Goal: Information Seeking & Learning: Check status

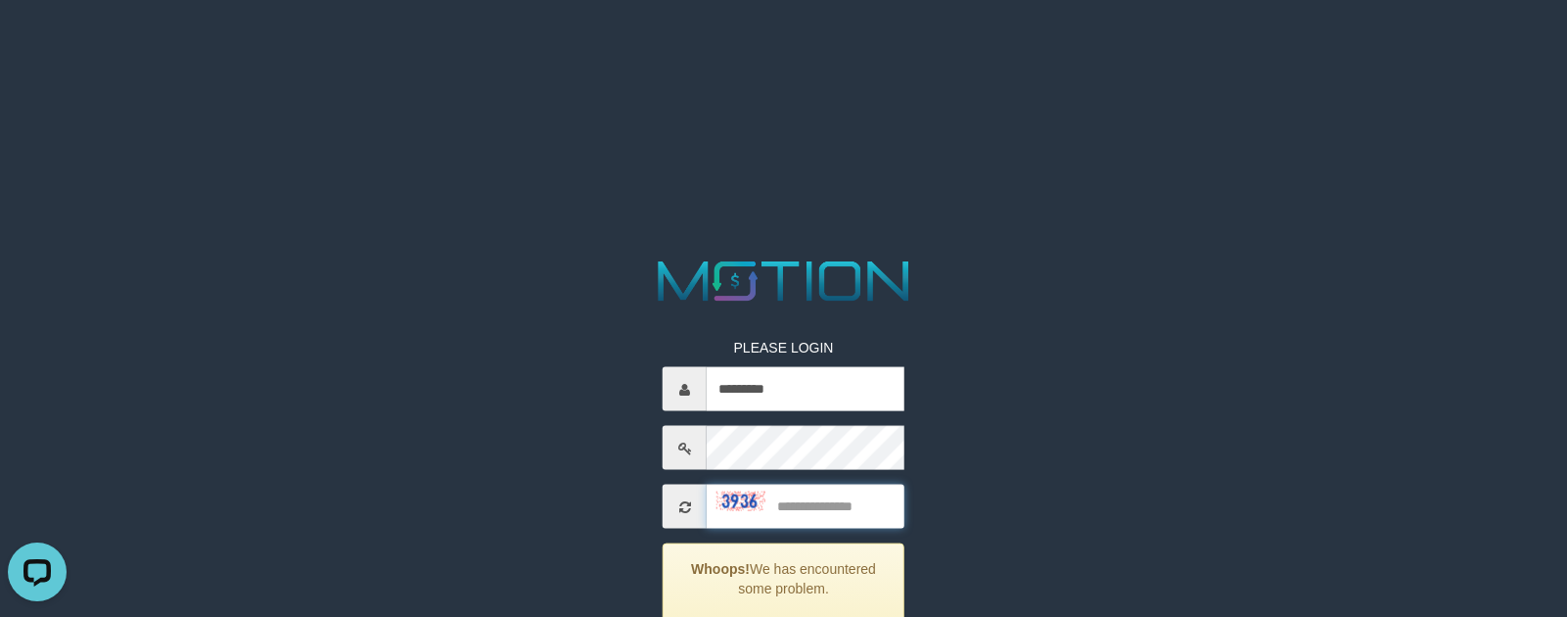
click at [848, 495] on input "text" at bounding box center [806, 507] width 198 height 44
type input "****"
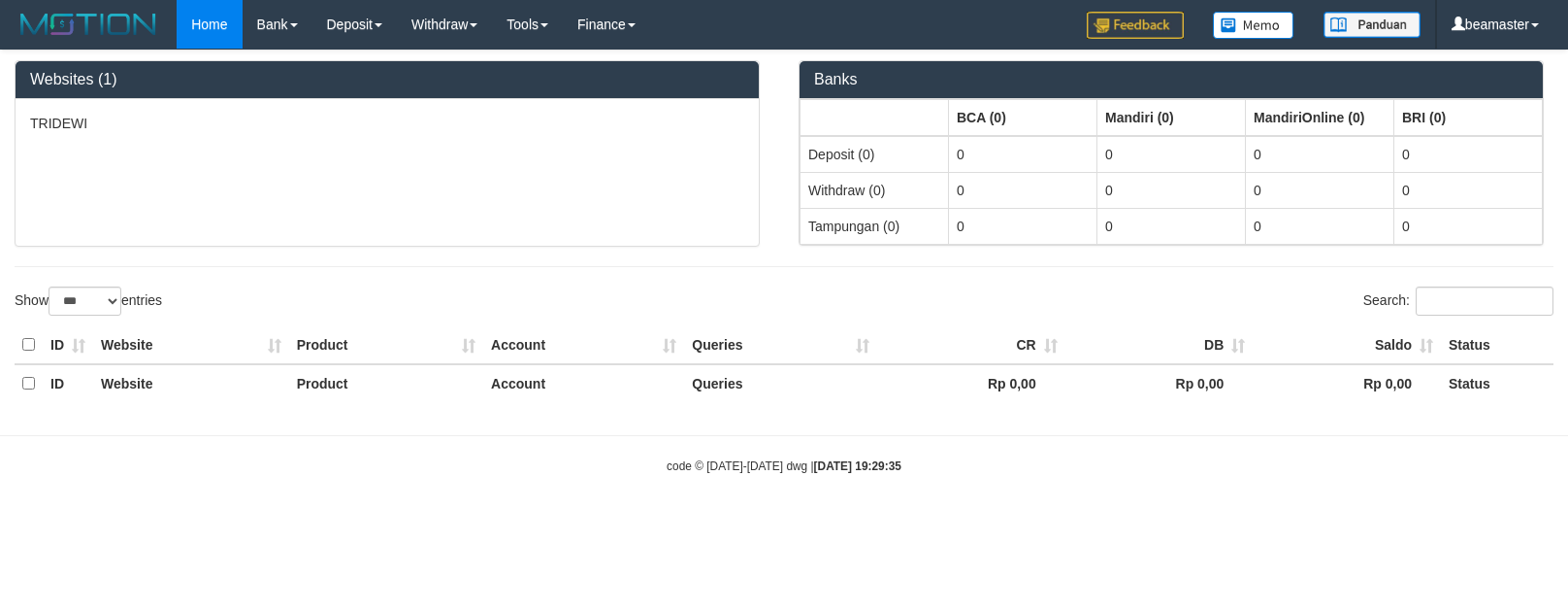
select select "***"
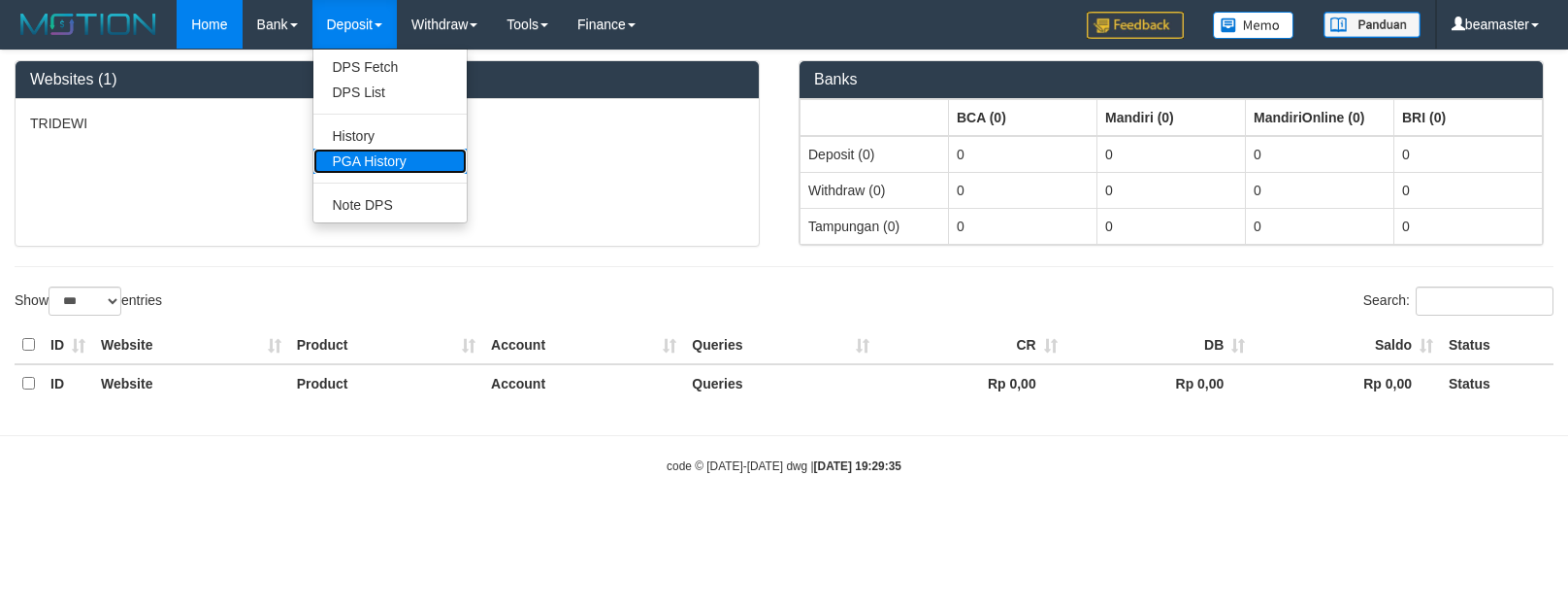
click at [374, 158] on link "PGA History" at bounding box center [390, 161] width 154 height 25
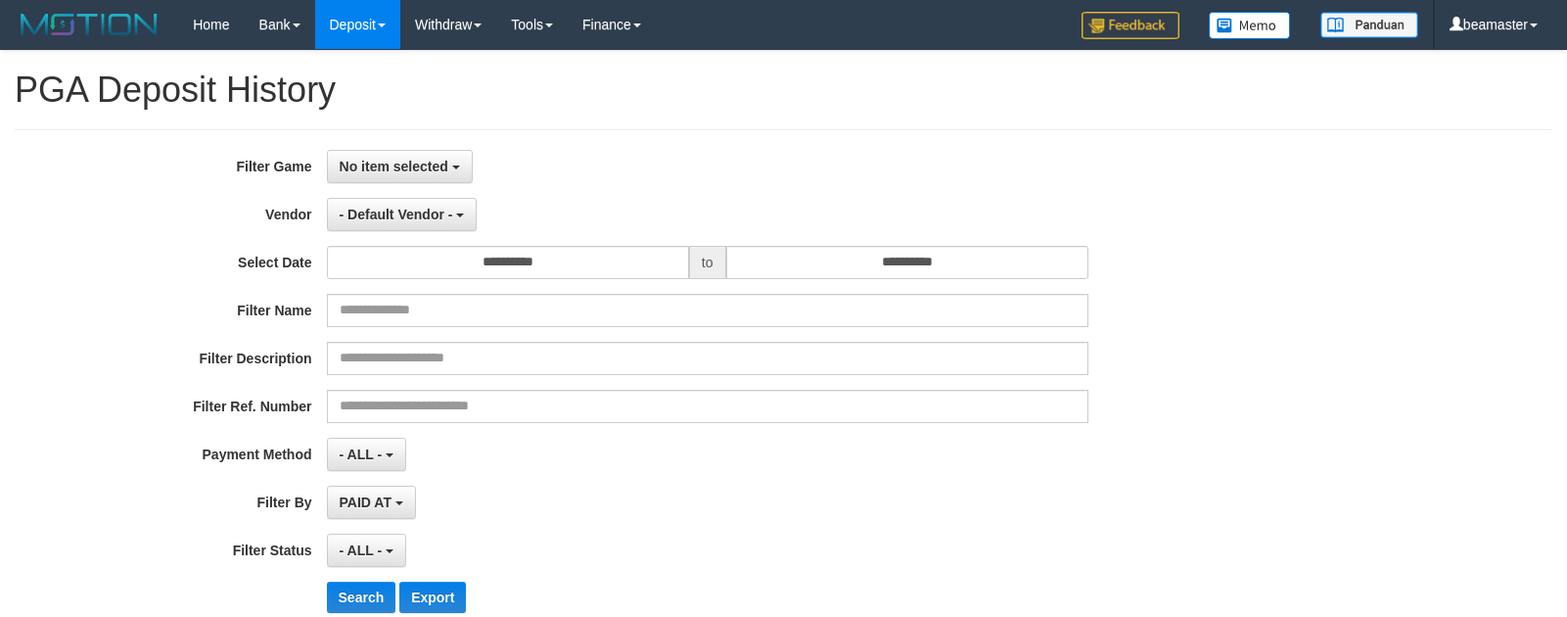
select select
select select "**"
click at [399, 160] on span "No item selected" at bounding box center [394, 167] width 109 height 16
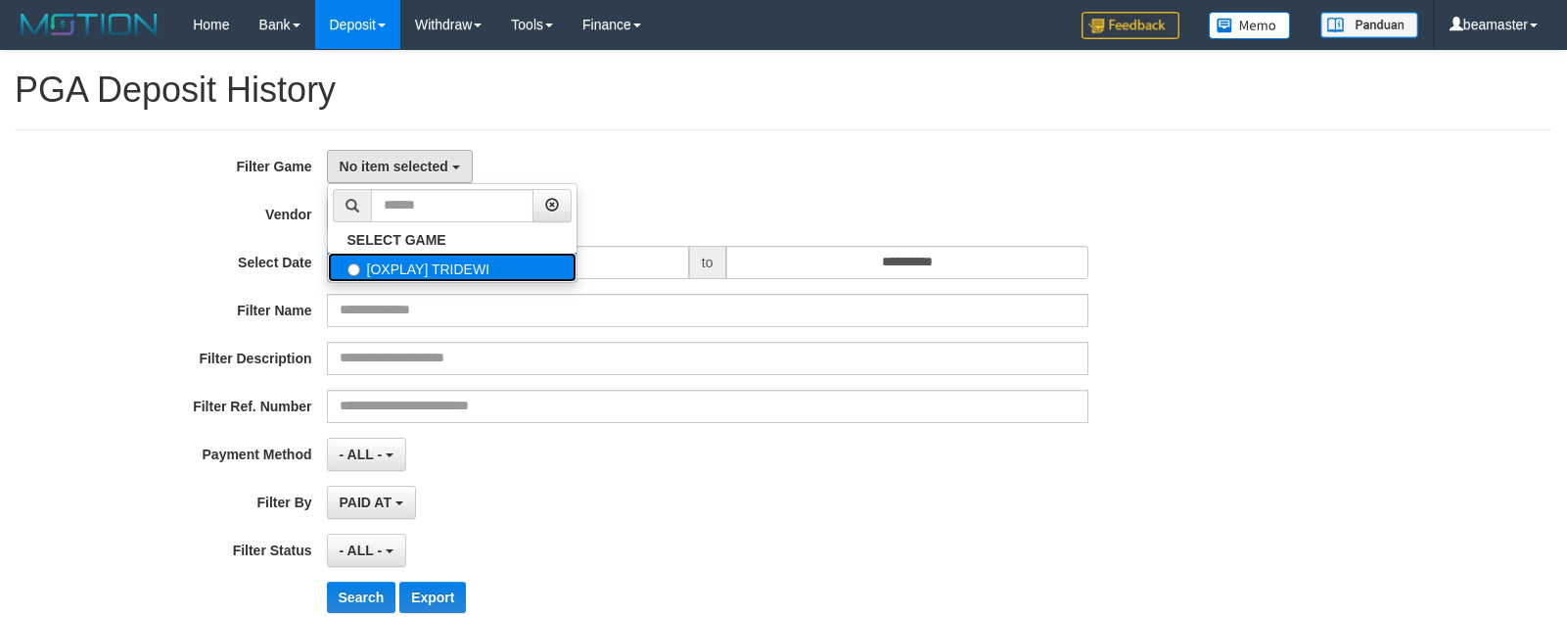
click at [392, 265] on label "[OXPLAY] TRIDEWI" at bounding box center [452, 267] width 249 height 29
select select "***"
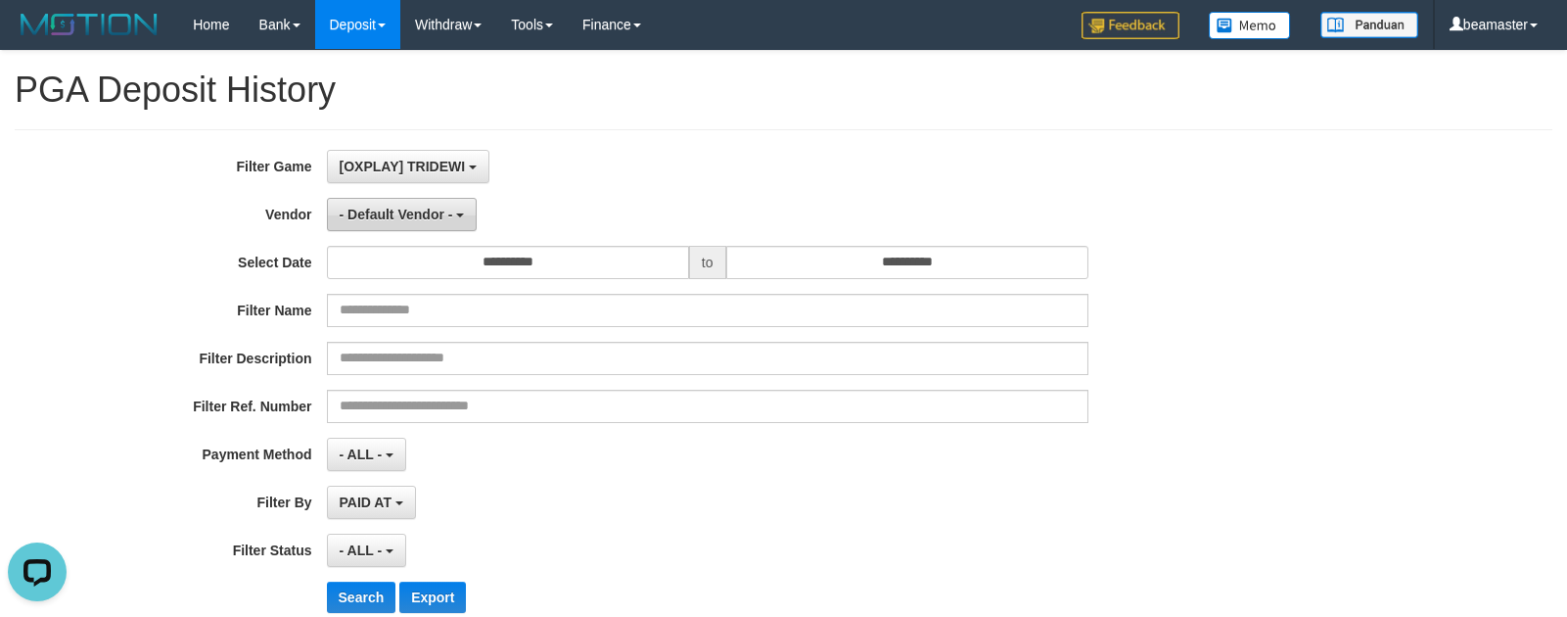
click at [384, 218] on span "- Default Vendor -" at bounding box center [397, 215] width 114 height 16
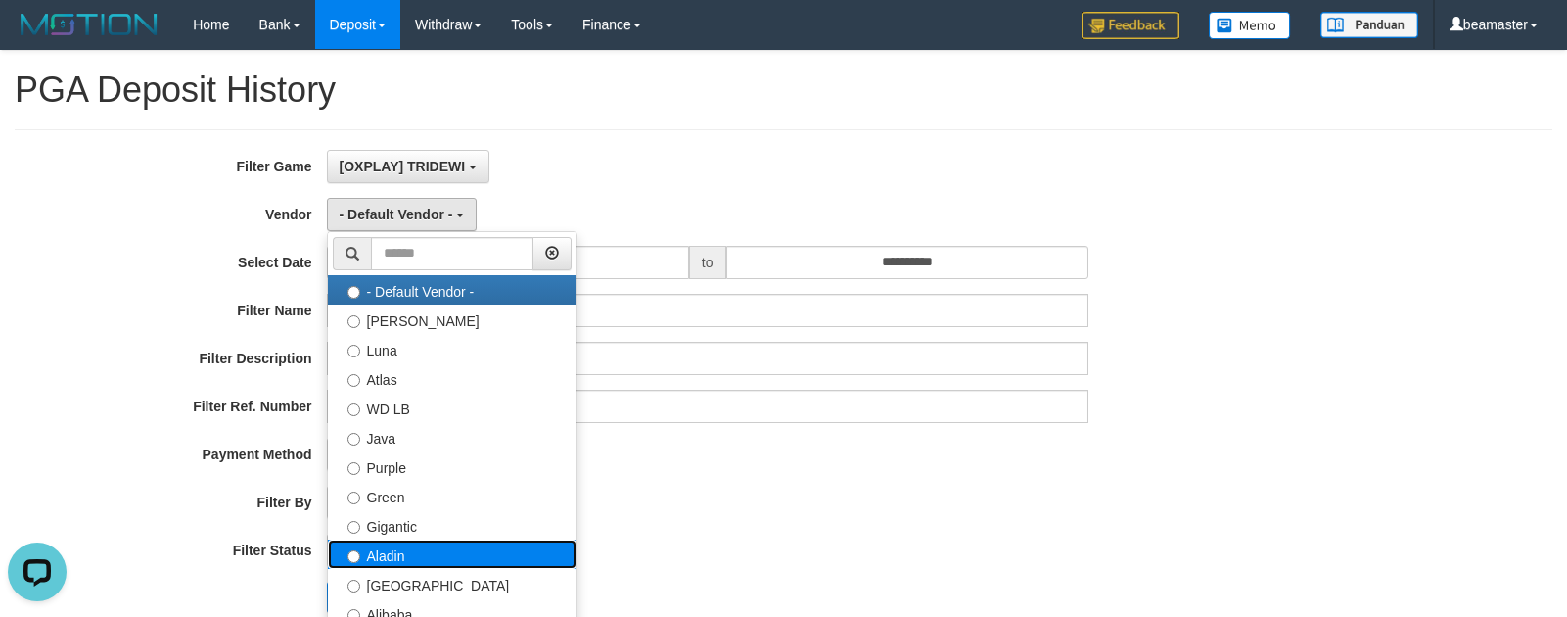
click at [389, 556] on label "Aladin" at bounding box center [452, 553] width 249 height 29
select select "**********"
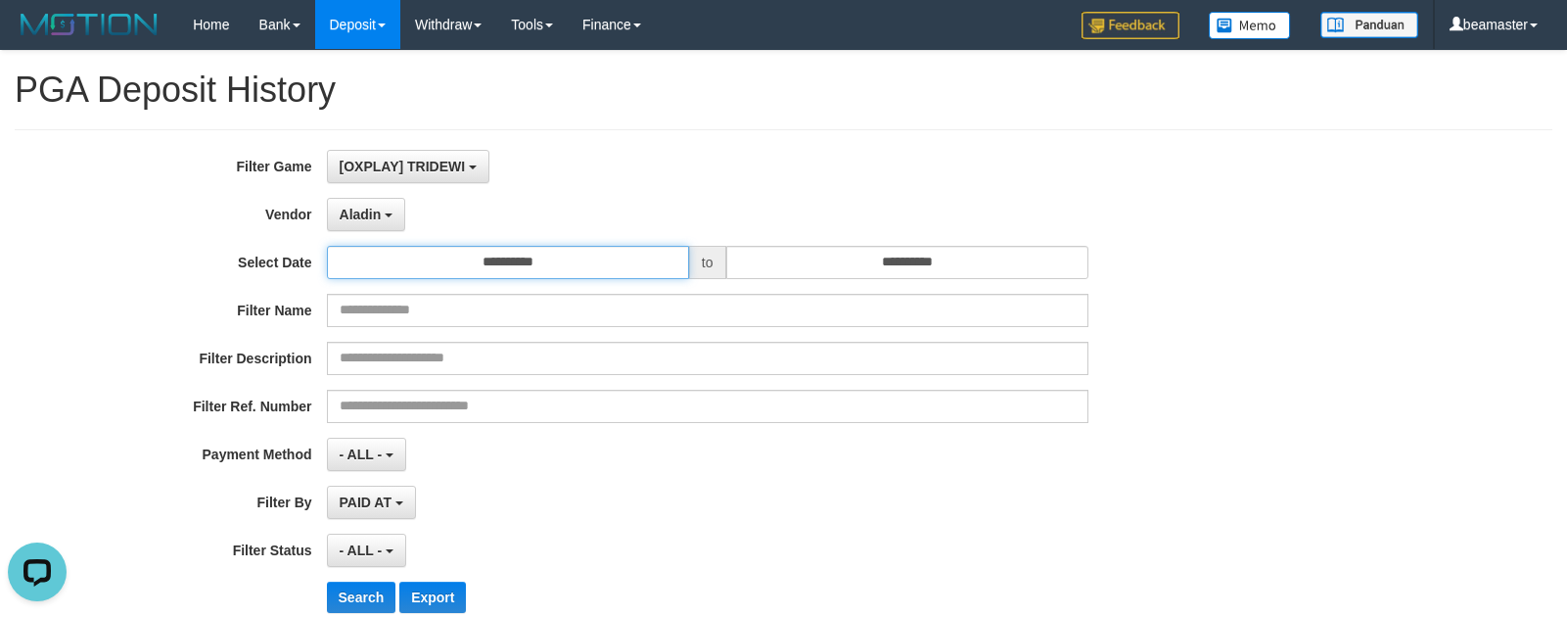
click at [449, 269] on input "**********" at bounding box center [508, 262] width 362 height 33
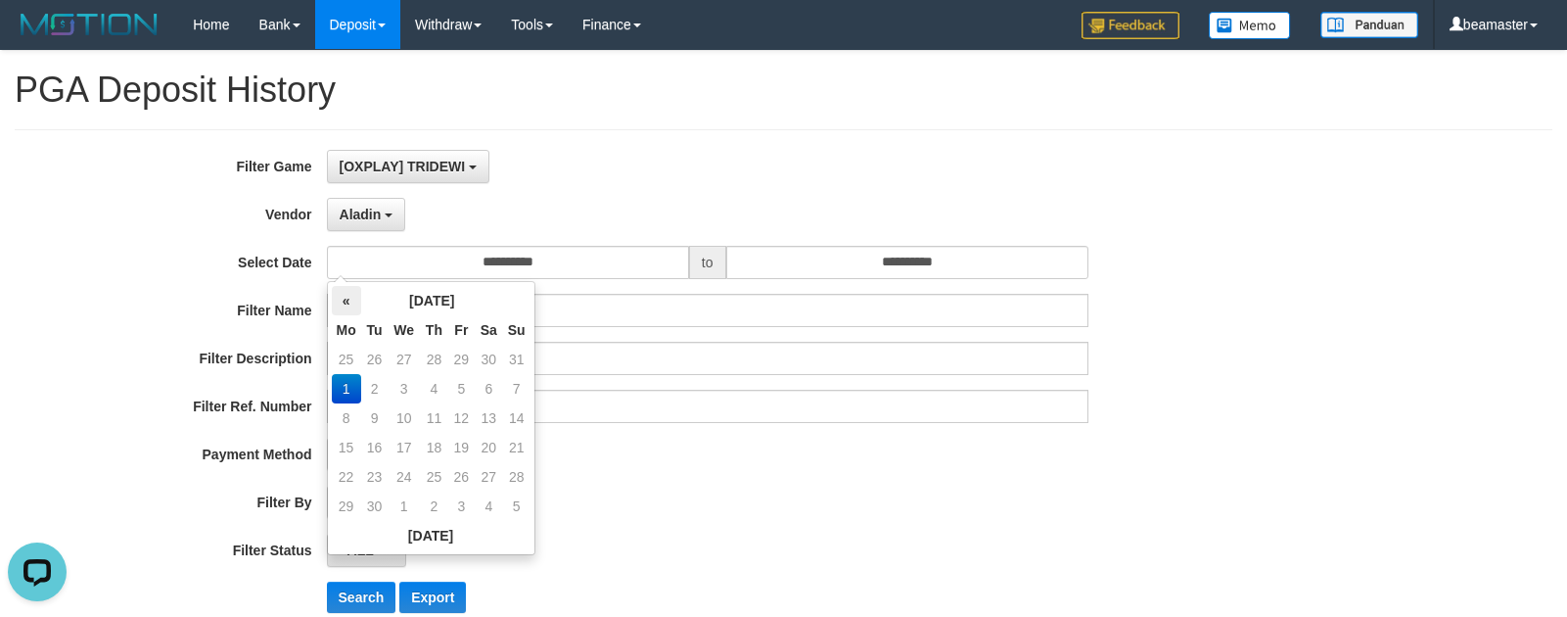
click at [346, 298] on th "«" at bounding box center [346, 300] width 29 height 29
click at [350, 480] on td "25" at bounding box center [346, 476] width 29 height 29
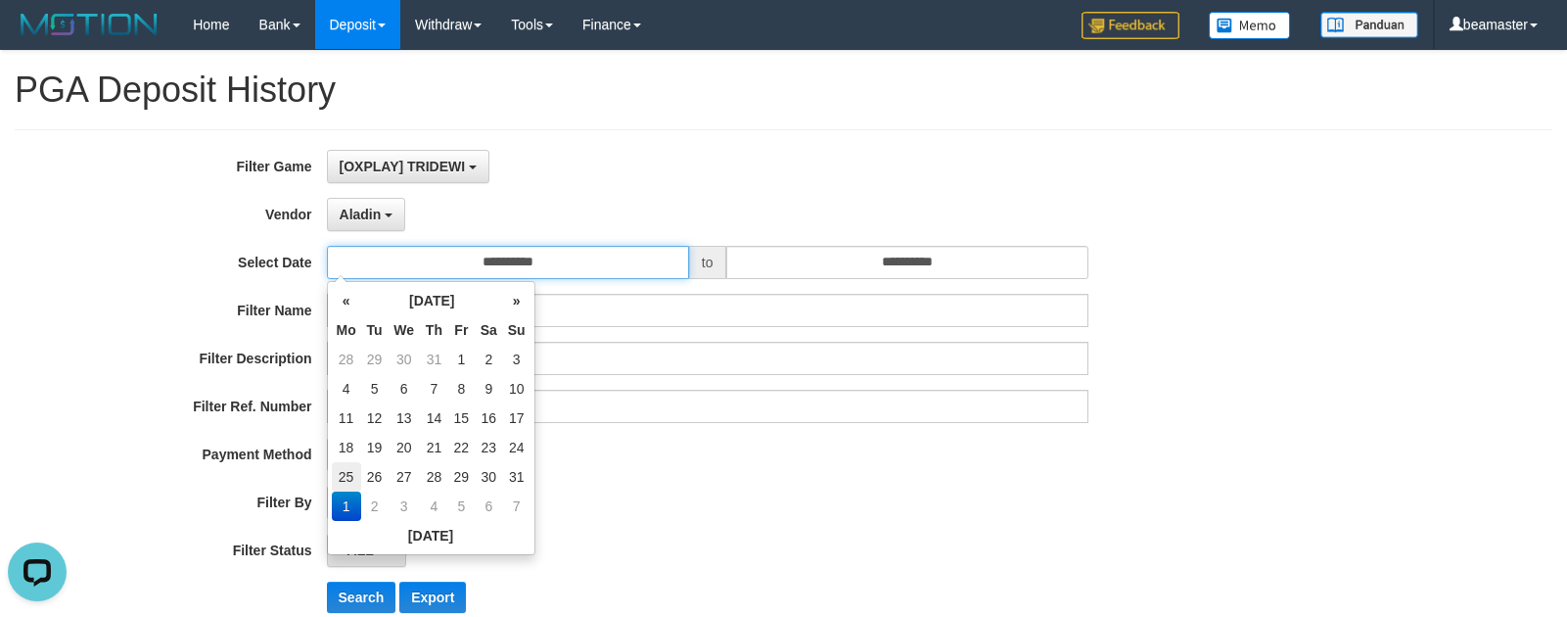
type input "**********"
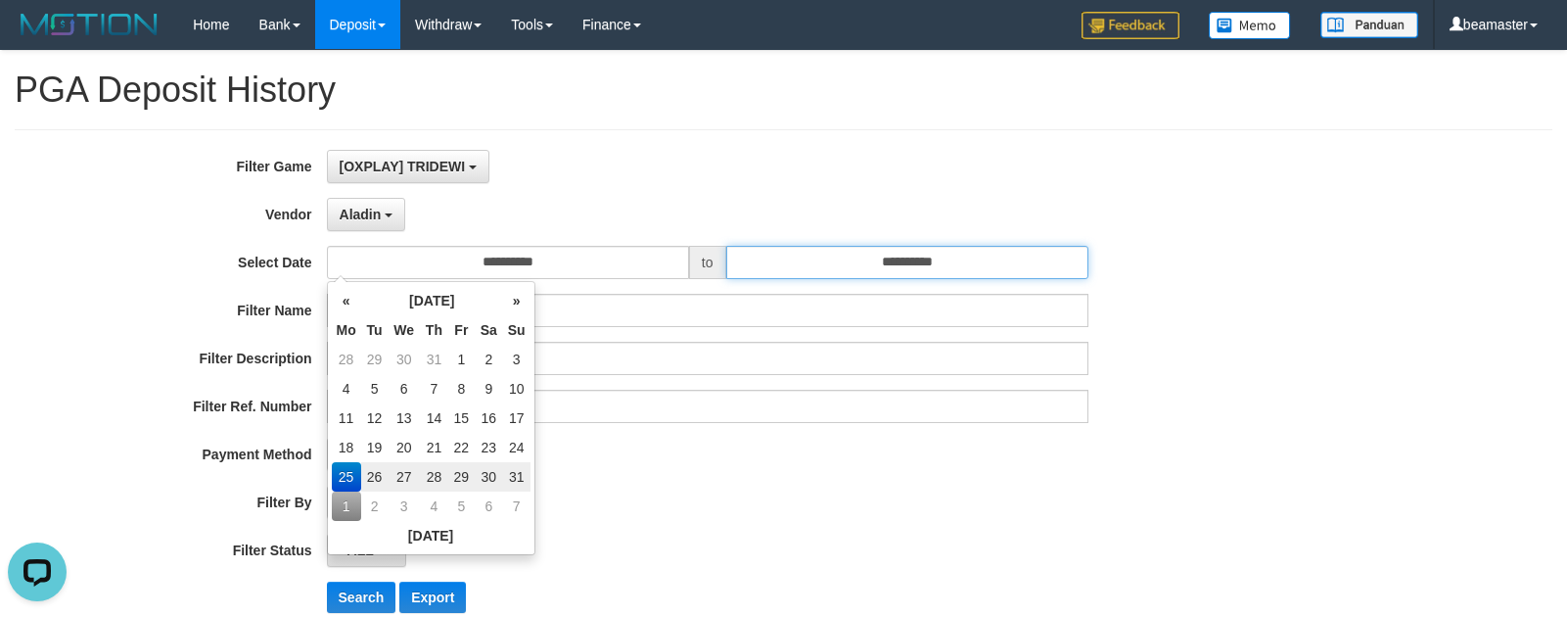
click at [849, 269] on input "**********" at bounding box center [907, 262] width 362 height 33
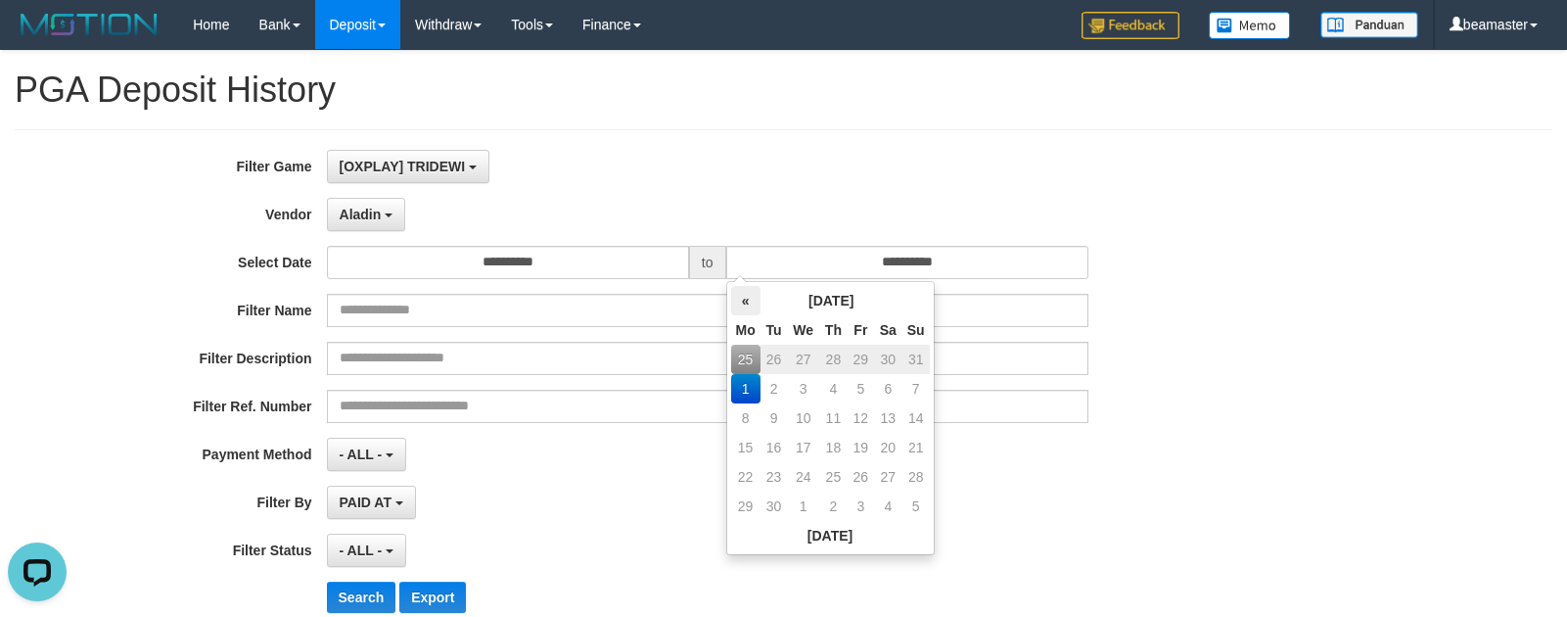
click at [741, 299] on th "«" at bounding box center [745, 300] width 29 height 29
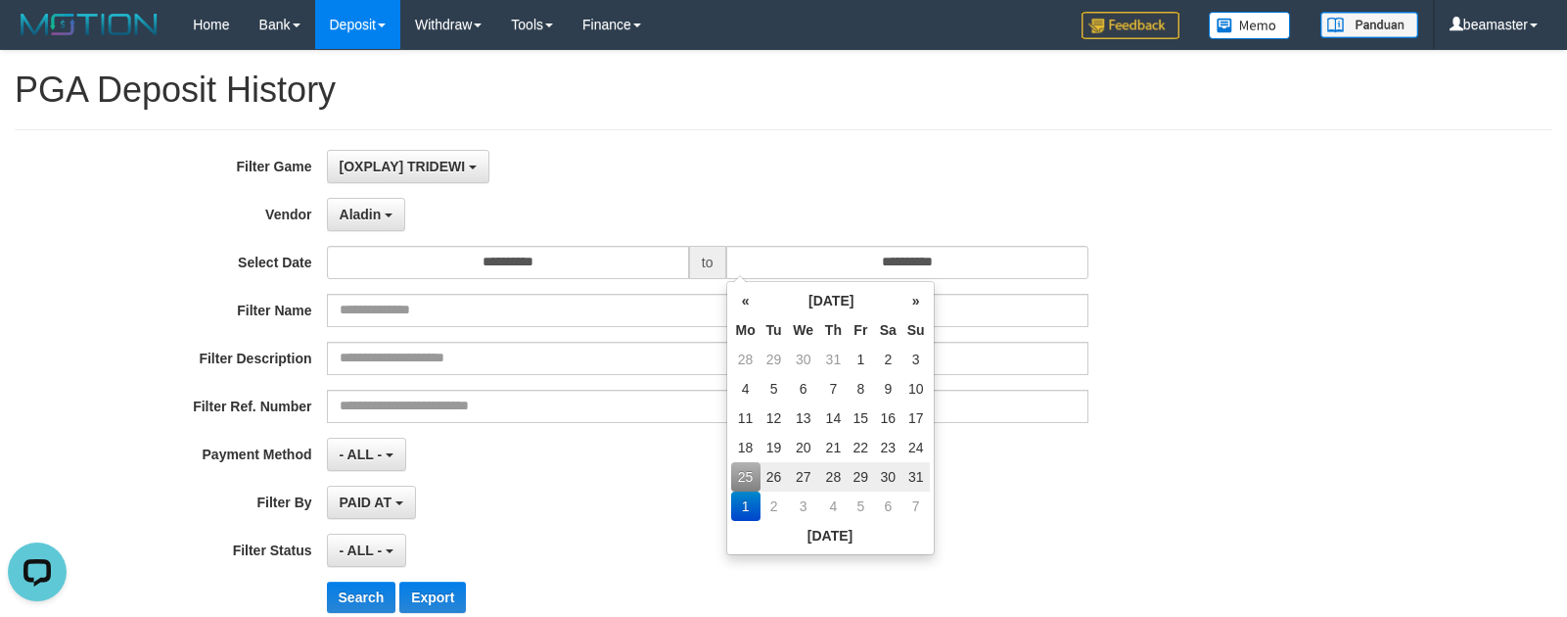
click at [913, 475] on td "31" at bounding box center [916, 476] width 27 height 29
type input "**********"
click at [616, 493] on div "PAID AT PAID AT CREATED AT" at bounding box center [708, 502] width 762 height 33
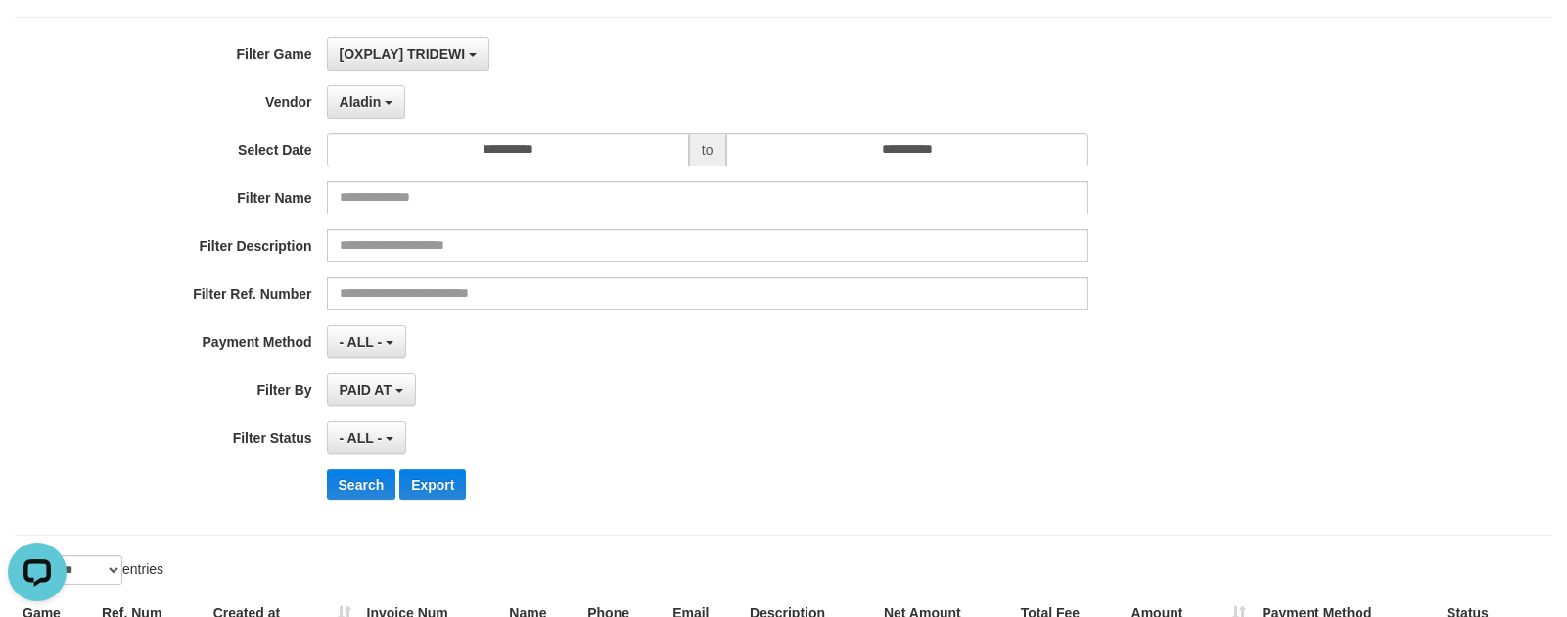
scroll to position [286, 0]
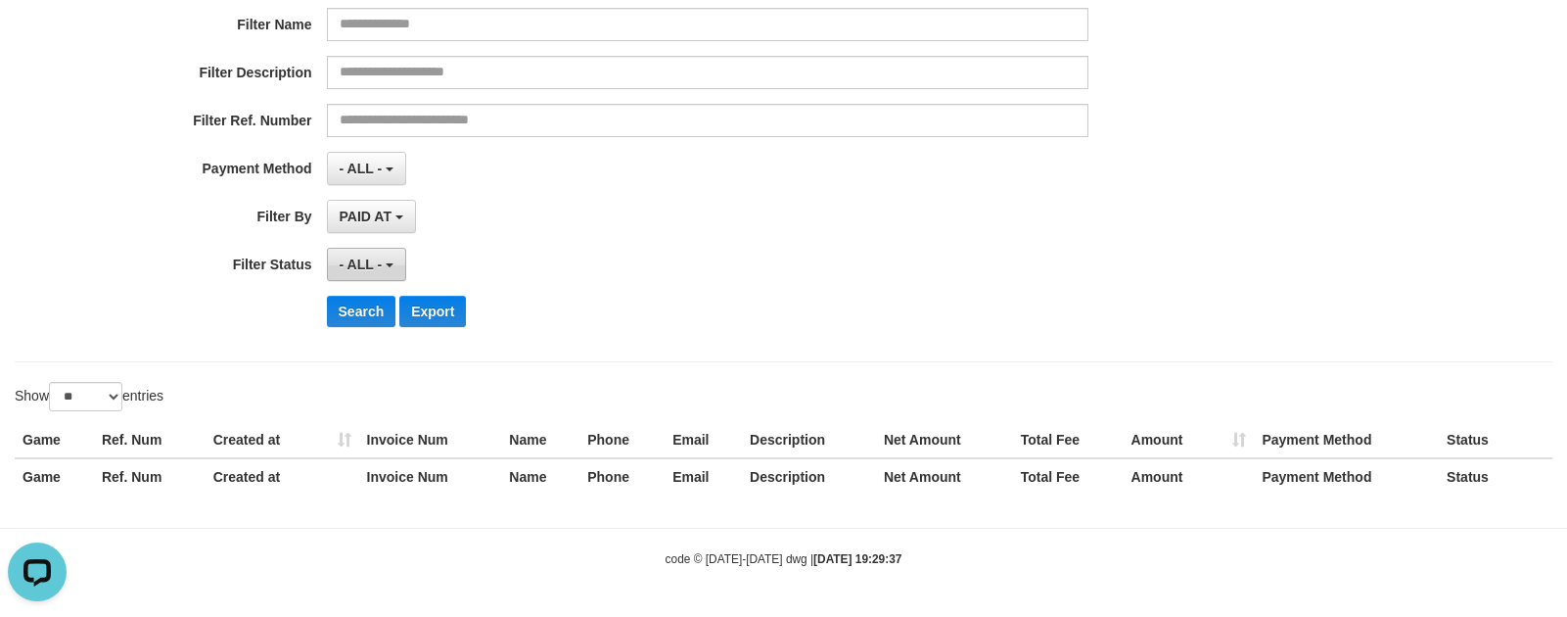
click at [335, 250] on button "- ALL -" at bounding box center [366, 264] width 79 height 33
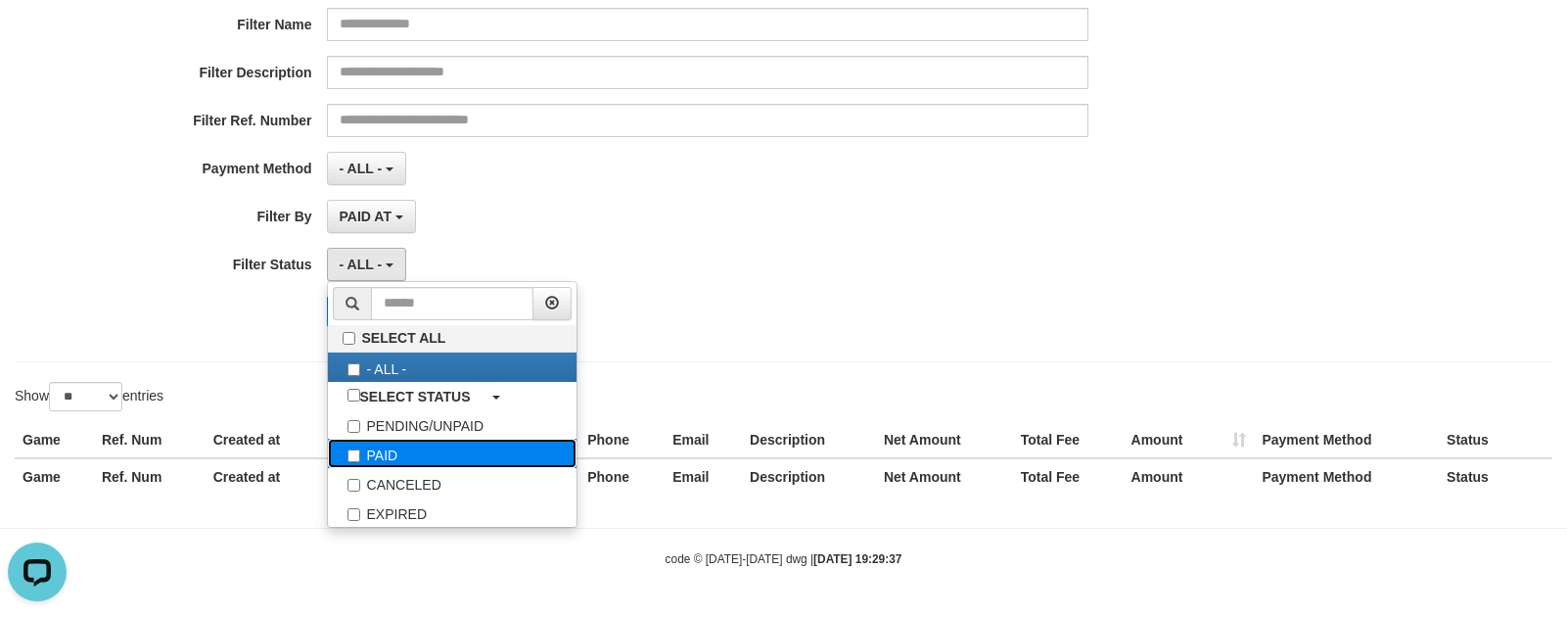
click at [363, 465] on label "PAID" at bounding box center [452, 453] width 249 height 29
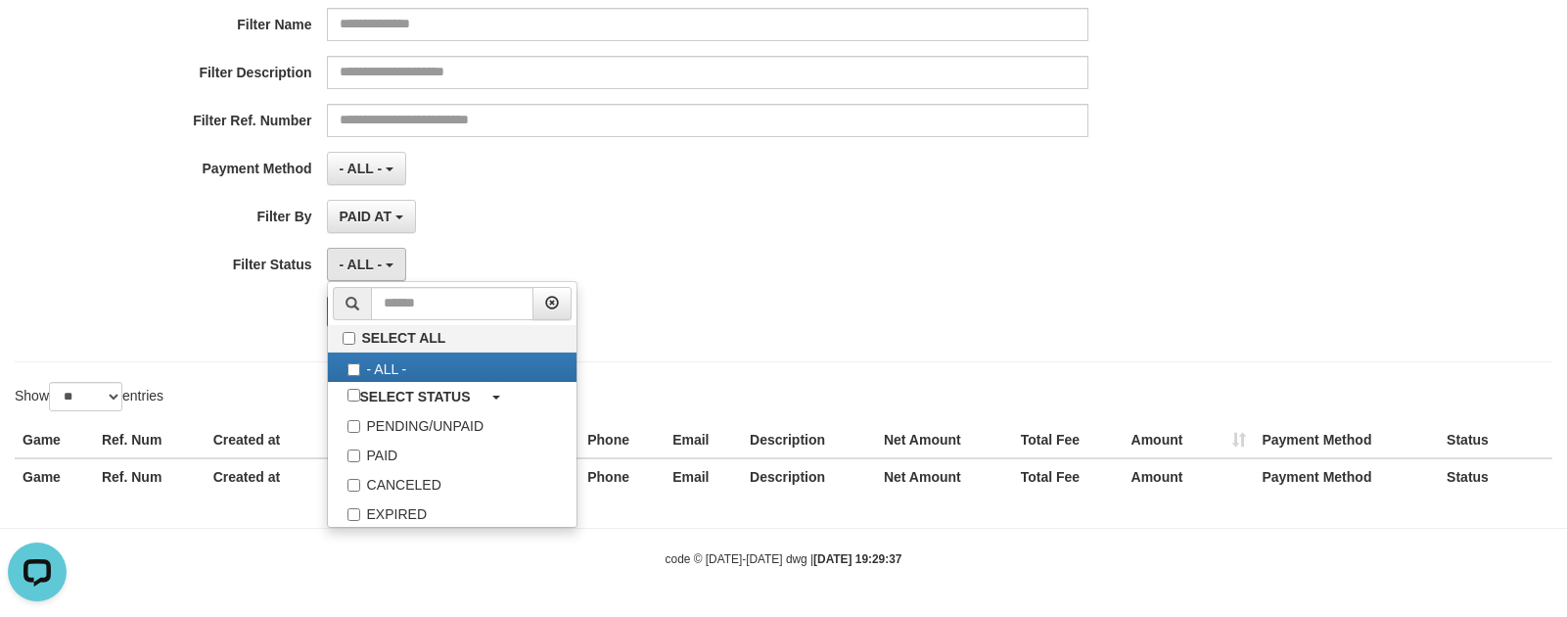
click at [247, 359] on div "**********" at bounding box center [784, 102] width 1538 height 519
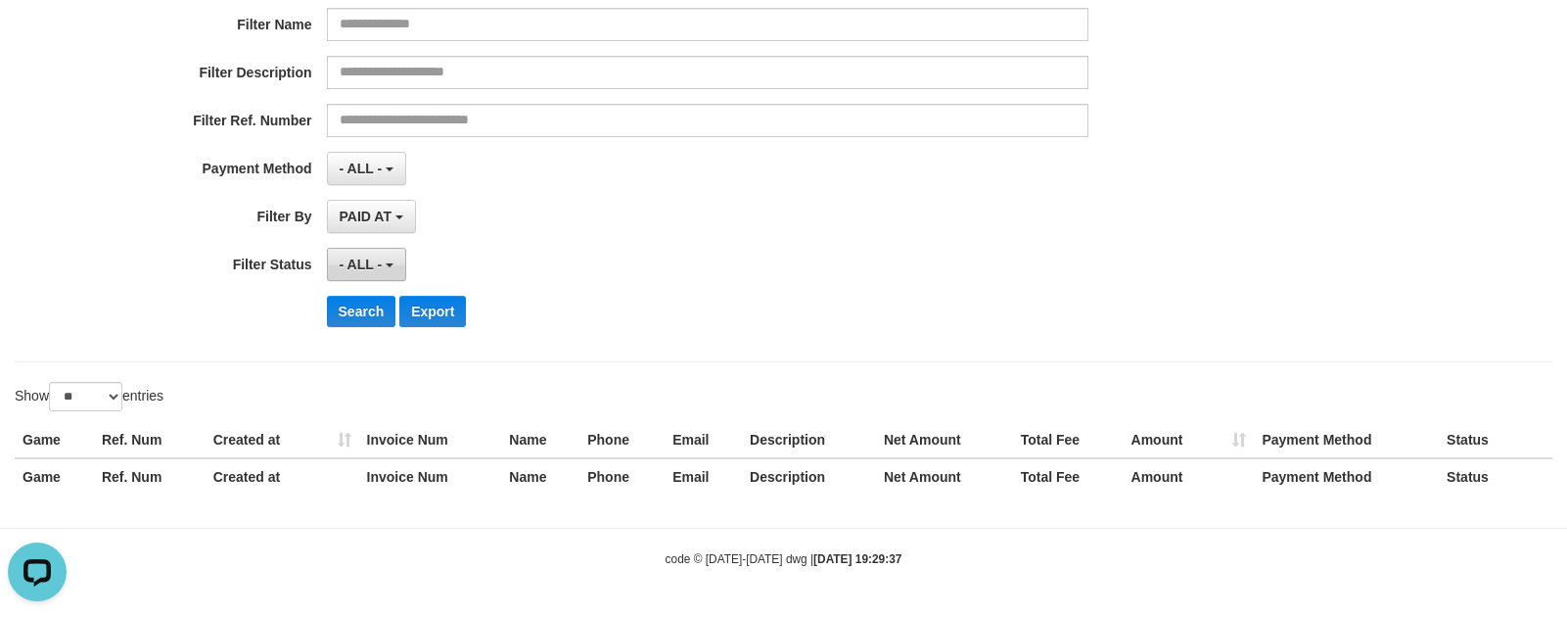
click at [367, 272] on button "- ALL -" at bounding box center [366, 264] width 79 height 33
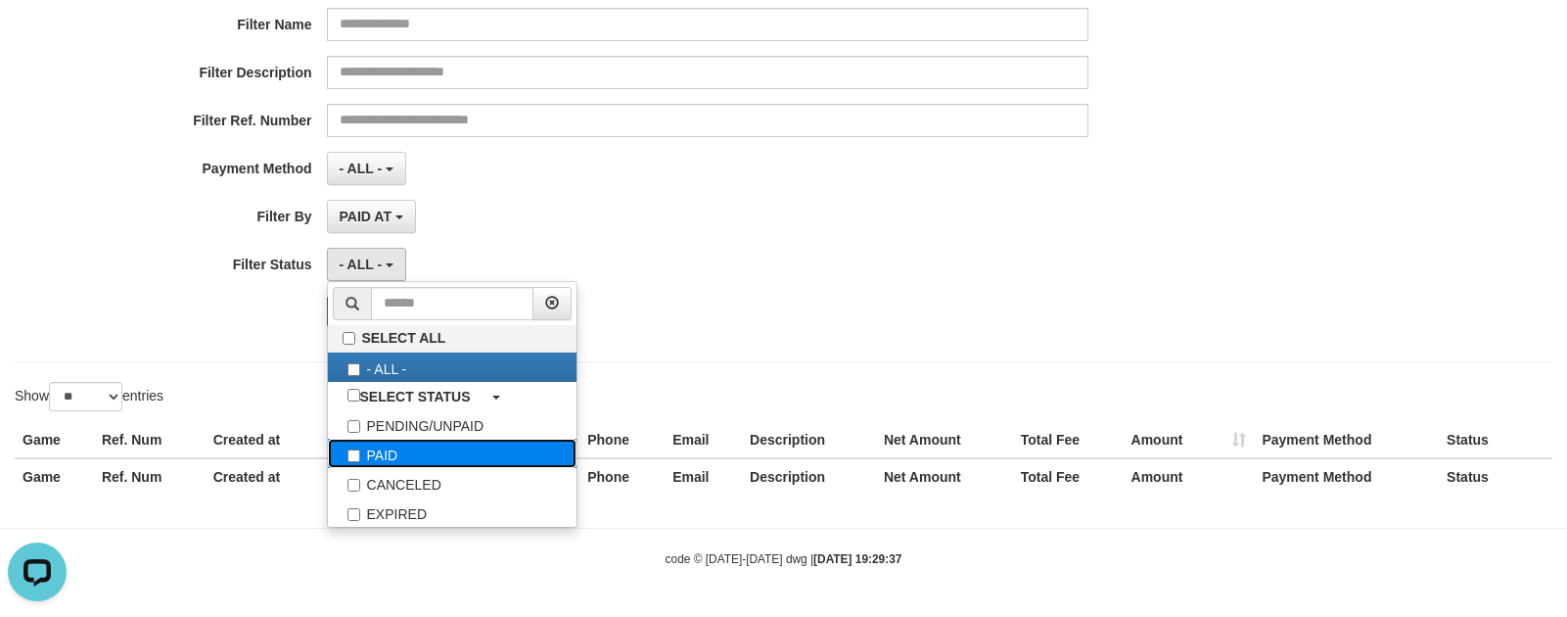
click at [360, 458] on label "PAID" at bounding box center [452, 453] width 249 height 29
select select "*"
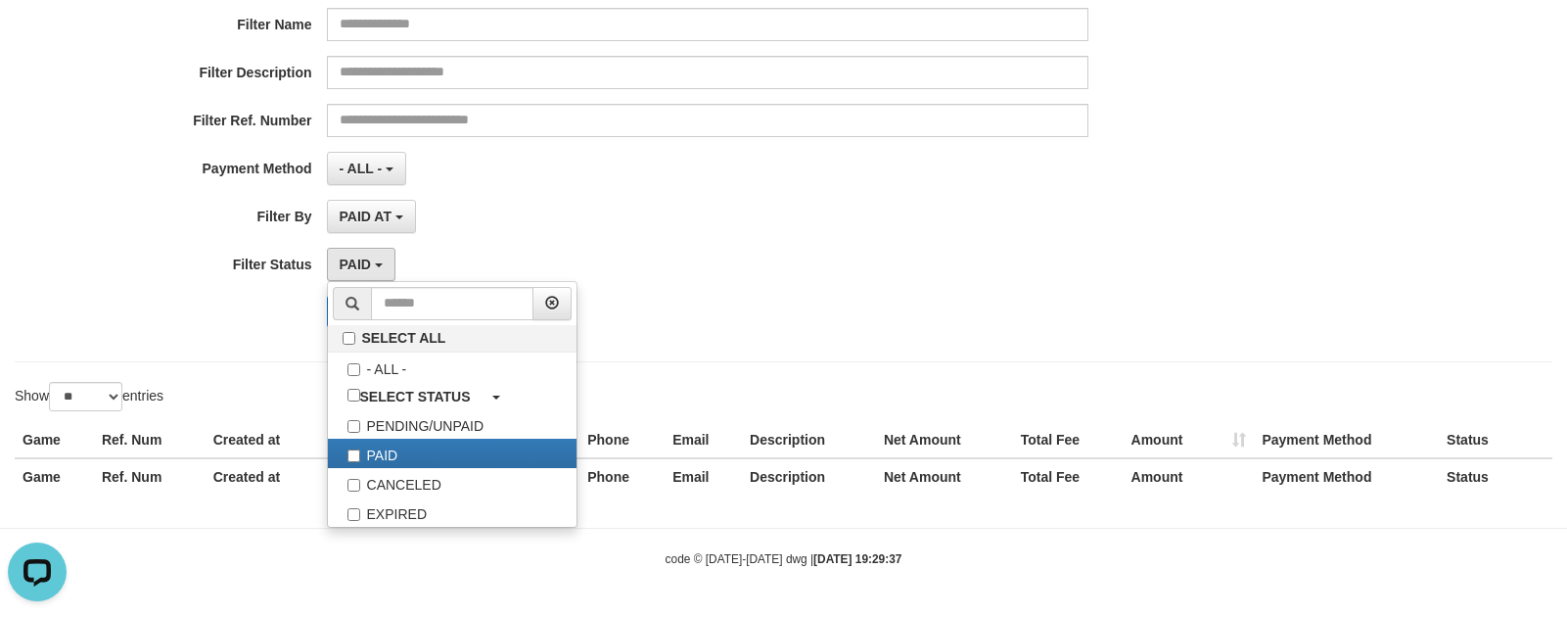
click at [215, 364] on div "**********" at bounding box center [783, 136] width 1567 height 743
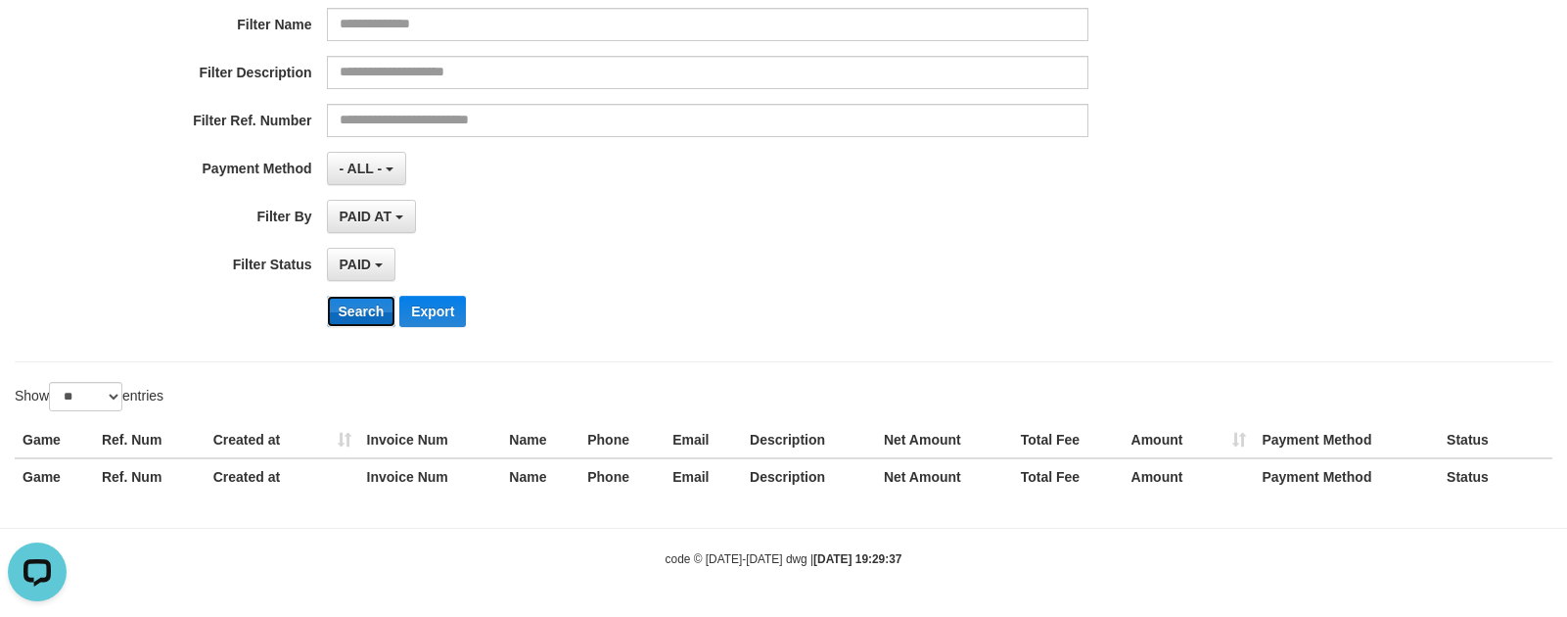
click at [357, 307] on button "Search" at bounding box center [362, 311] width 70 height 31
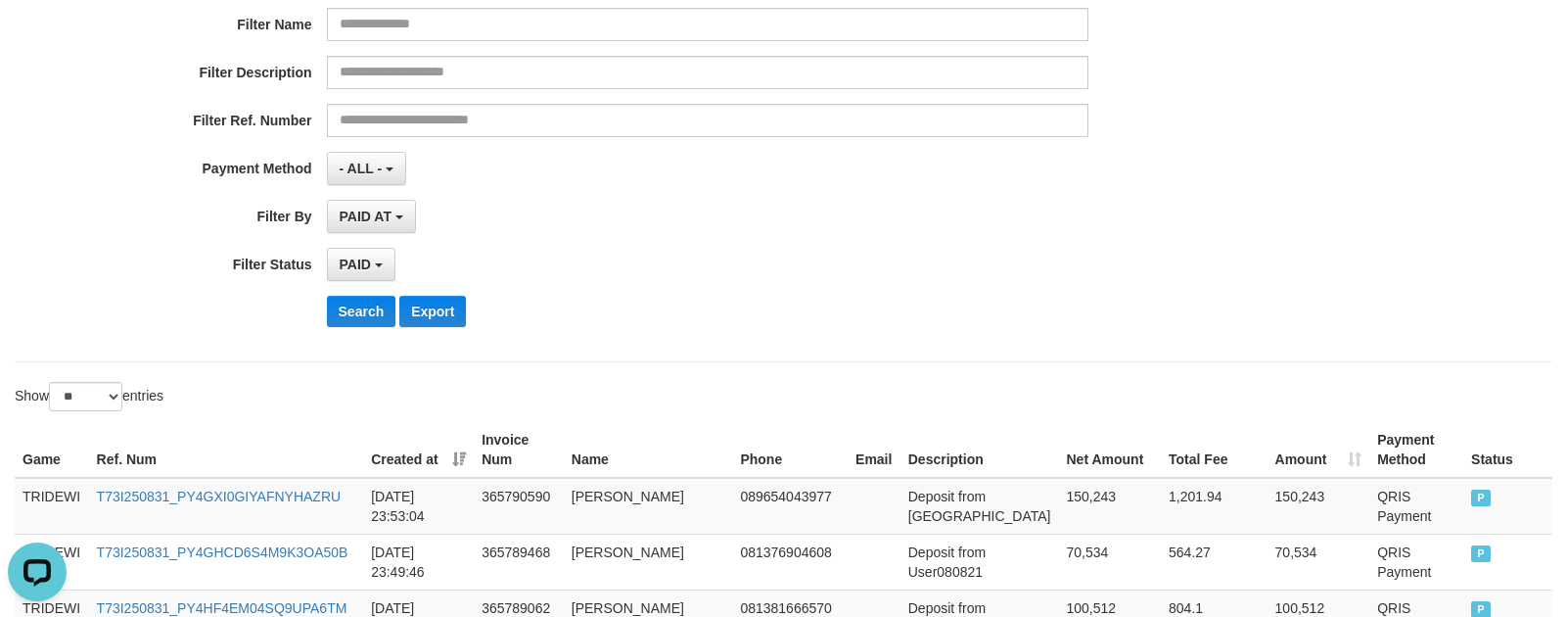
click at [1324, 402] on div "Show ** ** ** *** entries" at bounding box center [783, 399] width 1567 height 34
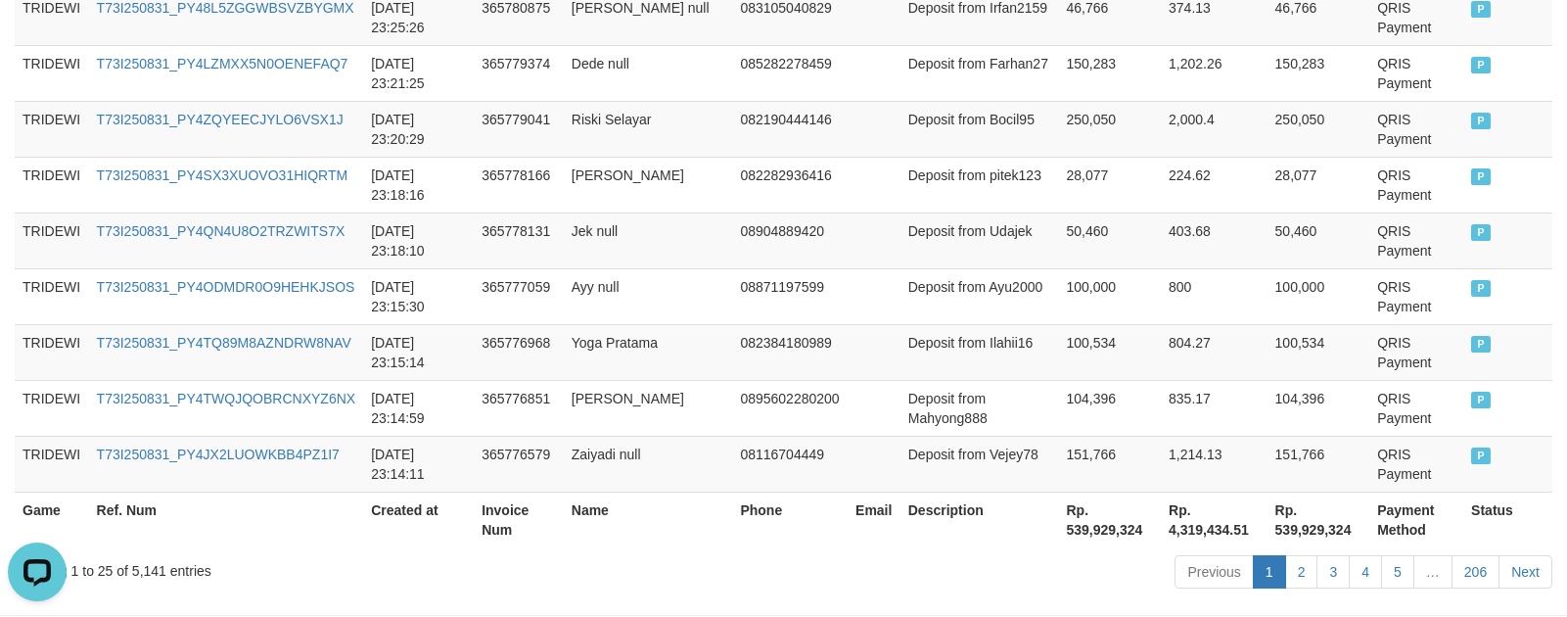
scroll to position [1754, 0]
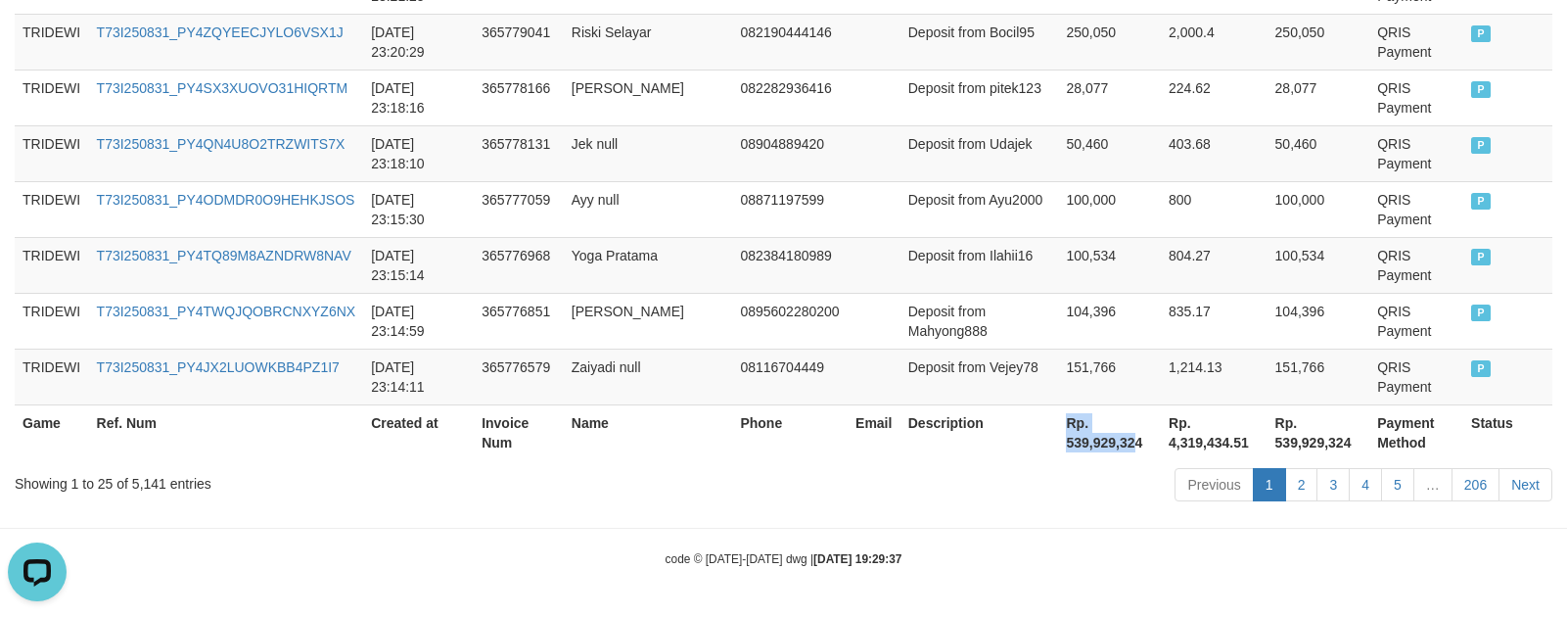
drag, startPoint x: 1005, startPoint y: 443, endPoint x: 1078, endPoint y: 447, distance: 72.6
click at [1078, 447] on tr "Game Ref. Num Created at Invoice Num Name Phone Email Description Rp. [STREET_A…" at bounding box center [784, 432] width 1538 height 56
drag, startPoint x: 1039, startPoint y: 461, endPoint x: 1022, endPoint y: 456, distance: 17.3
drag, startPoint x: 1011, startPoint y: 445, endPoint x: 1085, endPoint y: 445, distance: 73.4
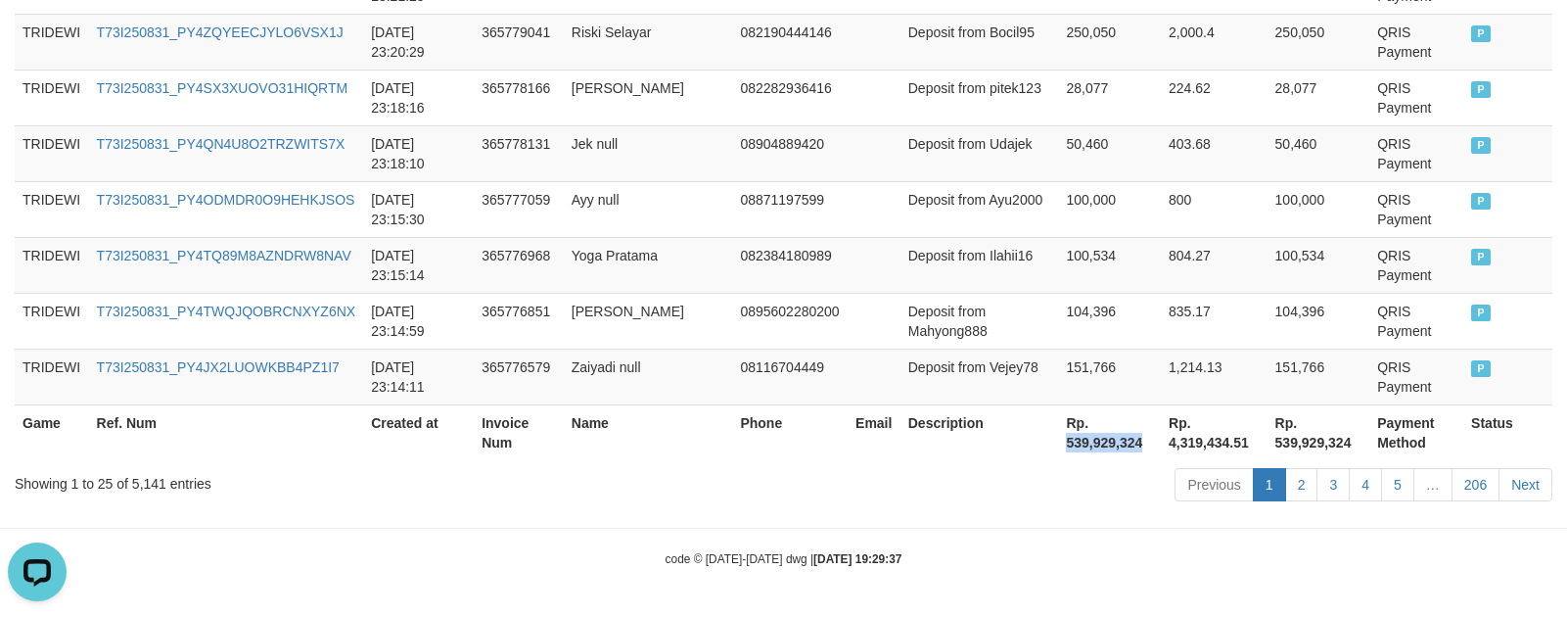
click at [1085, 445] on th "Rp. 539,929,324" at bounding box center [1109, 432] width 103 height 56
copy th "539,929,324"
click at [1161, 439] on th "Rp. 4,319,434.51" at bounding box center [1214, 432] width 107 height 56
drag, startPoint x: 1111, startPoint y: 442, endPoint x: 1174, endPoint y: 446, distance: 62.8
click at [1174, 446] on tr "Game Ref. Num Created at Invoice Num Name Phone Email Description Rp. [STREET_A…" at bounding box center [784, 432] width 1538 height 56
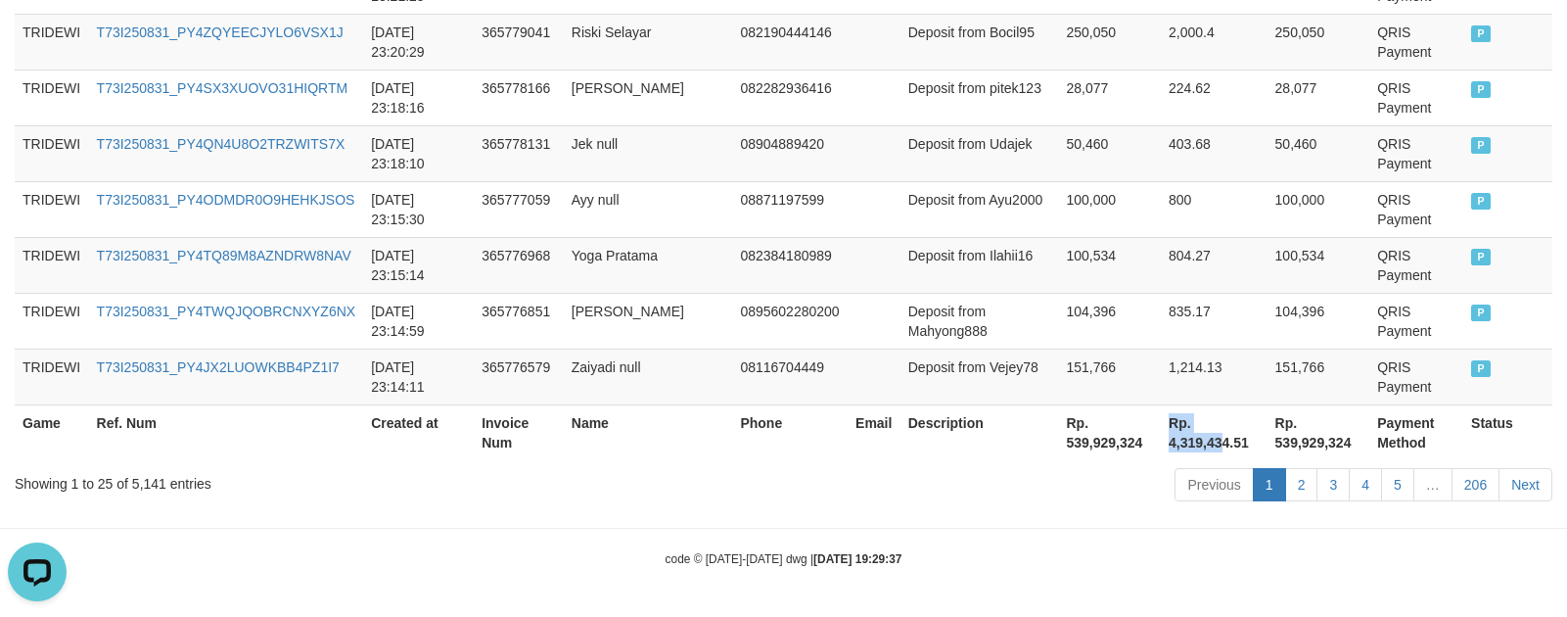
click at [1161, 457] on th "Rp. 4,319,434.51" at bounding box center [1214, 432] width 107 height 56
drag, startPoint x: 1122, startPoint y: 443, endPoint x: 1178, endPoint y: 442, distance: 55.8
click at [1178, 442] on th "Rp. 4,319,434.51" at bounding box center [1214, 432] width 107 height 56
copy th "4,319,434"
click at [1071, 415] on th "Rp. 539,929,324" at bounding box center [1109, 432] width 103 height 56
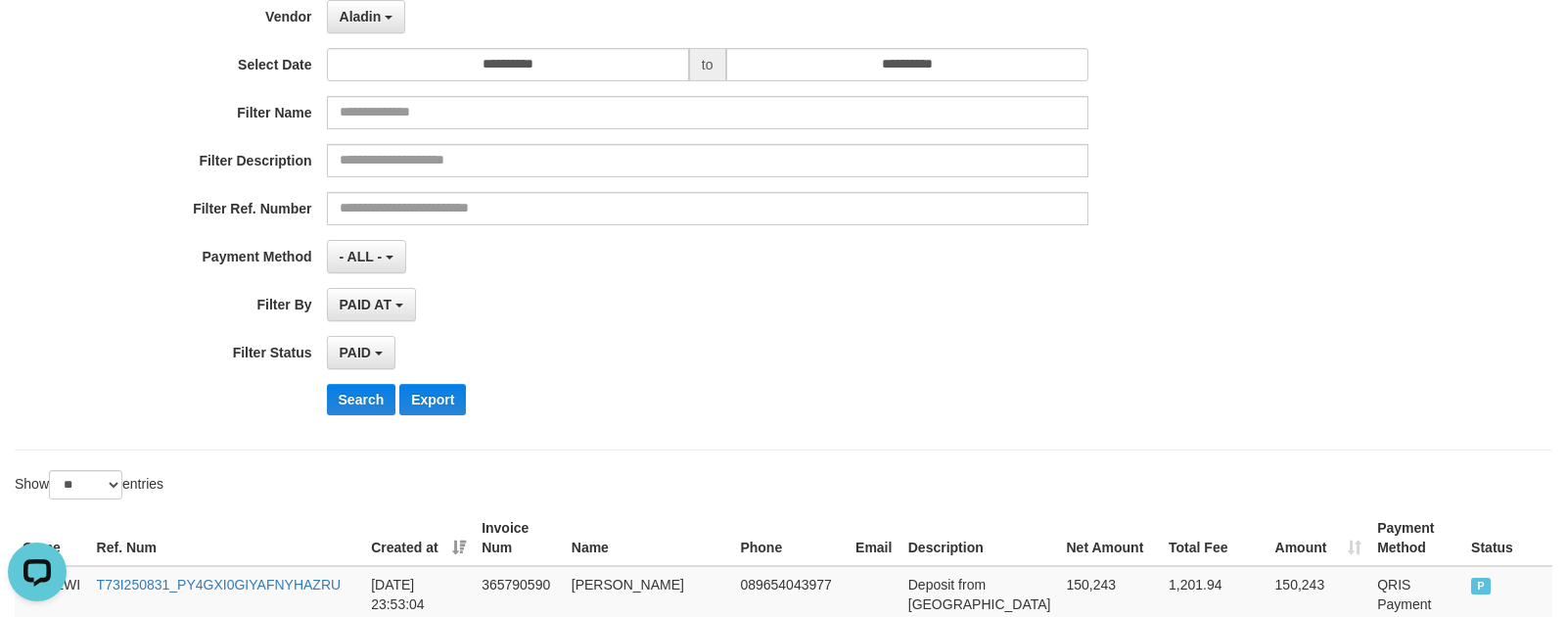
scroll to position [0, 0]
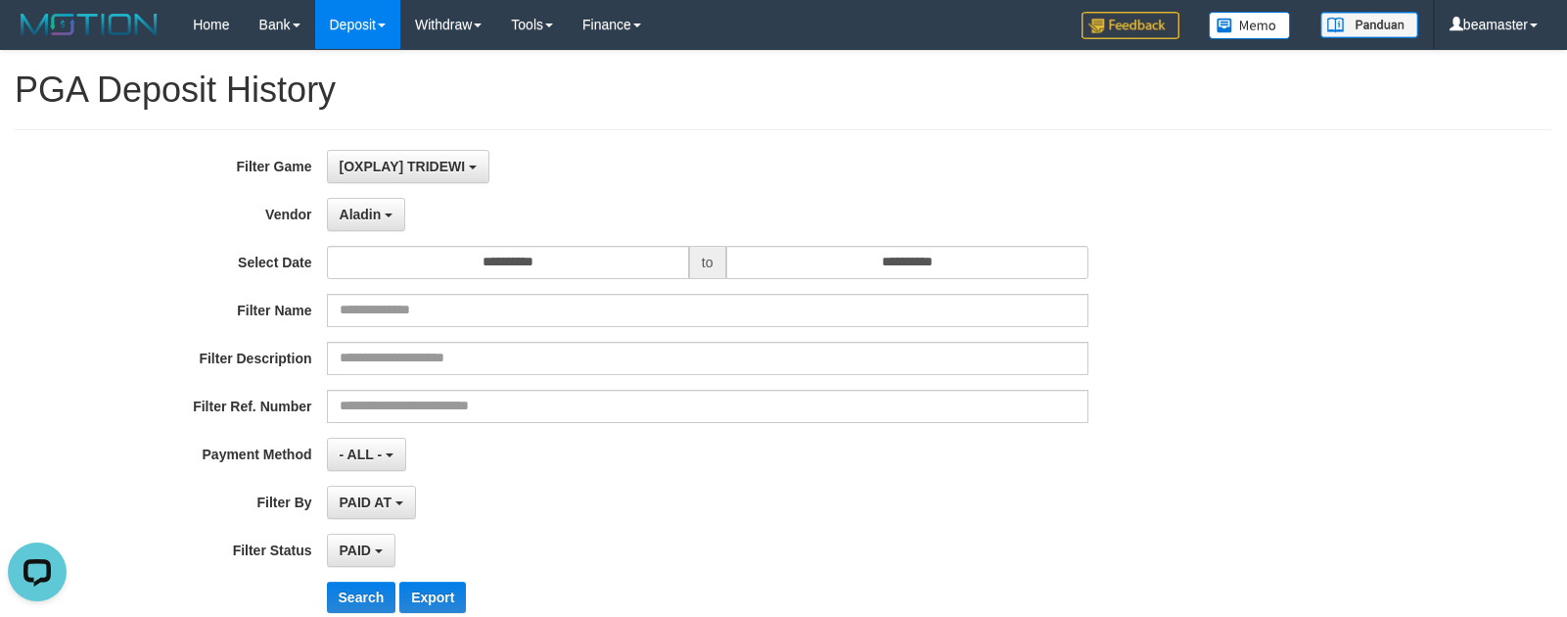
click at [401, 235] on div "**********" at bounding box center [653, 389] width 1306 height 478
click at [376, 226] on button "Aladin" at bounding box center [366, 214] width 79 height 33
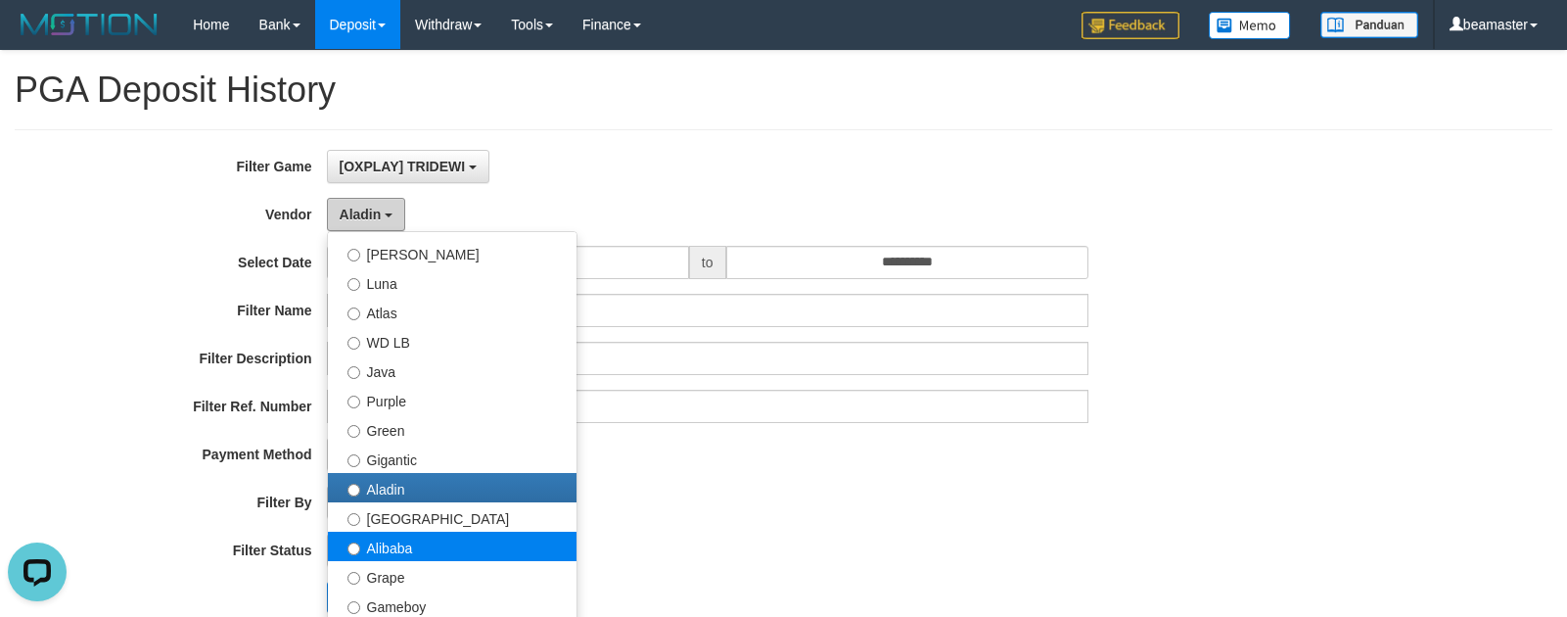
scroll to position [98, 0]
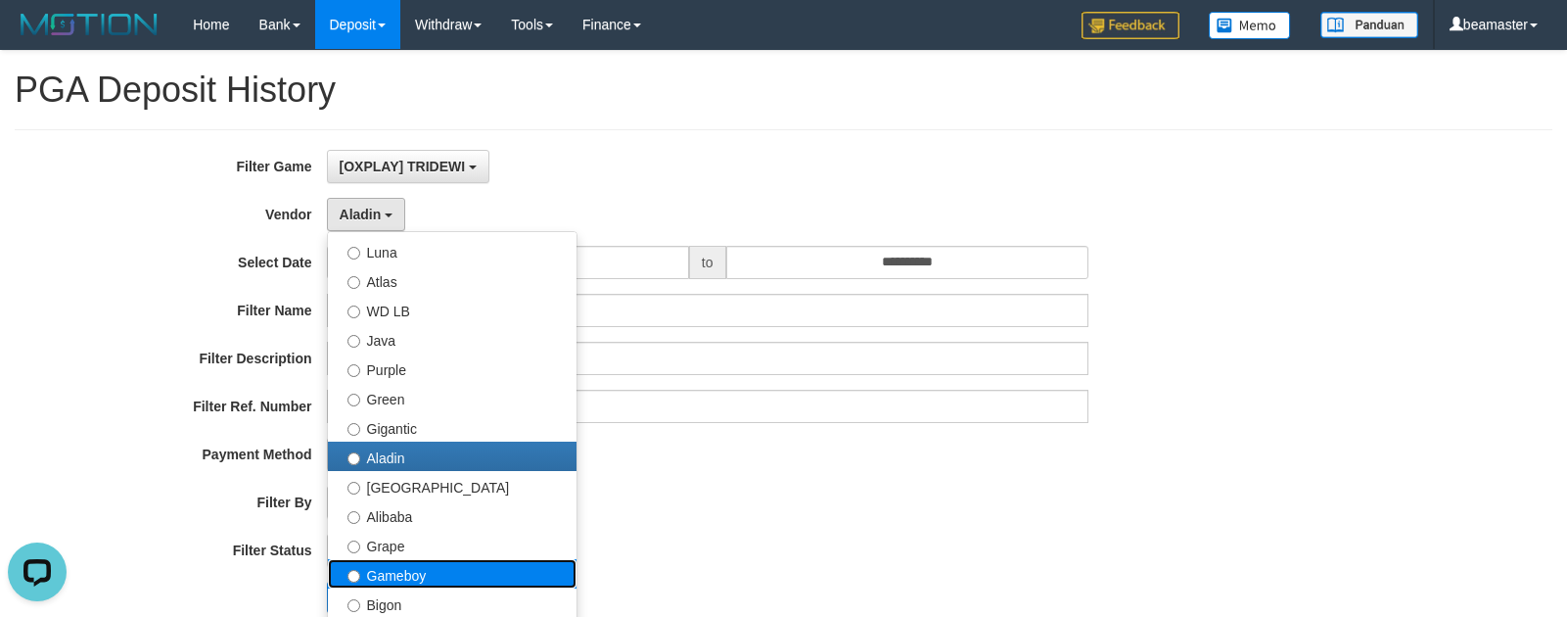
click at [383, 578] on label "Gameboy" at bounding box center [452, 573] width 249 height 29
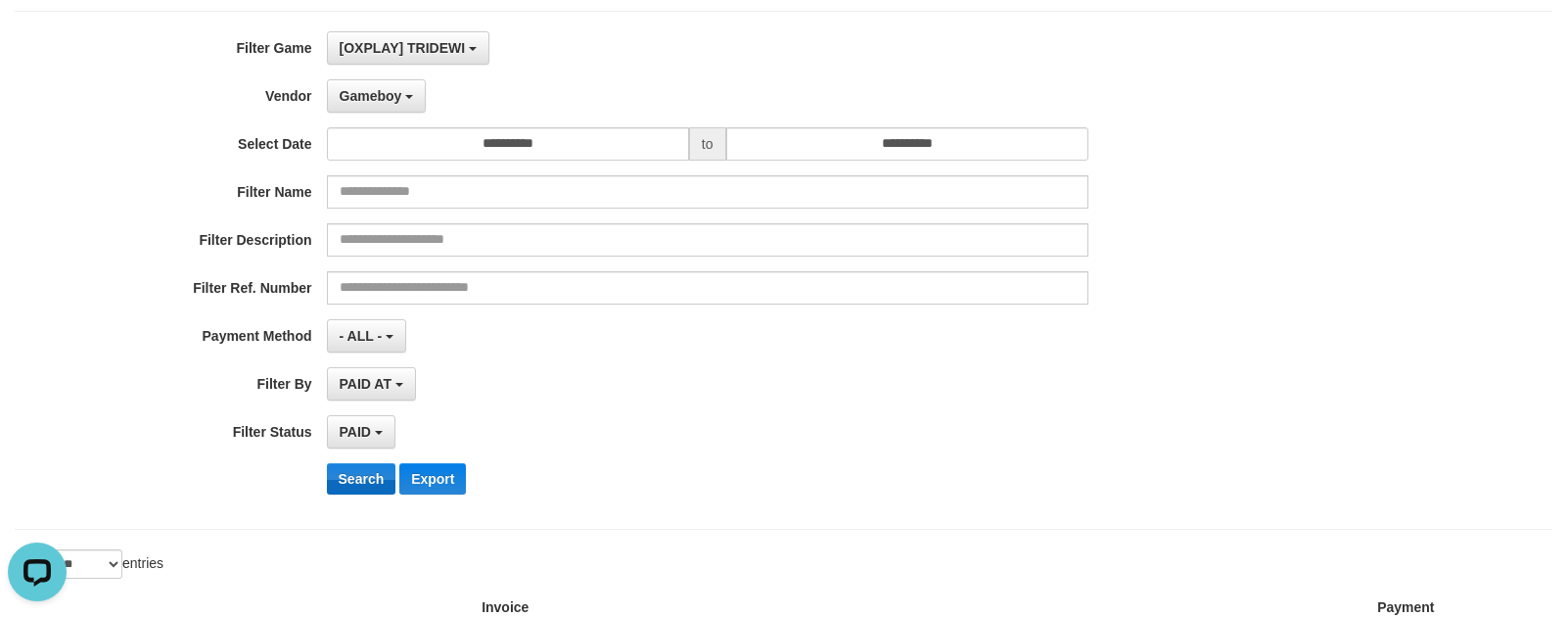
scroll to position [294, 0]
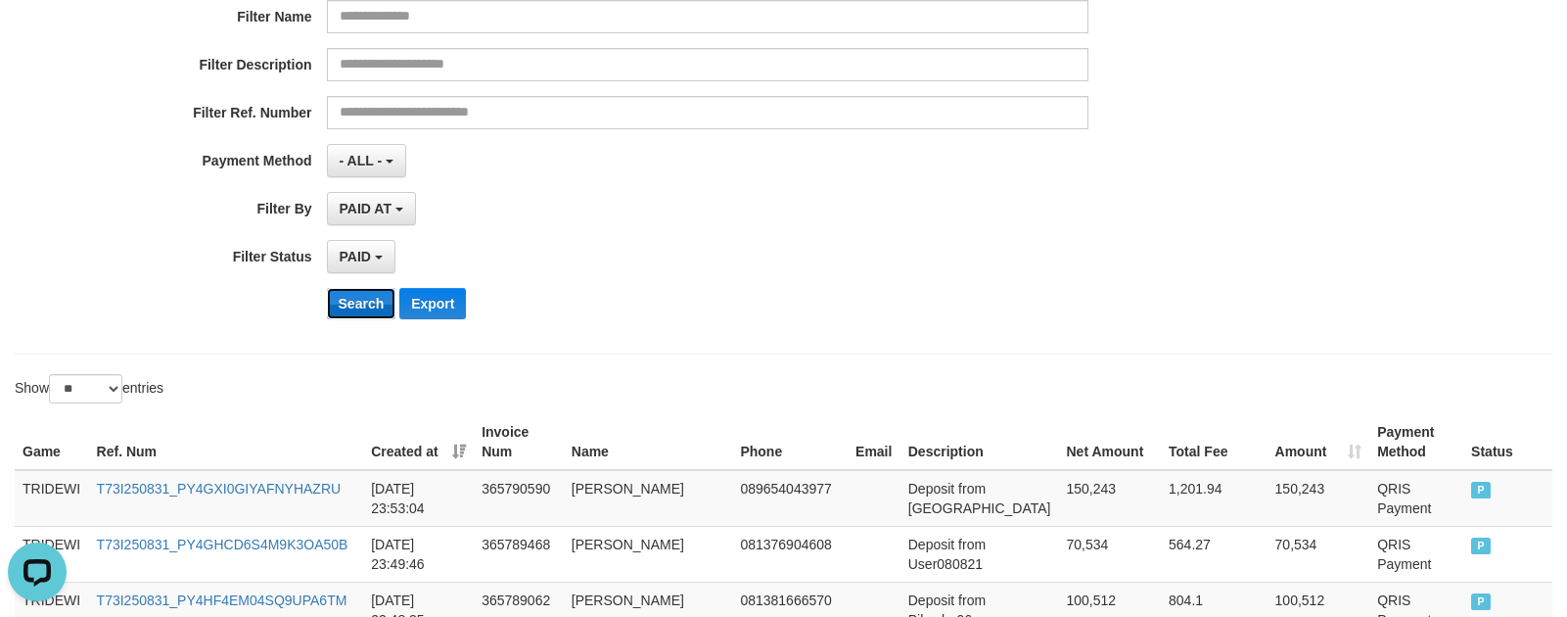
click at [369, 295] on button "Search" at bounding box center [362, 303] width 70 height 31
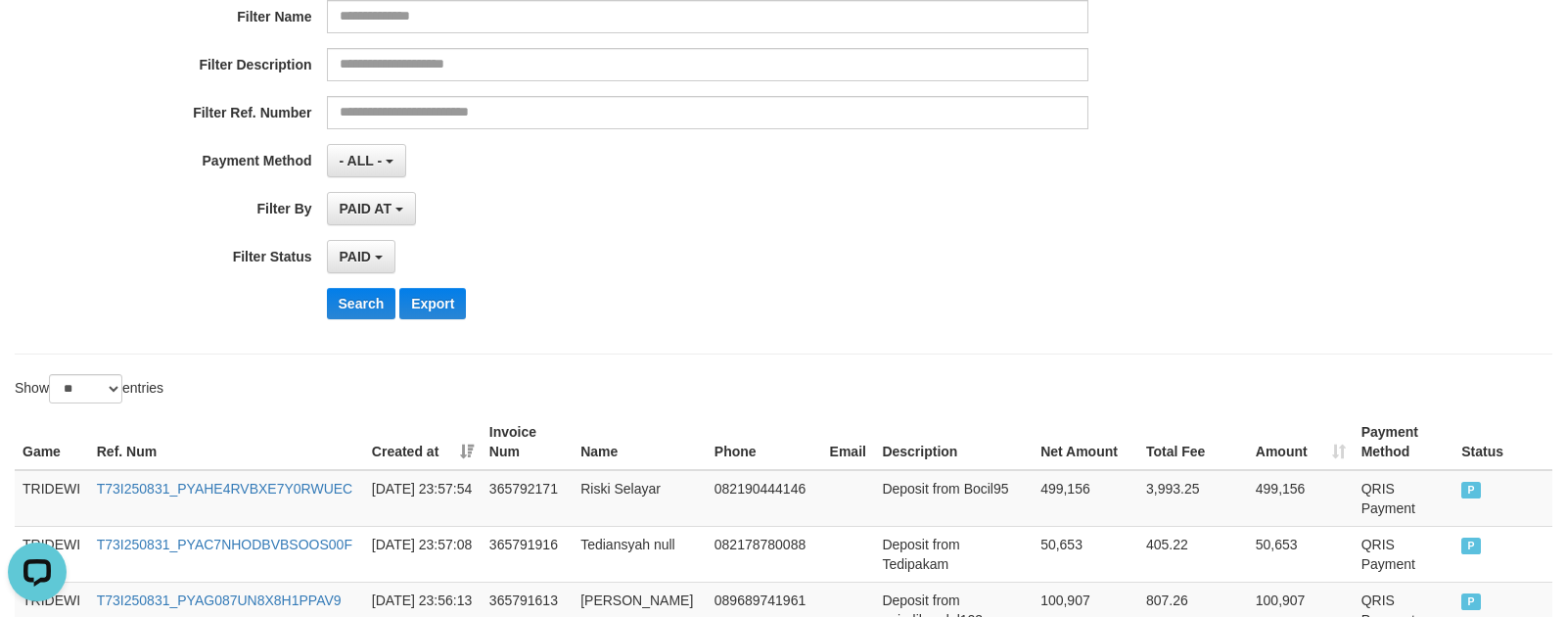
click at [944, 306] on div "Search Export" at bounding box center [817, 303] width 980 height 31
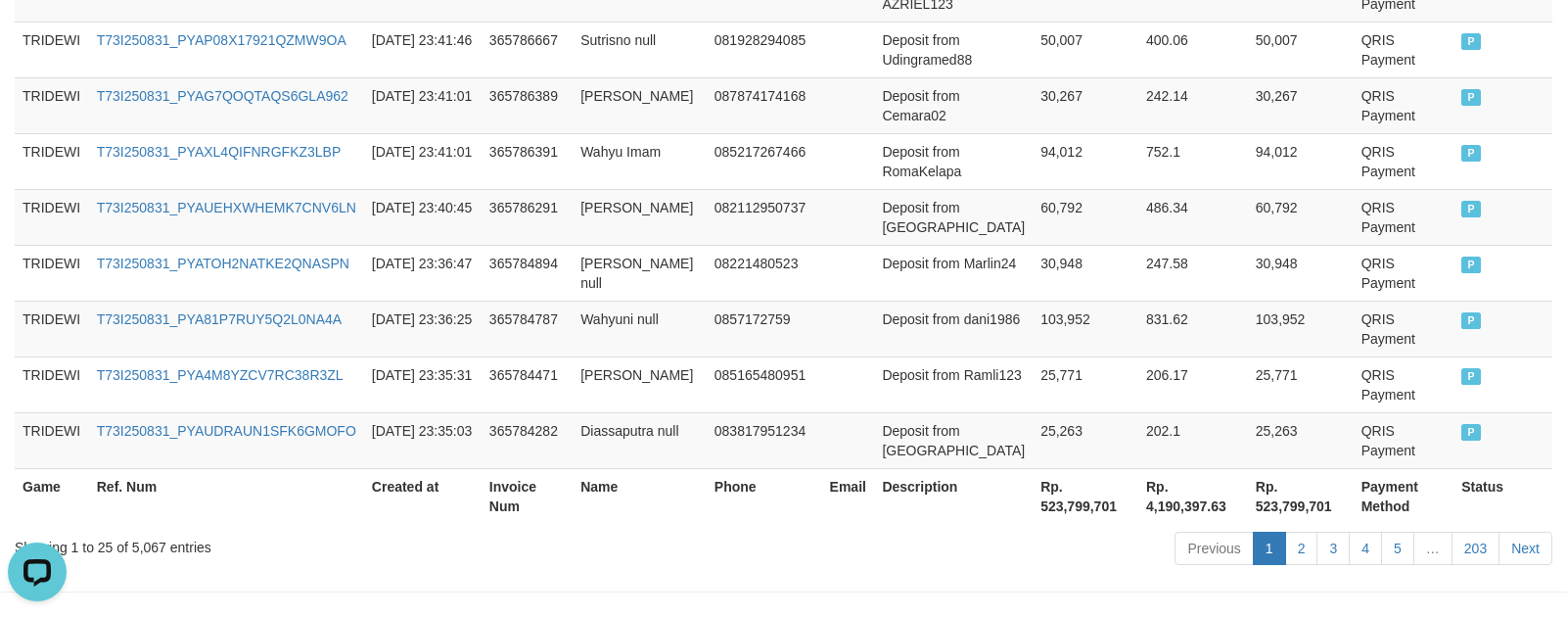
scroll to position [1754, 0]
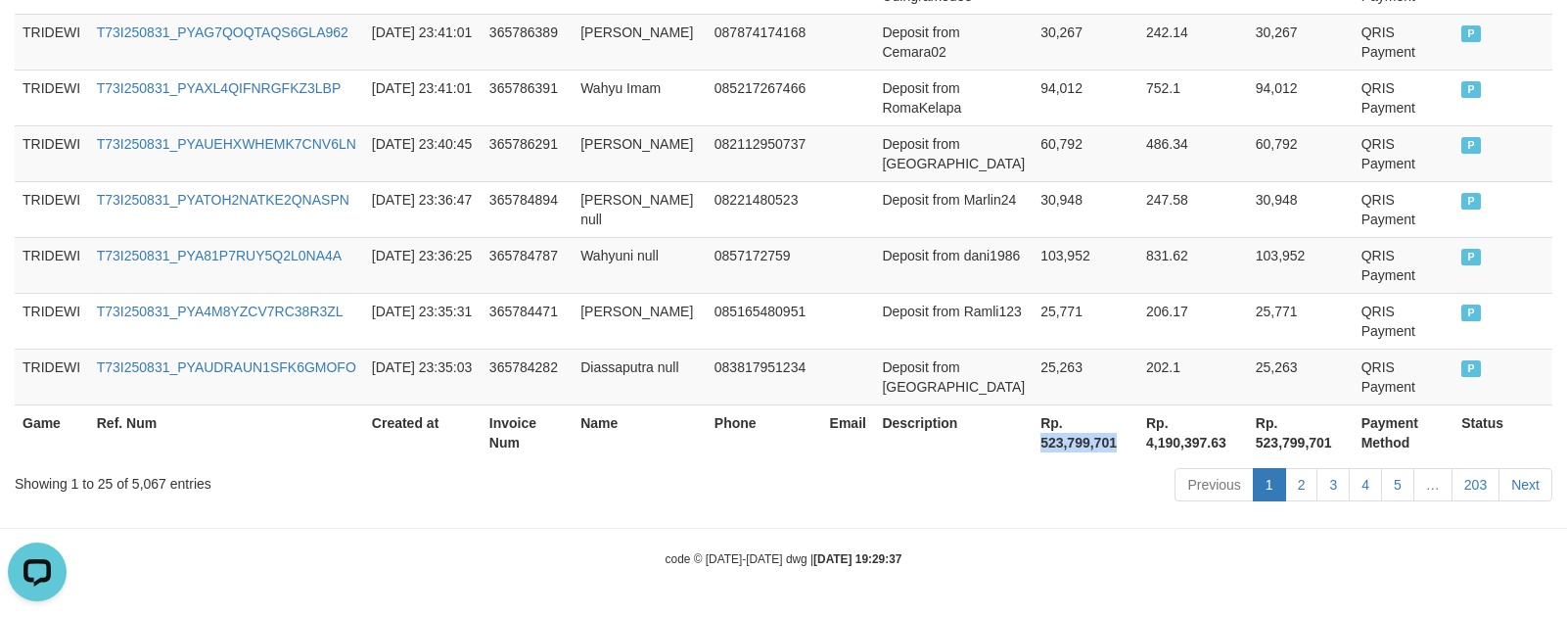
drag, startPoint x: 1026, startPoint y: 443, endPoint x: 1108, endPoint y: 447, distance: 82.4
click at [1108, 447] on th "Rp. 523,799,701" at bounding box center [1086, 432] width 106 height 56
copy th "523,799,701"
drag, startPoint x: 1169, startPoint y: 441, endPoint x: 1145, endPoint y: 446, distance: 24.2
click at [1167, 441] on th "Rp. 4,190,397.63" at bounding box center [1194, 432] width 110 height 56
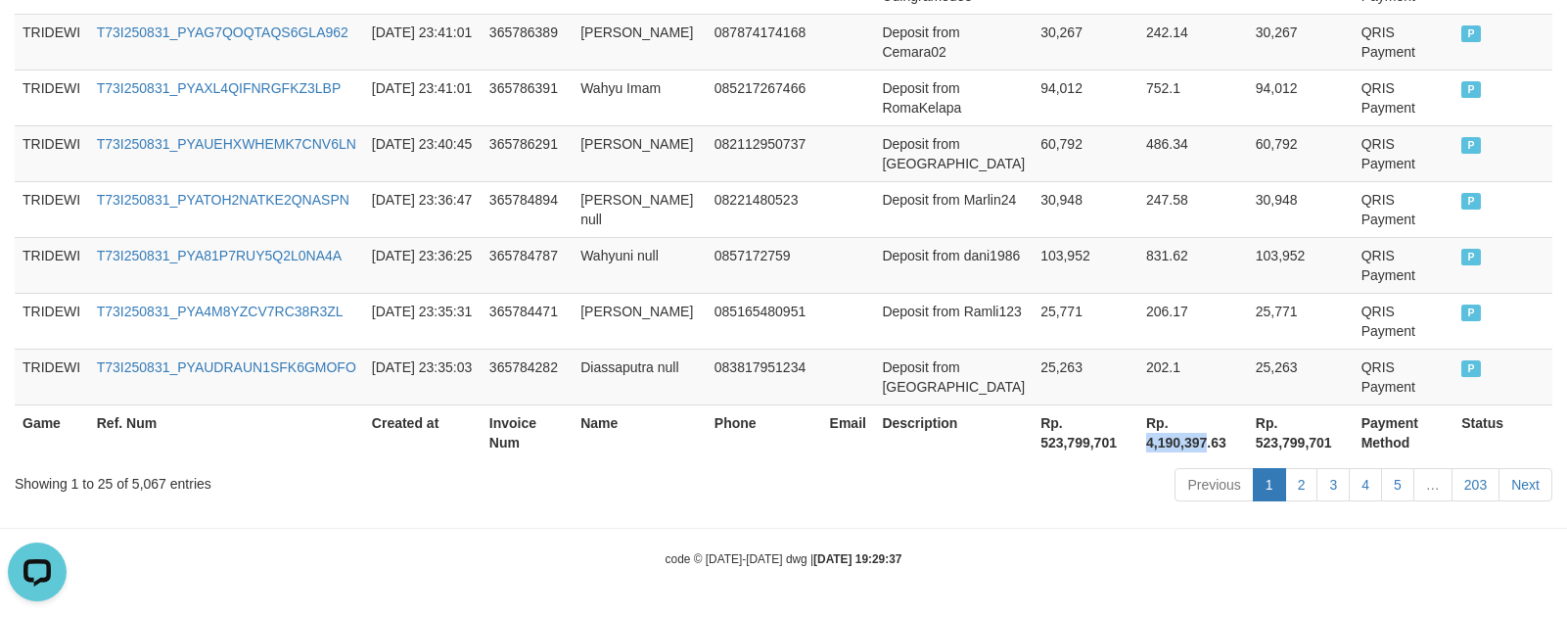
drag, startPoint x: 1130, startPoint y: 445, endPoint x: 1195, endPoint y: 439, distance: 65.9
click at [1195, 439] on th "Rp. 4,190,397.63" at bounding box center [1194, 432] width 110 height 56
copy th "4,190,397"
click at [843, 490] on div "Previous 1 2 3 4 5 … 203 Next" at bounding box center [1110, 487] width 885 height 42
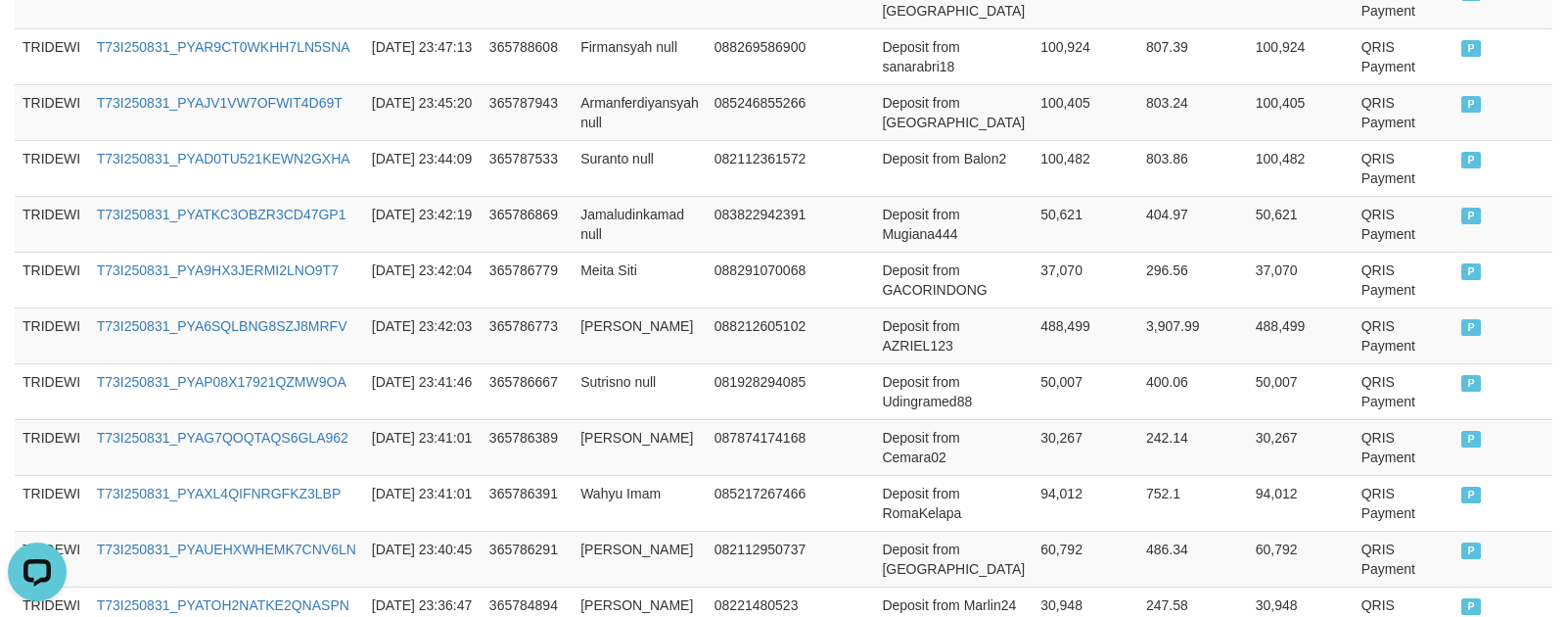
scroll to position [0, 0]
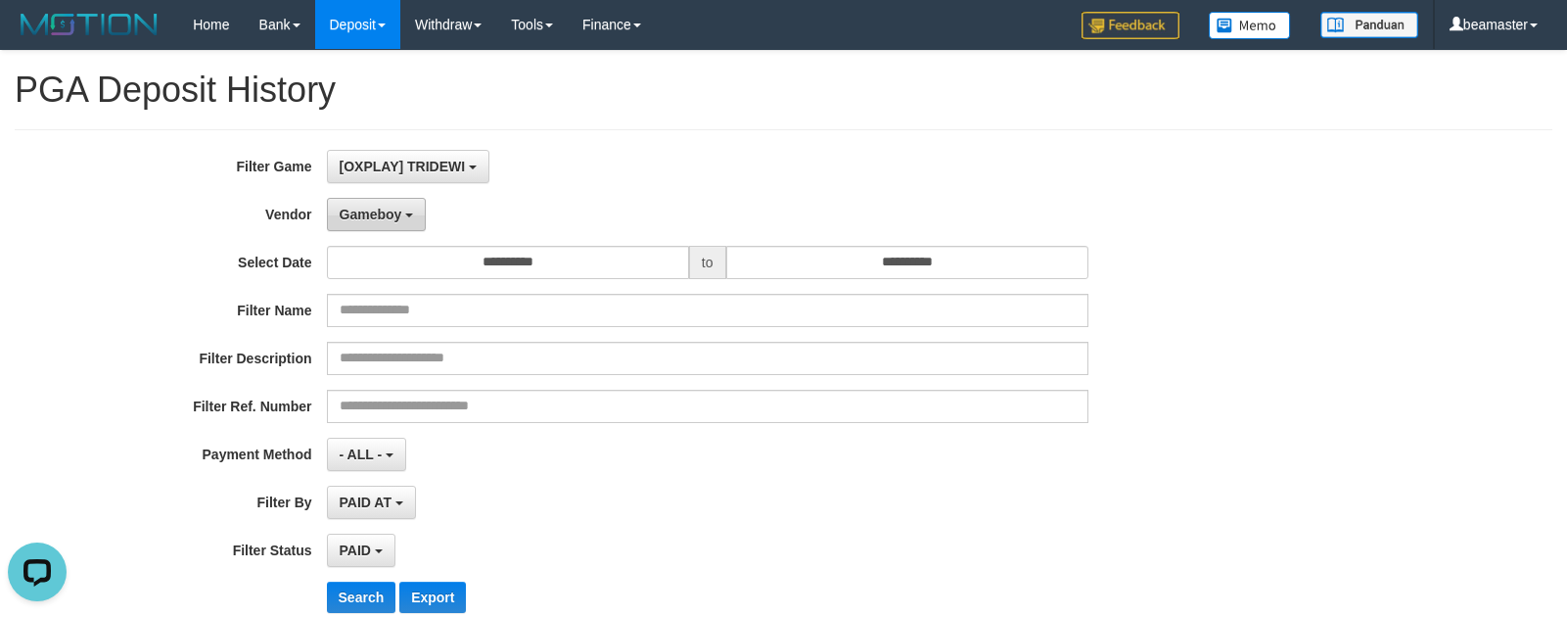
click at [400, 199] on button "Gameboy" at bounding box center [377, 214] width 100 height 33
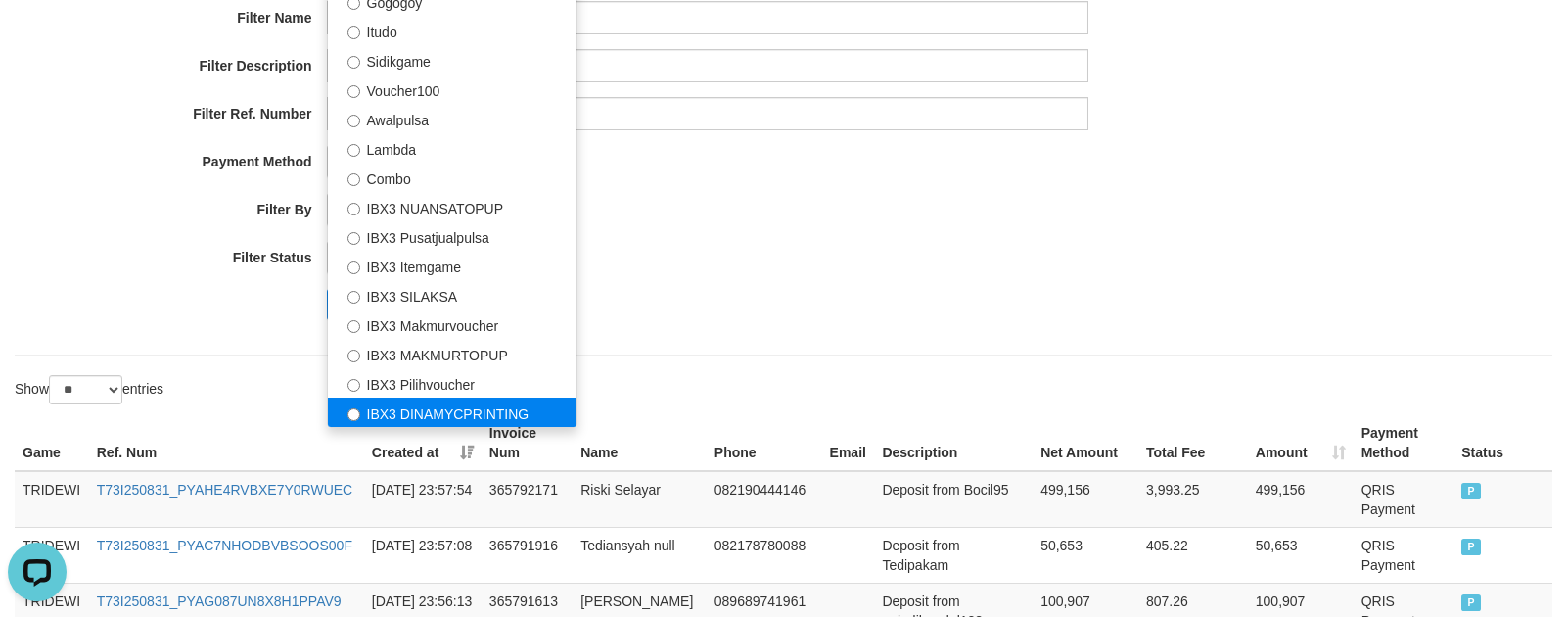
scroll to position [294, 0]
click at [381, 396] on label "IBX3 DINAMYCPRINTING" at bounding box center [452, 410] width 249 height 29
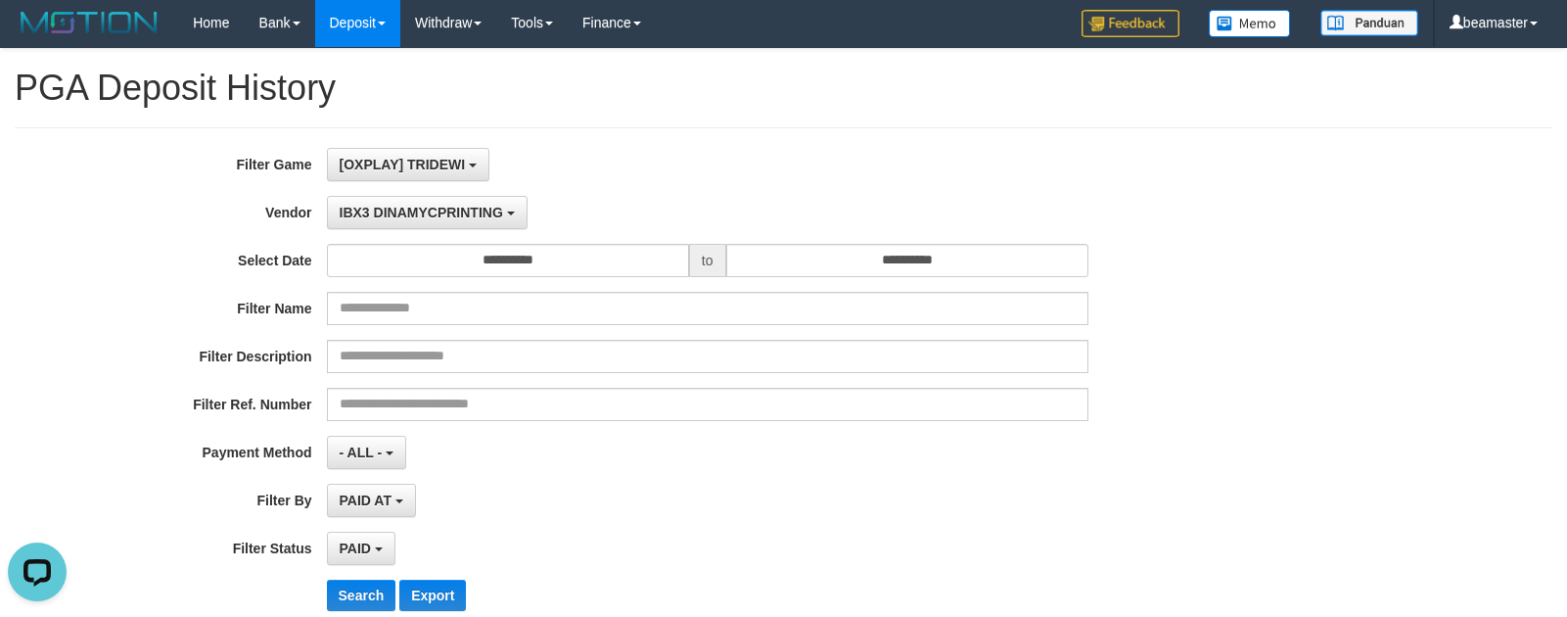
scroll to position [0, 0]
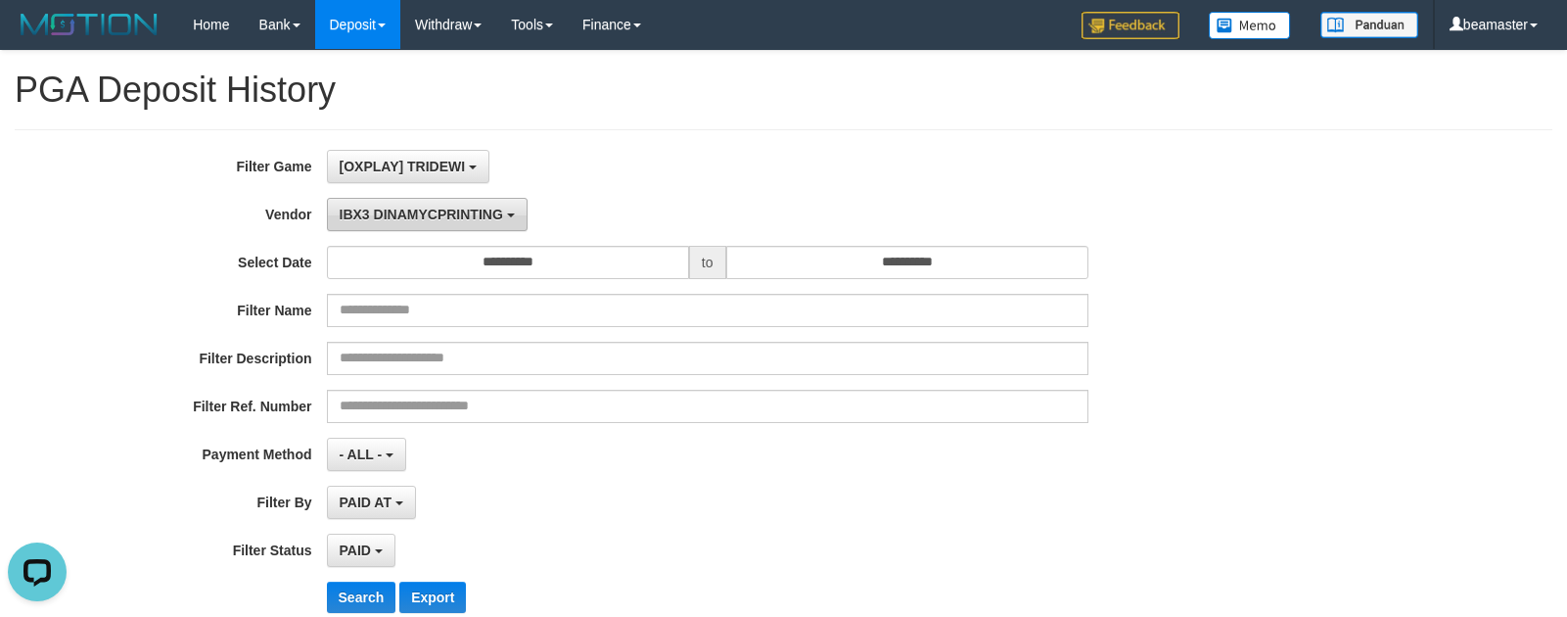
click at [383, 220] on span "IBX3 DINAMYCPRINTING" at bounding box center [421, 215] width 163 height 16
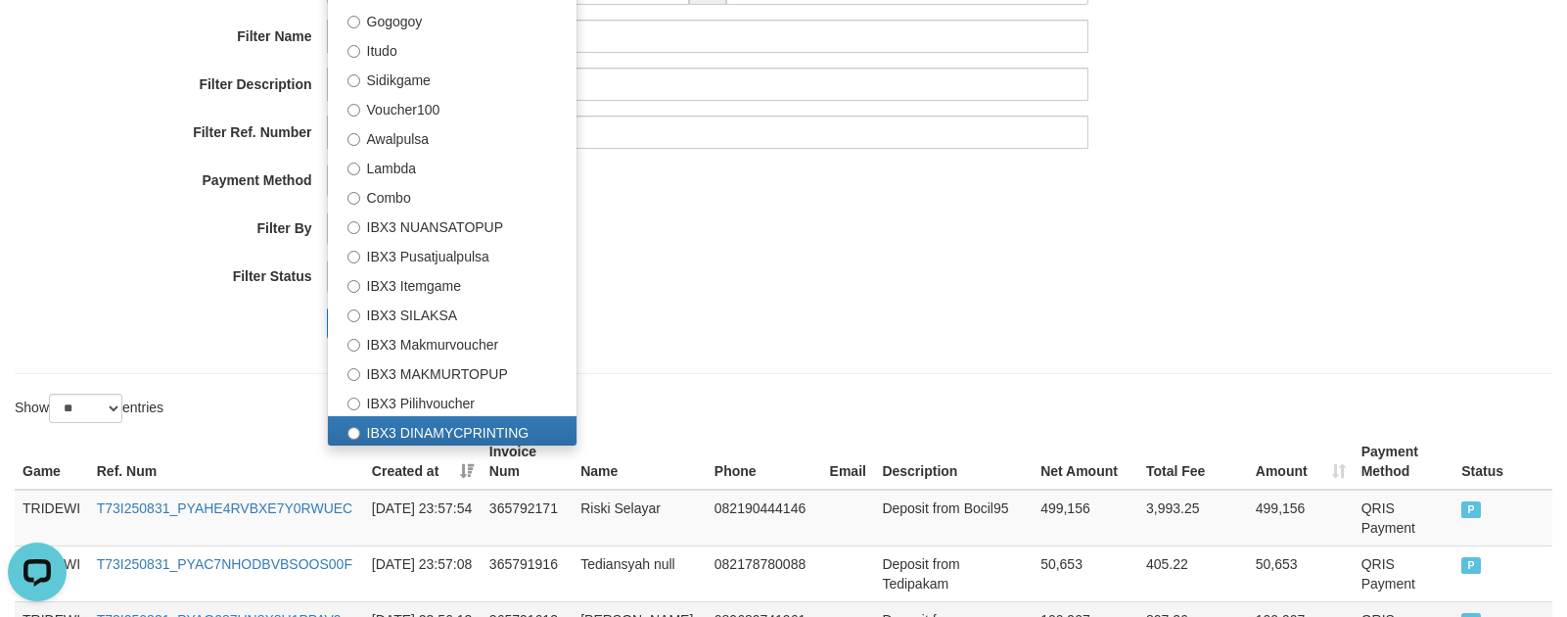
scroll to position [587, 0]
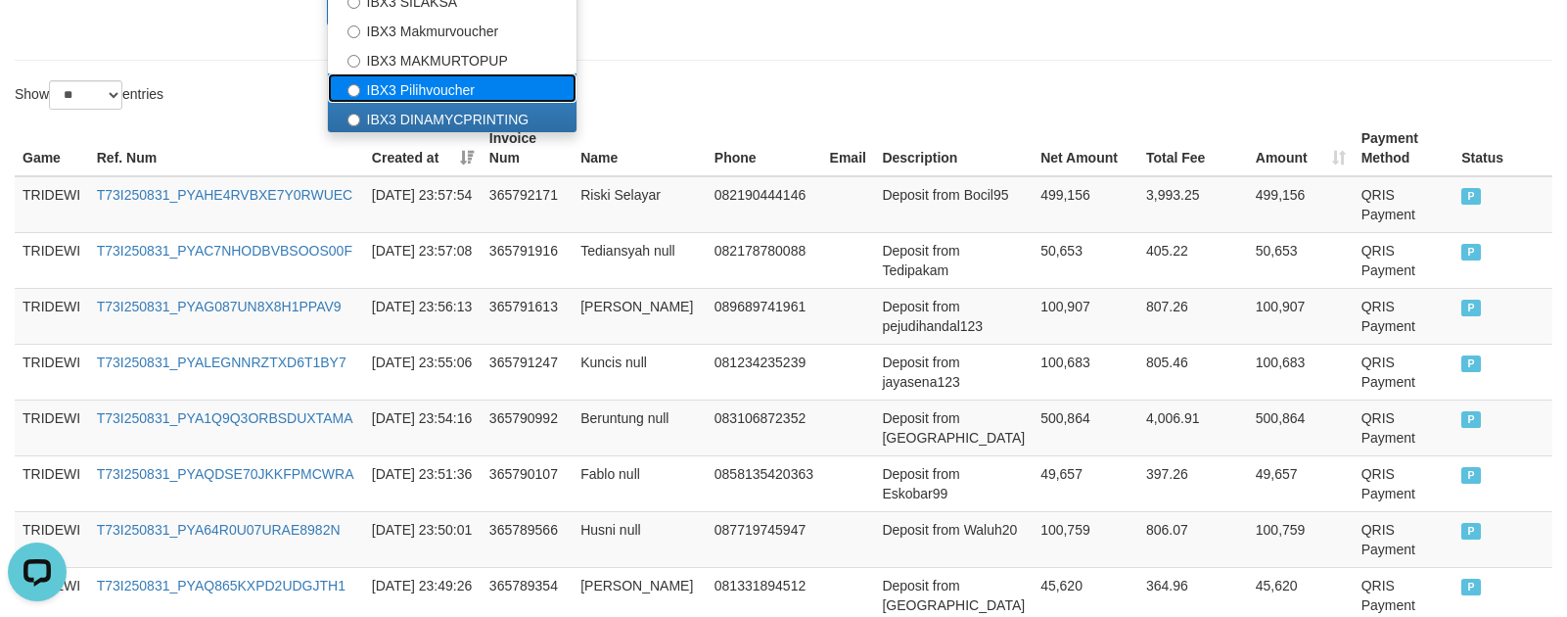
click at [412, 94] on label "IBX3 Pilihvoucher" at bounding box center [452, 87] width 249 height 29
select select "**********"
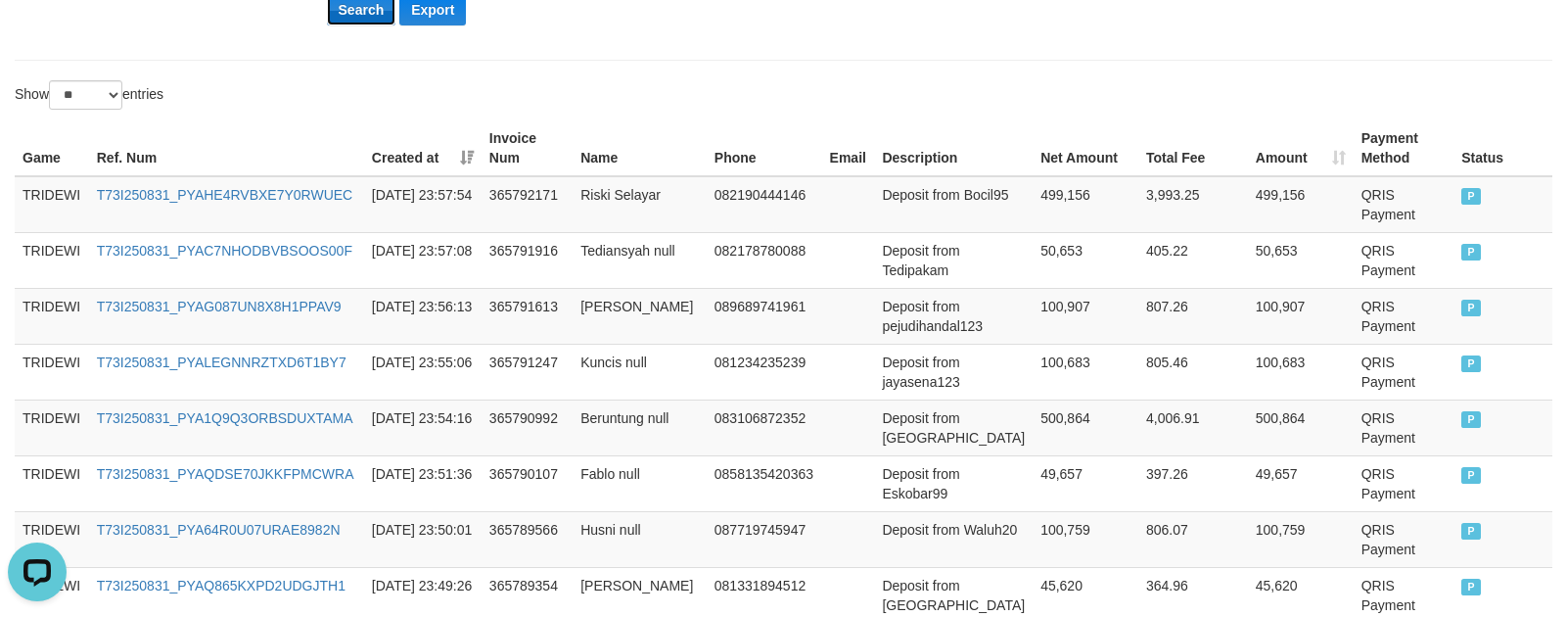
click at [366, 12] on button "Search" at bounding box center [362, 9] width 70 height 31
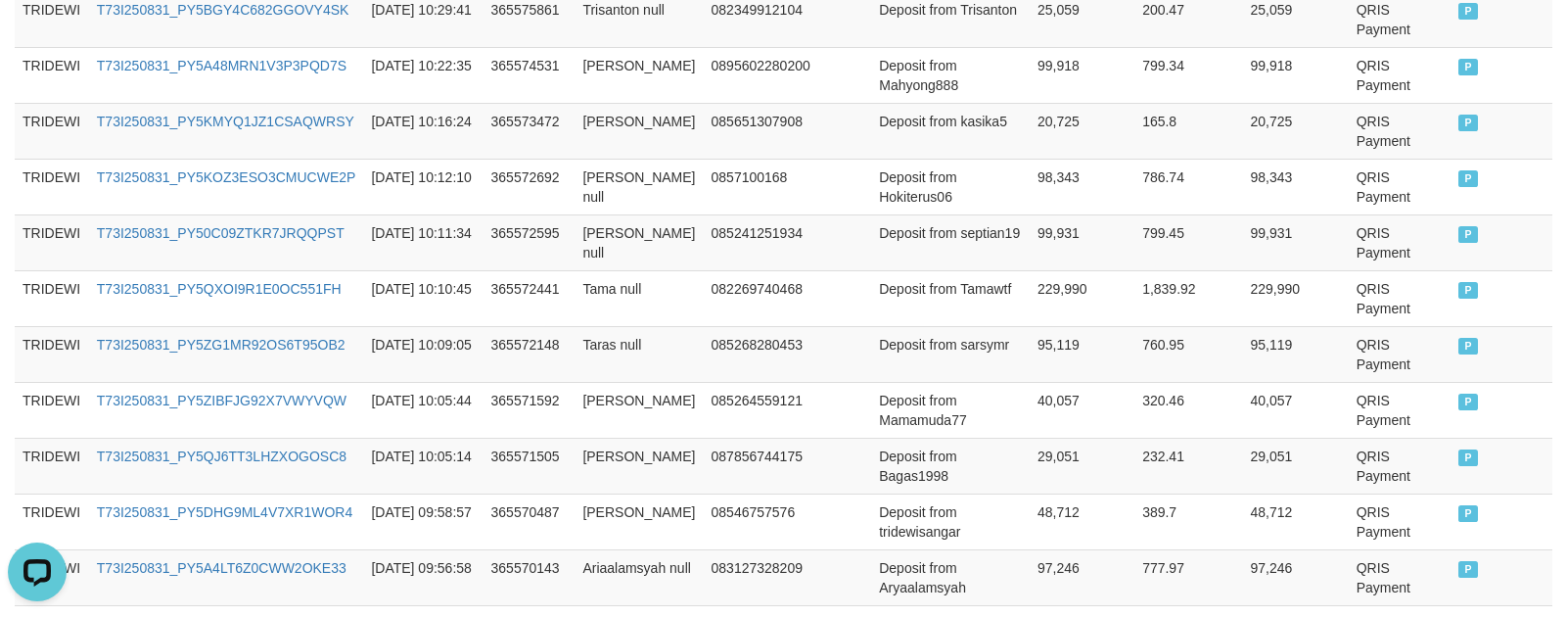
scroll to position [1754, 0]
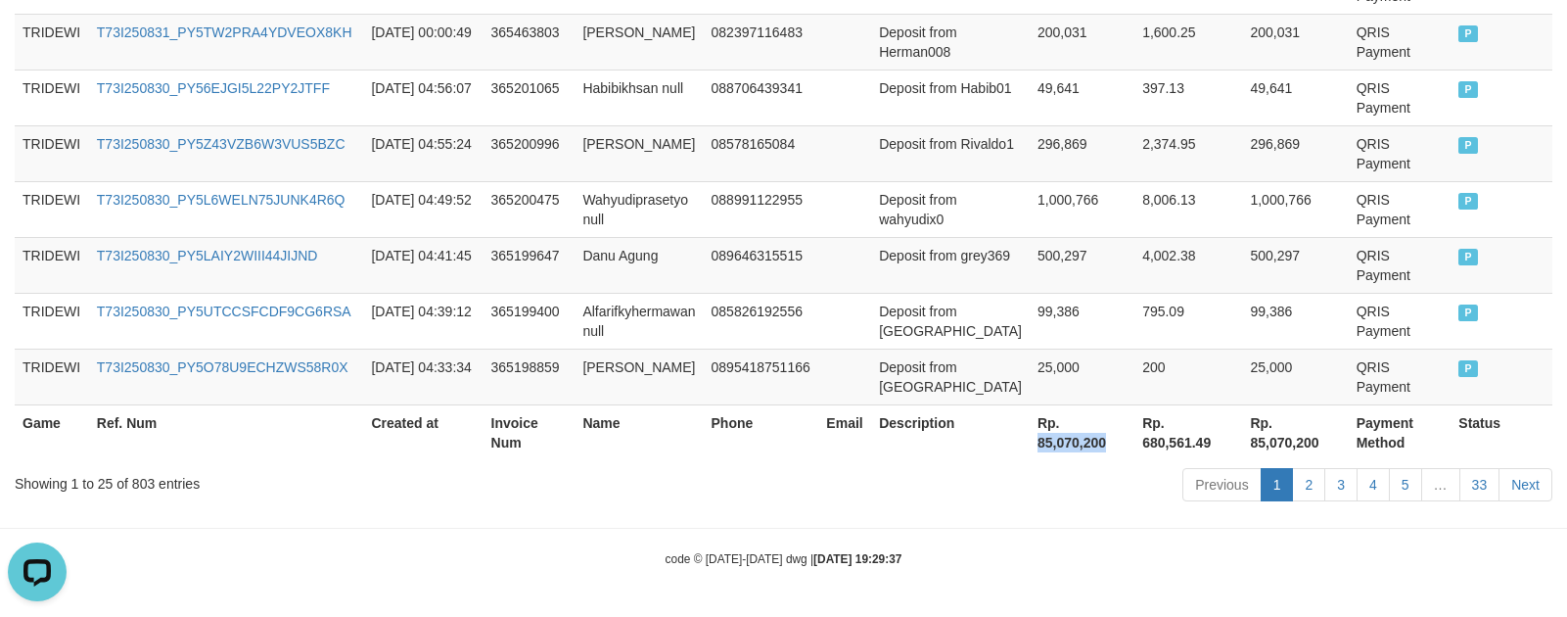
drag, startPoint x: 1027, startPoint y: 443, endPoint x: 1094, endPoint y: 444, distance: 66.6
click at [1094, 444] on th "Rp. 85,070,200" at bounding box center [1082, 432] width 105 height 56
copy th "85,070,200"
click at [1164, 429] on th "Rp. 680,561.49" at bounding box center [1189, 432] width 108 height 56
drag, startPoint x: 1131, startPoint y: 443, endPoint x: 1183, endPoint y: 443, distance: 51.9
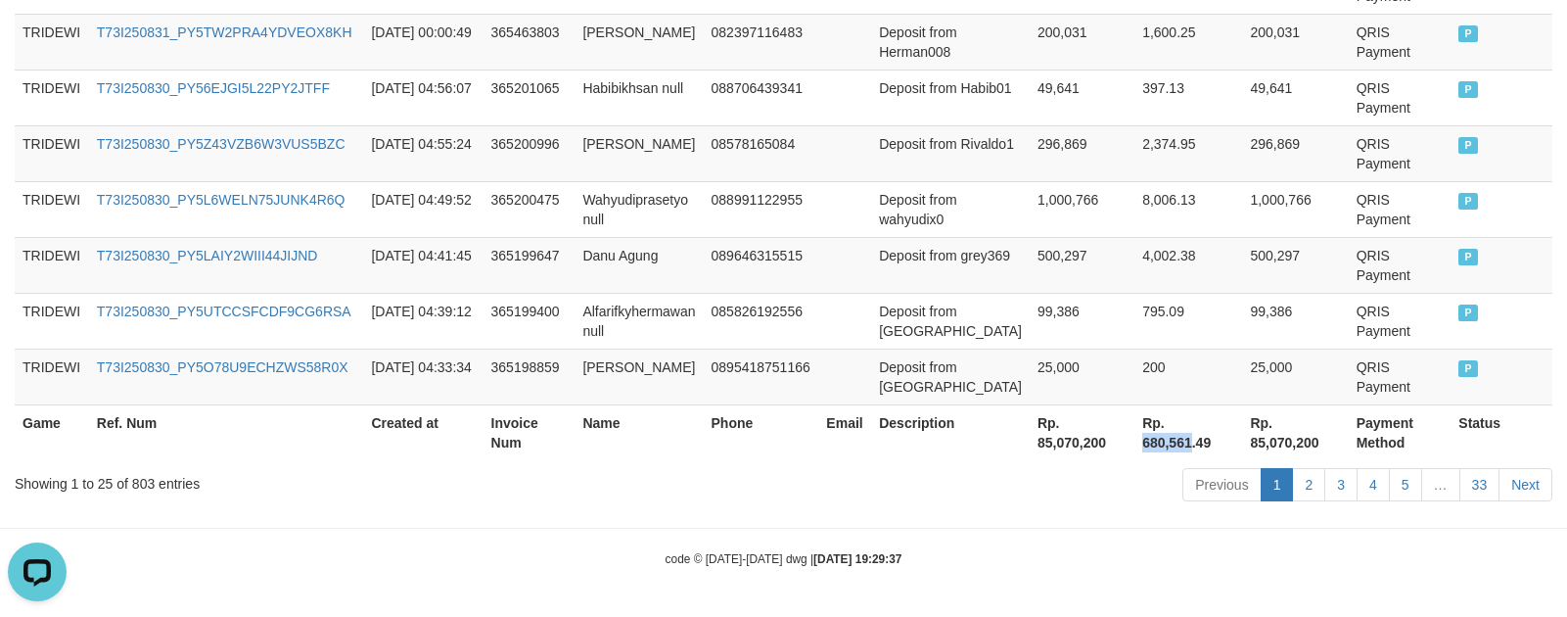
click at [1183, 443] on th "Rp. 680,561.49" at bounding box center [1189, 432] width 108 height 56
copy th "680,561"
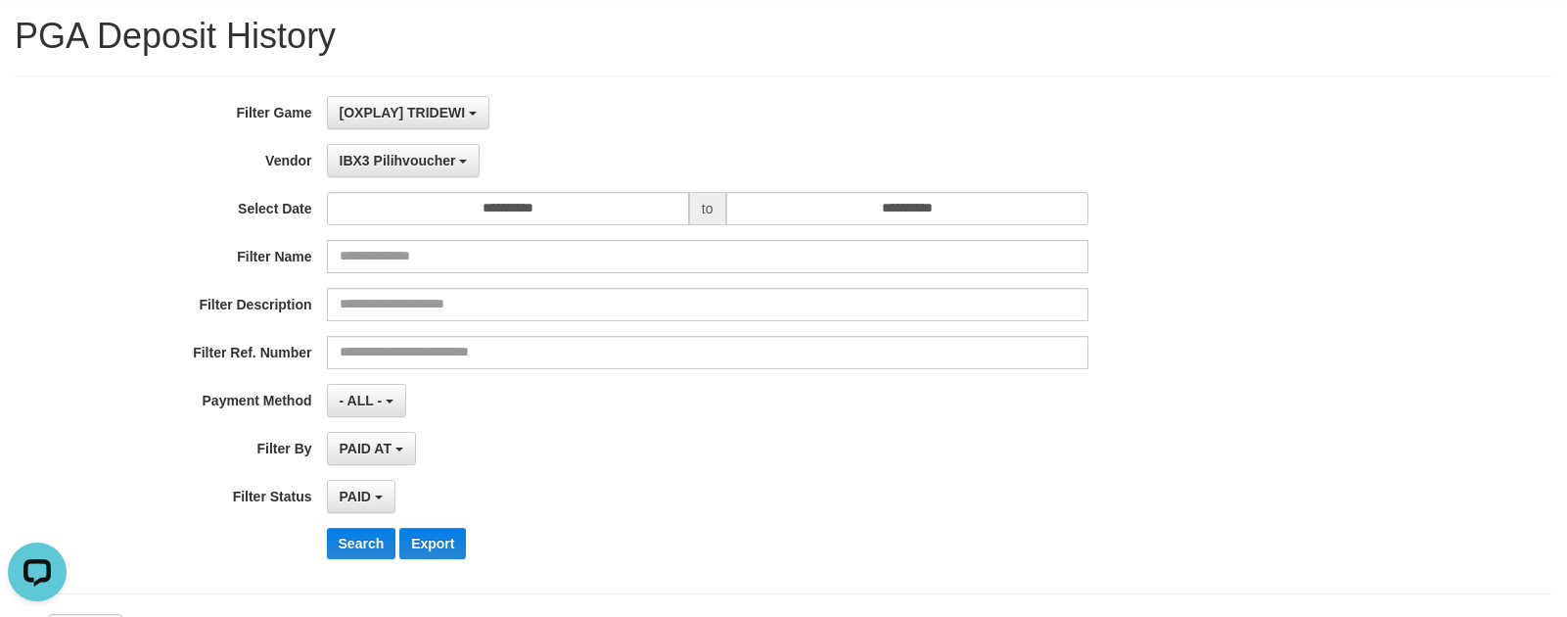
scroll to position [0, 0]
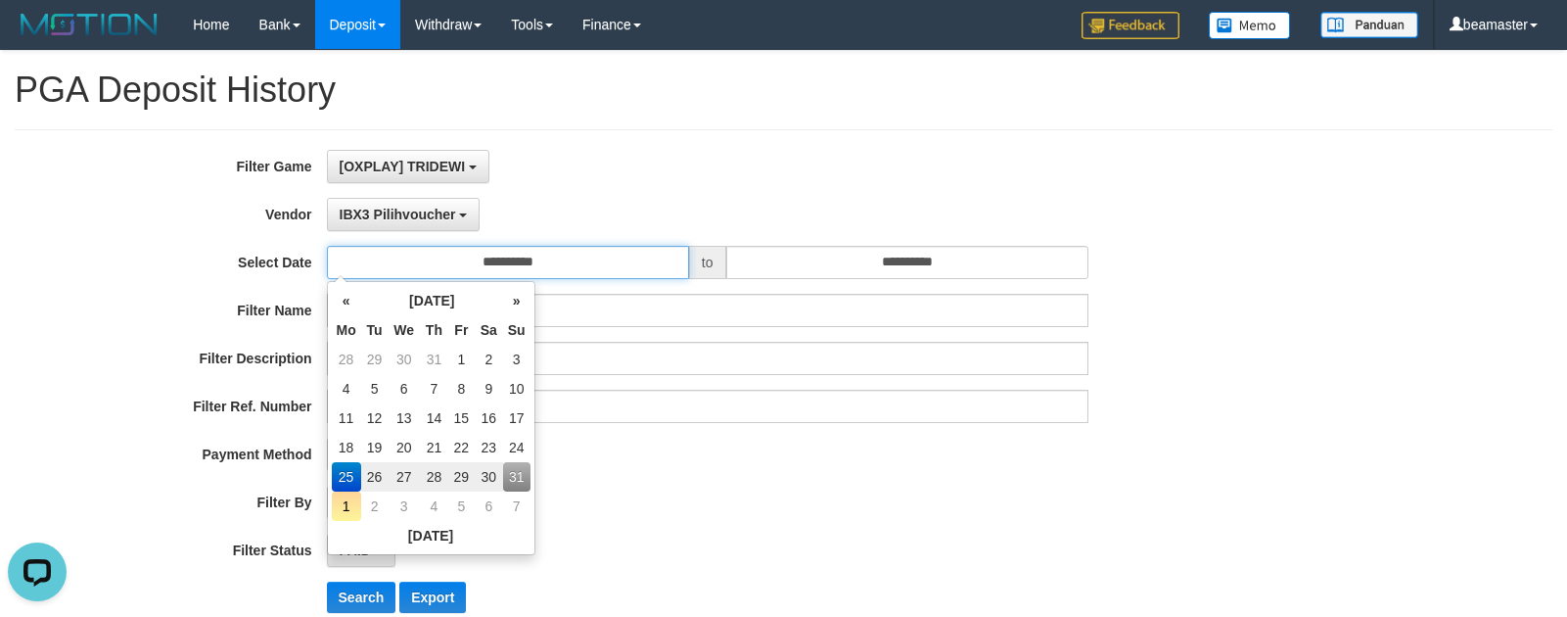
click at [421, 272] on input "**********" at bounding box center [508, 262] width 362 height 33
click at [339, 514] on td "1" at bounding box center [346, 505] width 29 height 29
type input "**********"
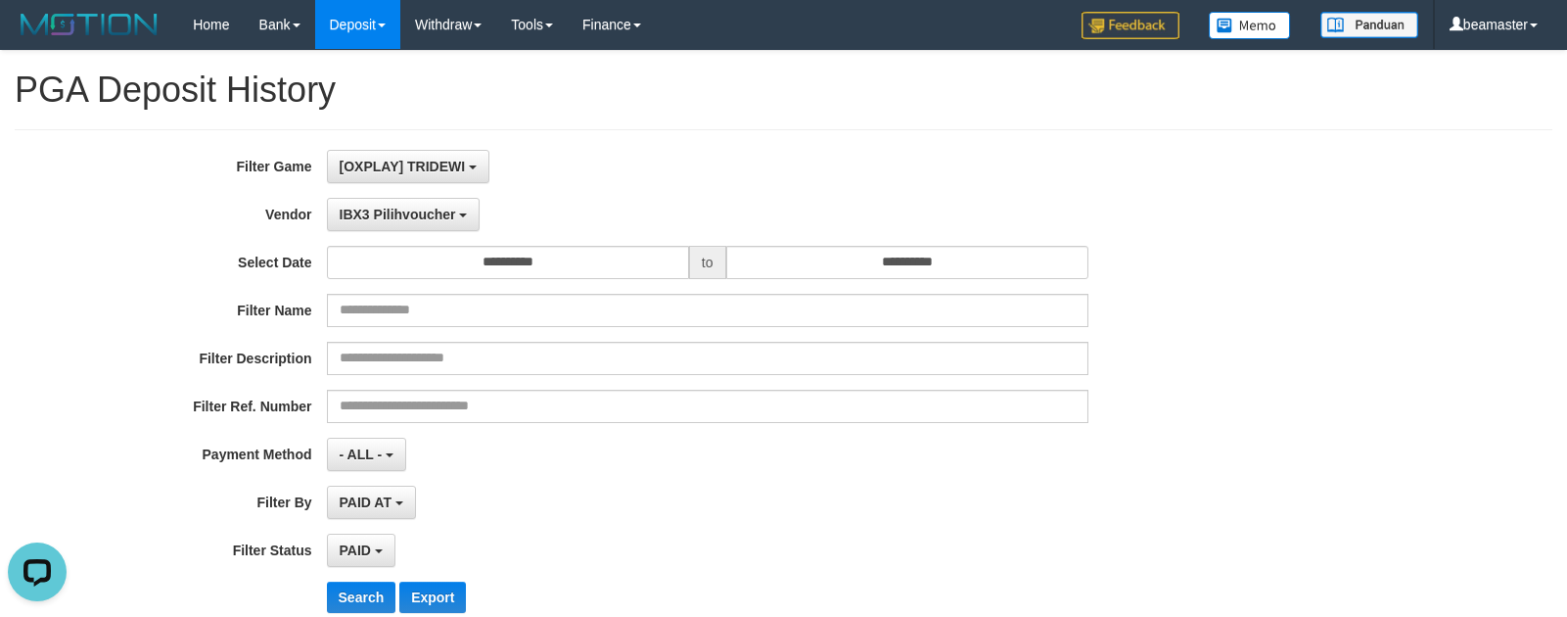
click at [750, 491] on div "PAID AT PAID AT CREATED AT" at bounding box center [708, 502] width 762 height 33
click at [375, 208] on span "IBX3 Pilihvoucher" at bounding box center [398, 215] width 117 height 16
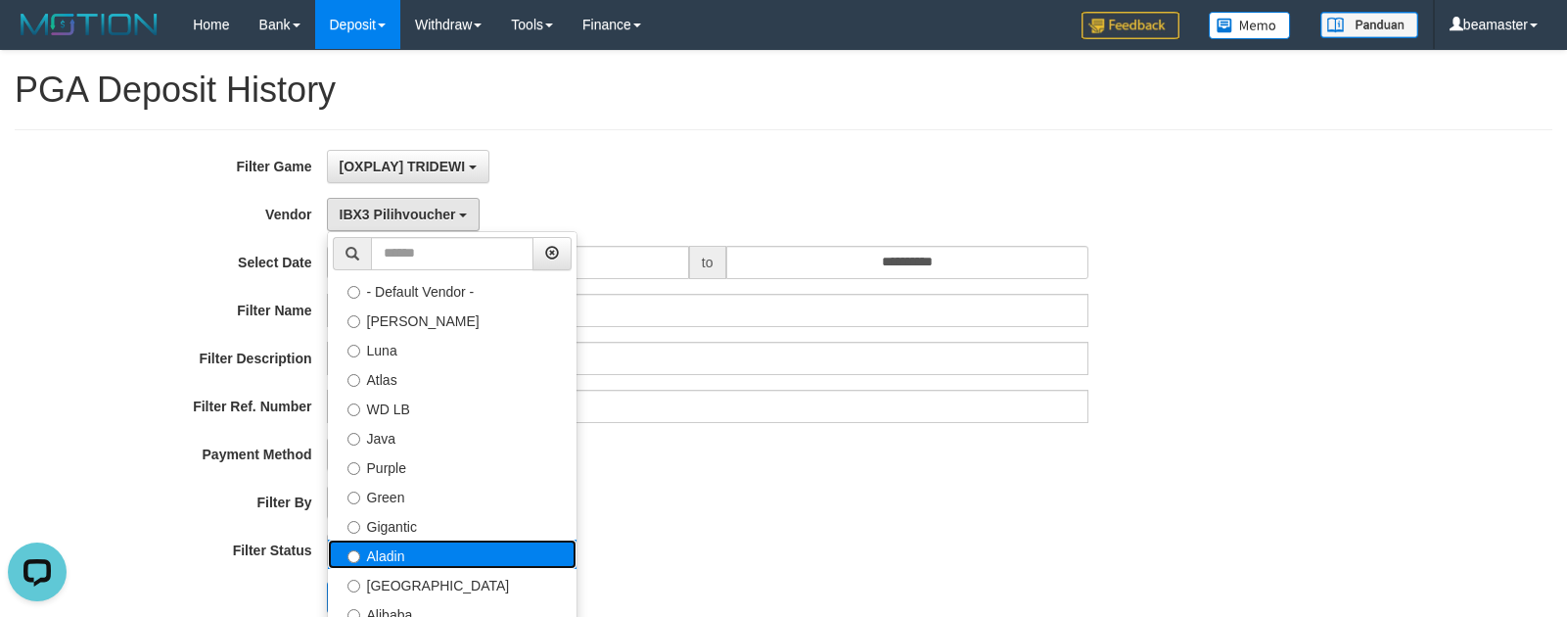
click at [386, 558] on label "Aladin" at bounding box center [452, 553] width 249 height 29
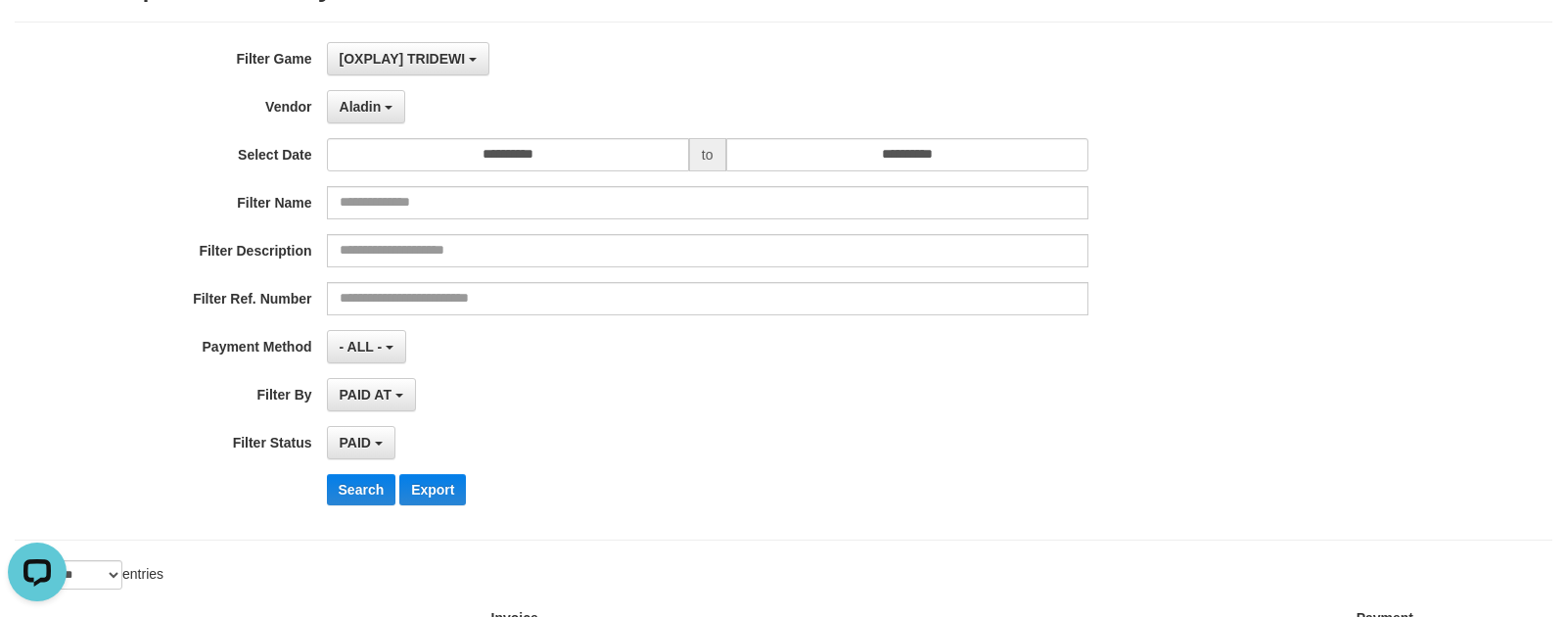
scroll to position [294, 0]
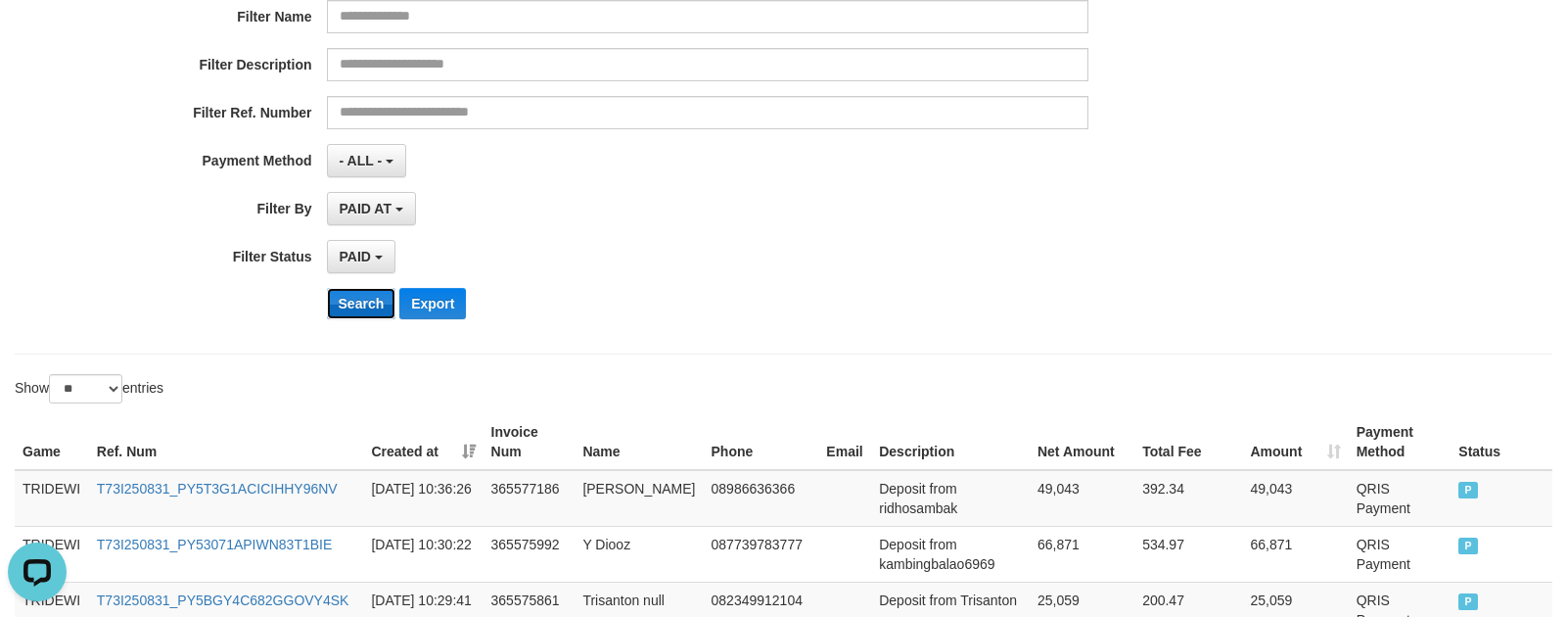
click at [360, 311] on button "Search" at bounding box center [362, 303] width 70 height 31
click at [926, 311] on div "Search Export" at bounding box center [817, 303] width 980 height 31
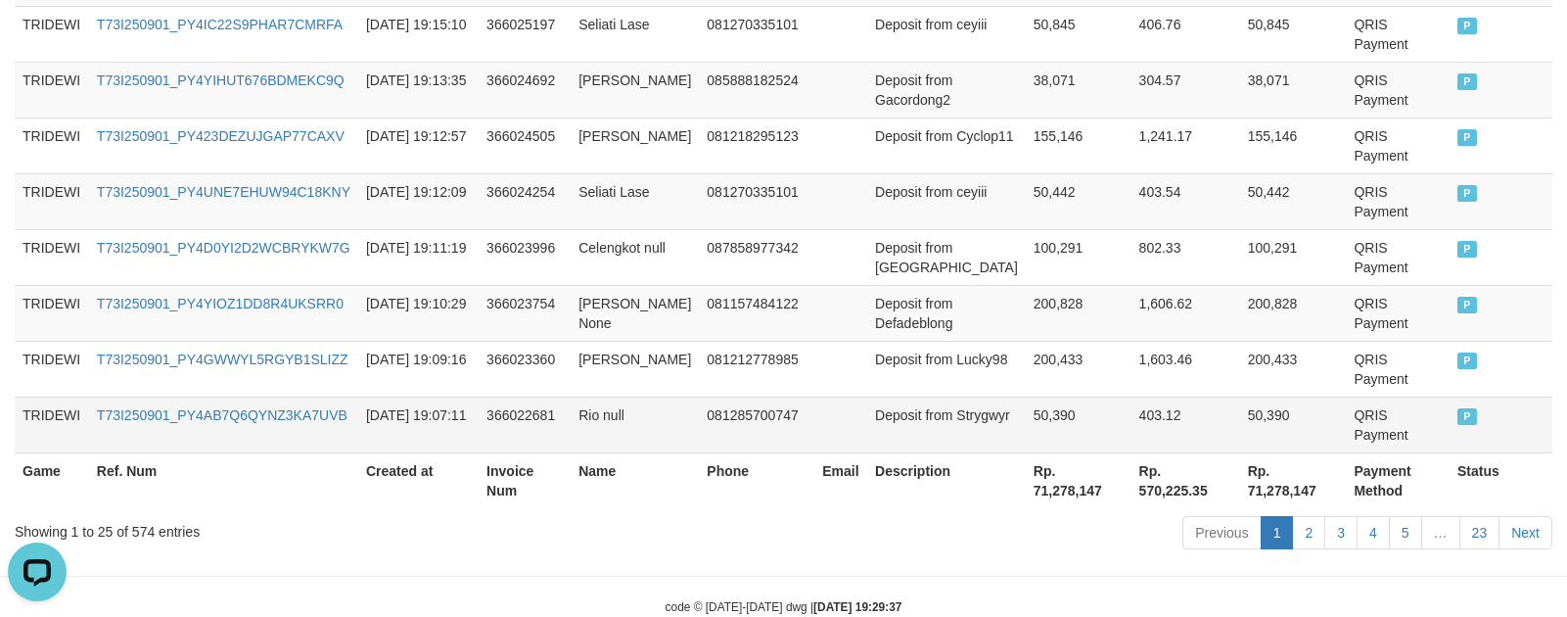
scroll to position [1754, 0]
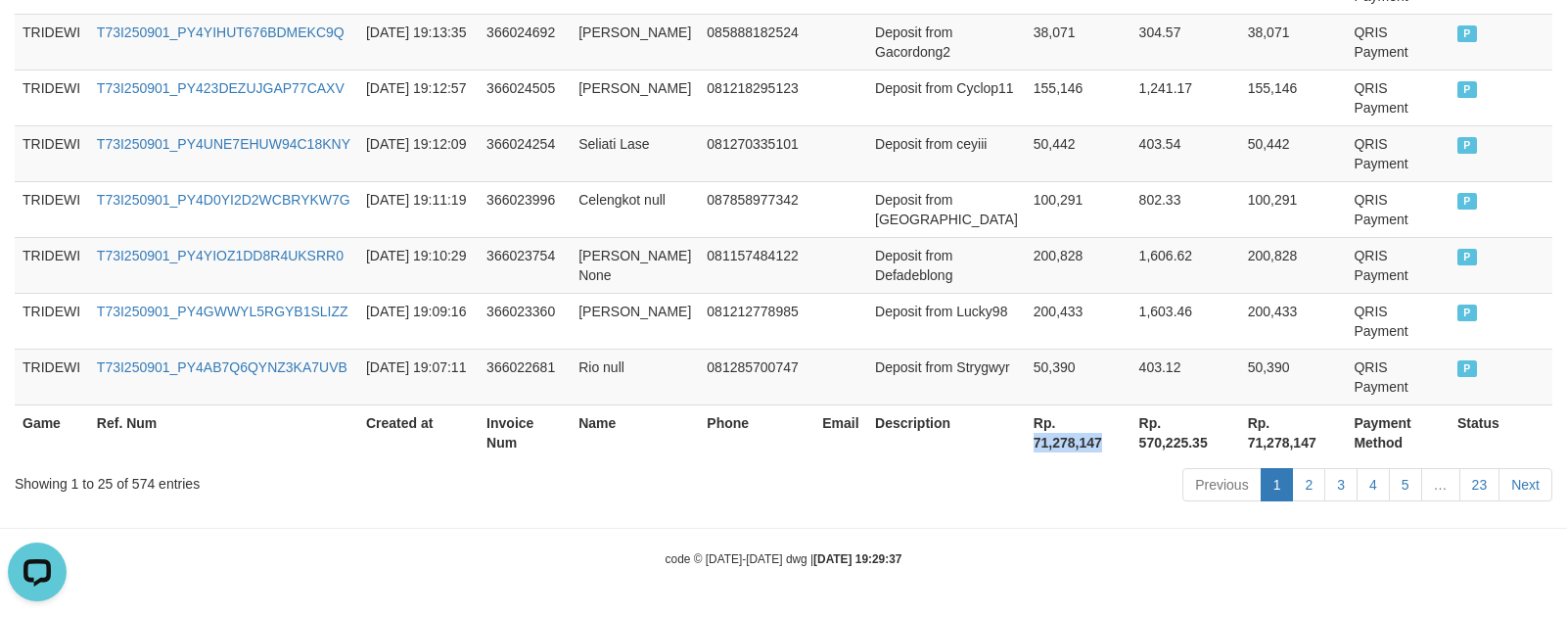
drag, startPoint x: 1008, startPoint y: 442, endPoint x: 1083, endPoint y: 442, distance: 74.4
click at [1083, 442] on th "Rp. 71,278,147" at bounding box center [1079, 432] width 106 height 56
copy th "71,278,147"
click at [1193, 427] on th "Rp. 570,225.35" at bounding box center [1186, 432] width 109 height 56
drag, startPoint x: 1145, startPoint y: 423, endPoint x: 1195, endPoint y: 424, distance: 49.9
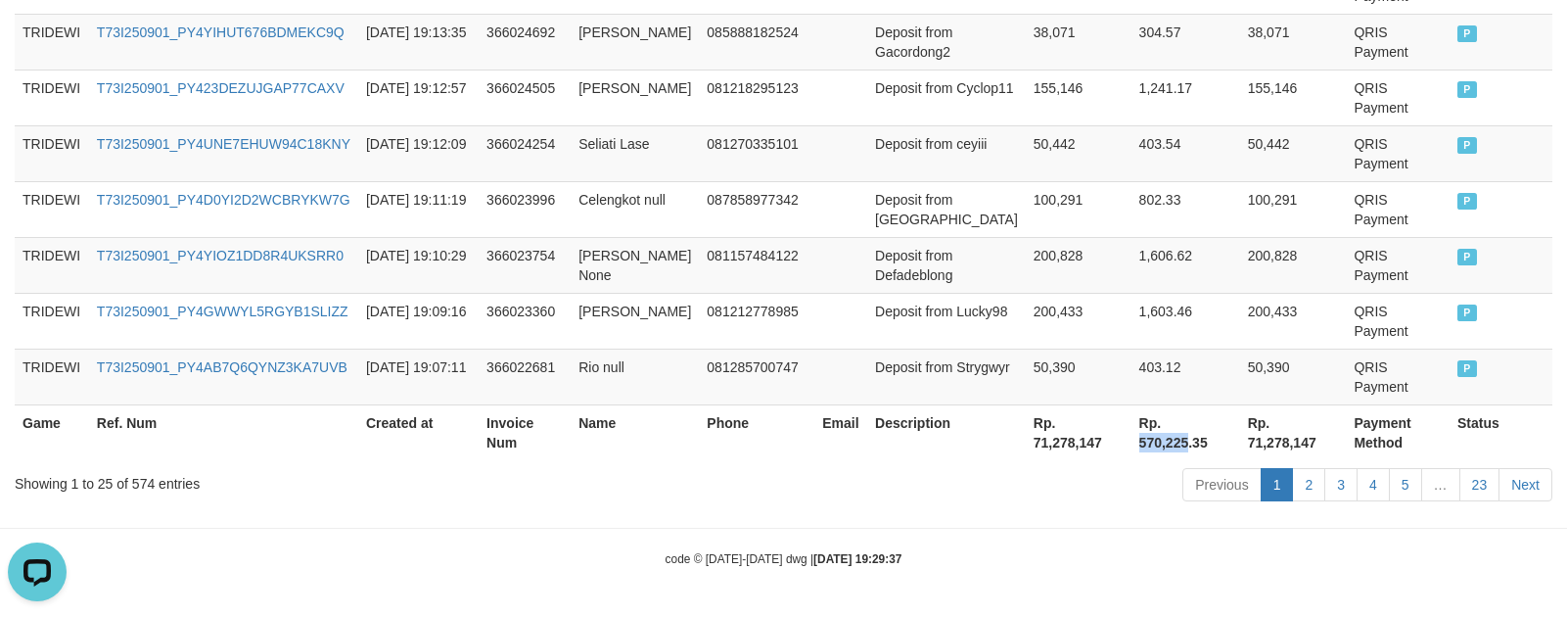
click at [1195, 424] on th "Rp. 570,225.35" at bounding box center [1186, 432] width 109 height 56
copy th "570,225"
click at [740, 364] on td "081285700747" at bounding box center [757, 377] width 116 height 56
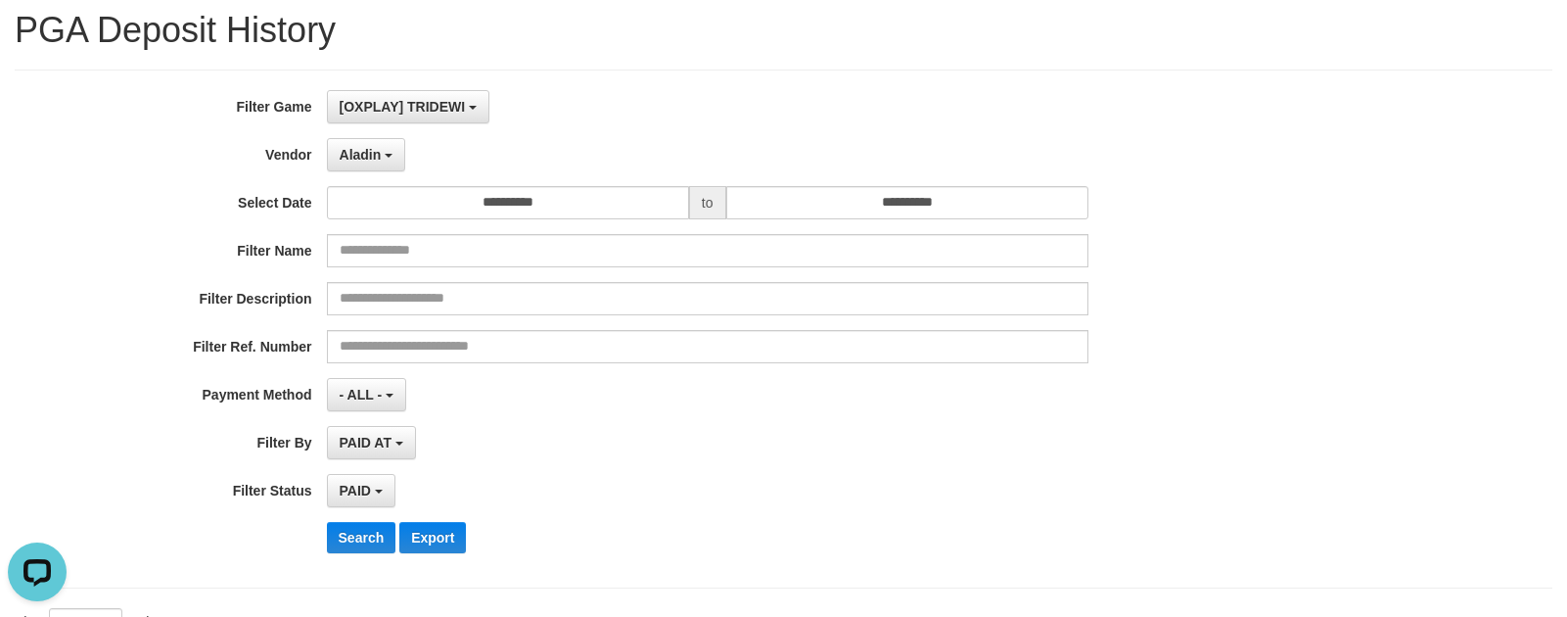
scroll to position [0, 0]
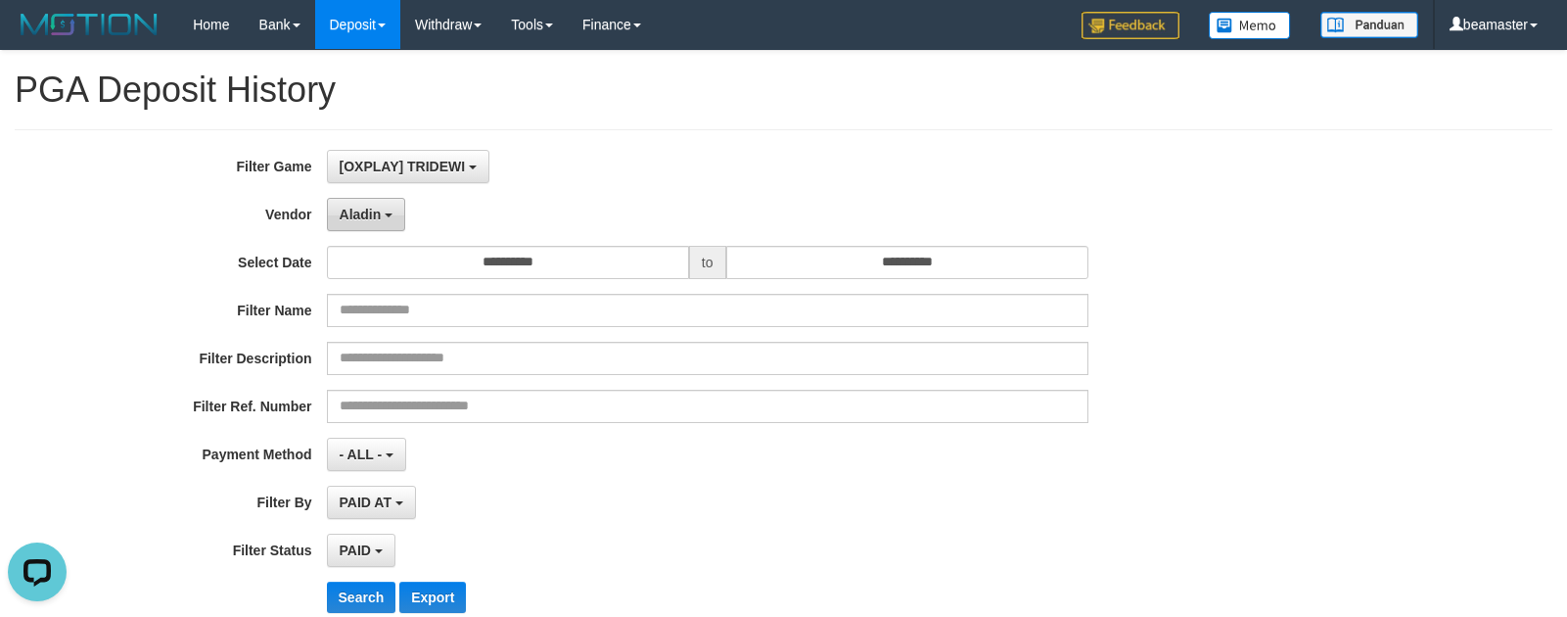
click at [359, 210] on span "Aladin" at bounding box center [361, 215] width 42 height 16
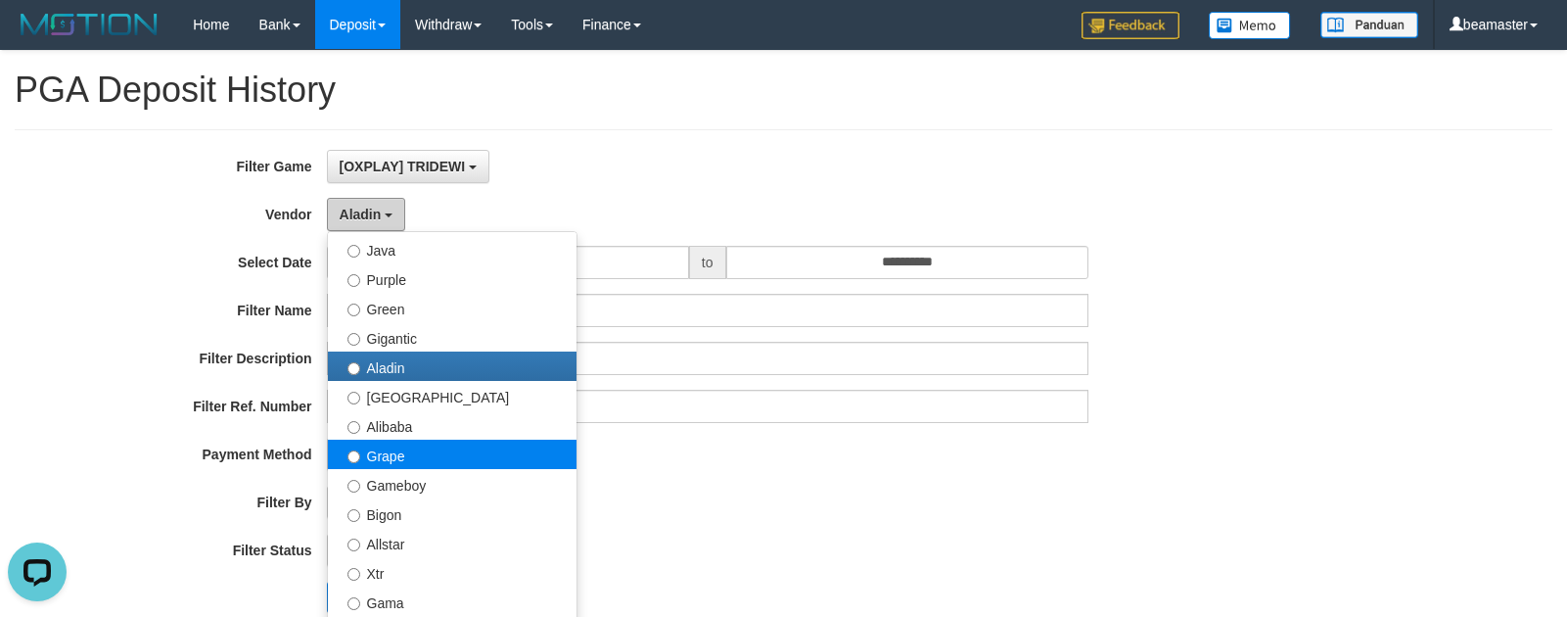
scroll to position [196, 0]
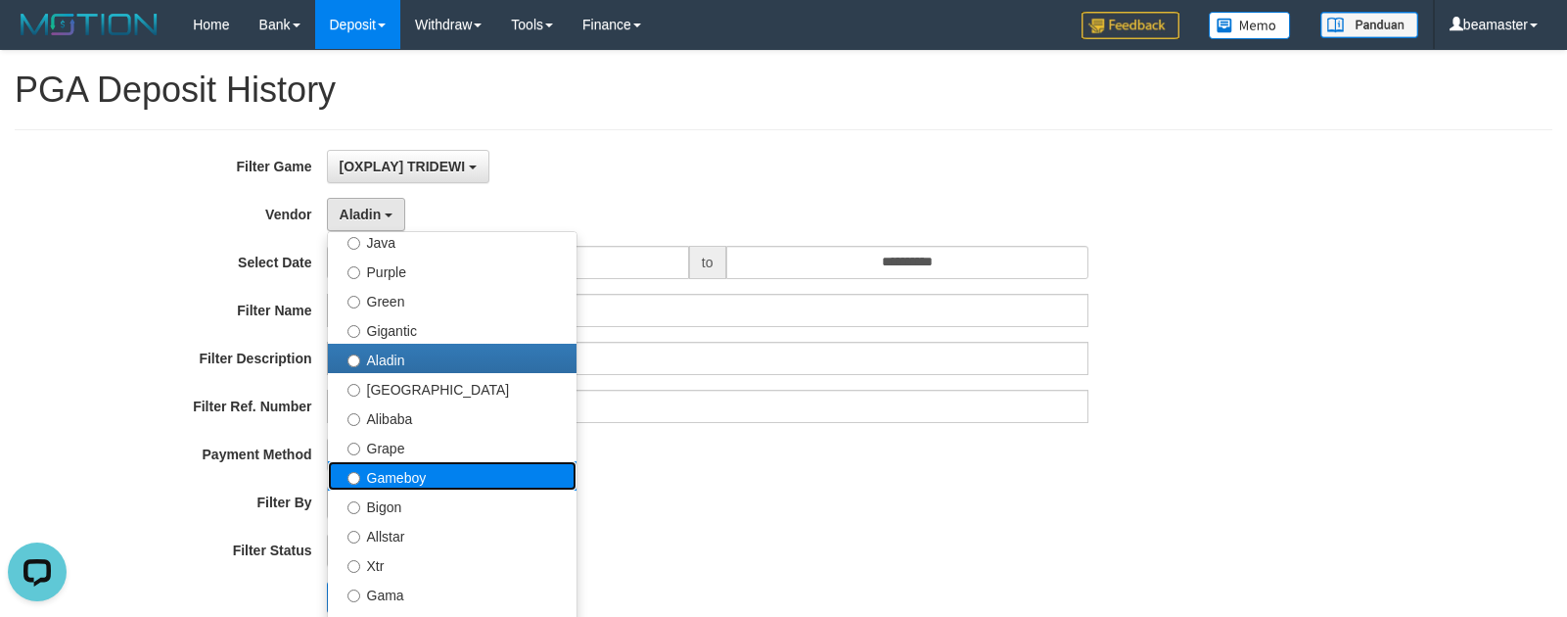
click at [391, 479] on label "Gameboy" at bounding box center [452, 475] width 249 height 29
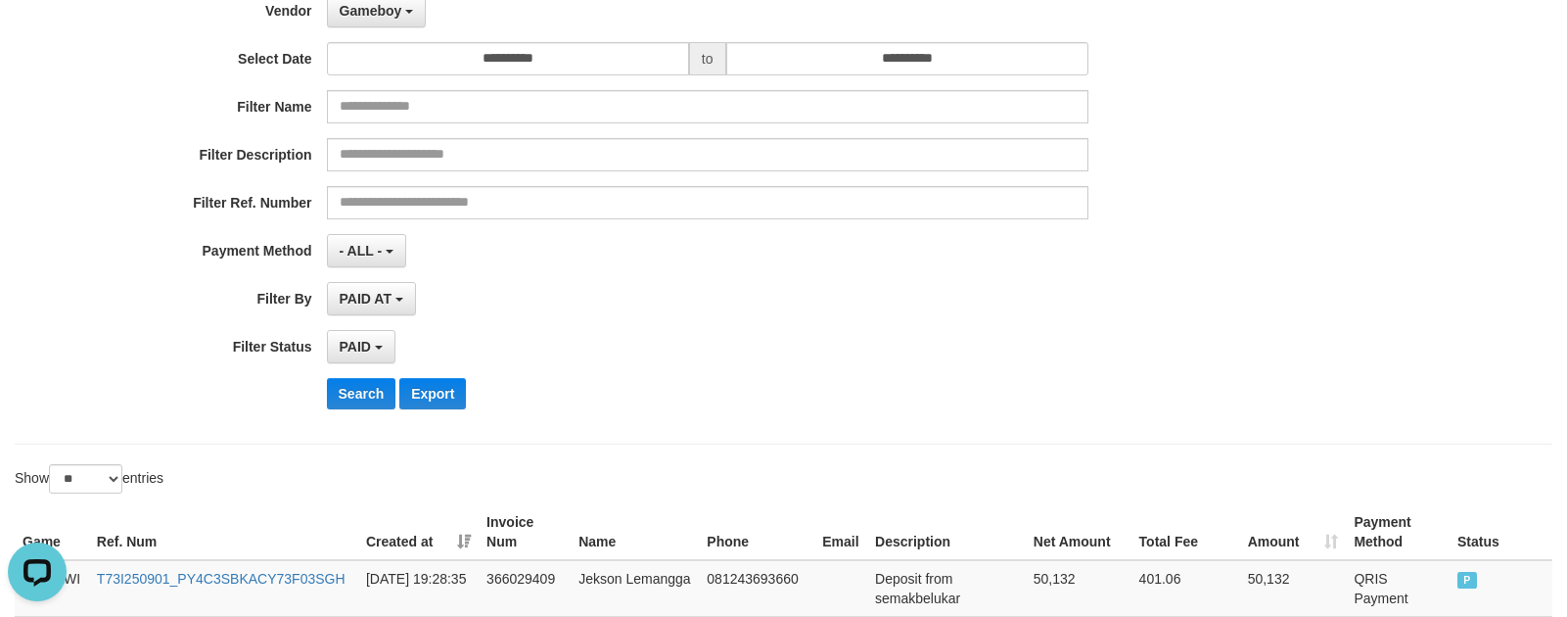
scroll to position [294, 0]
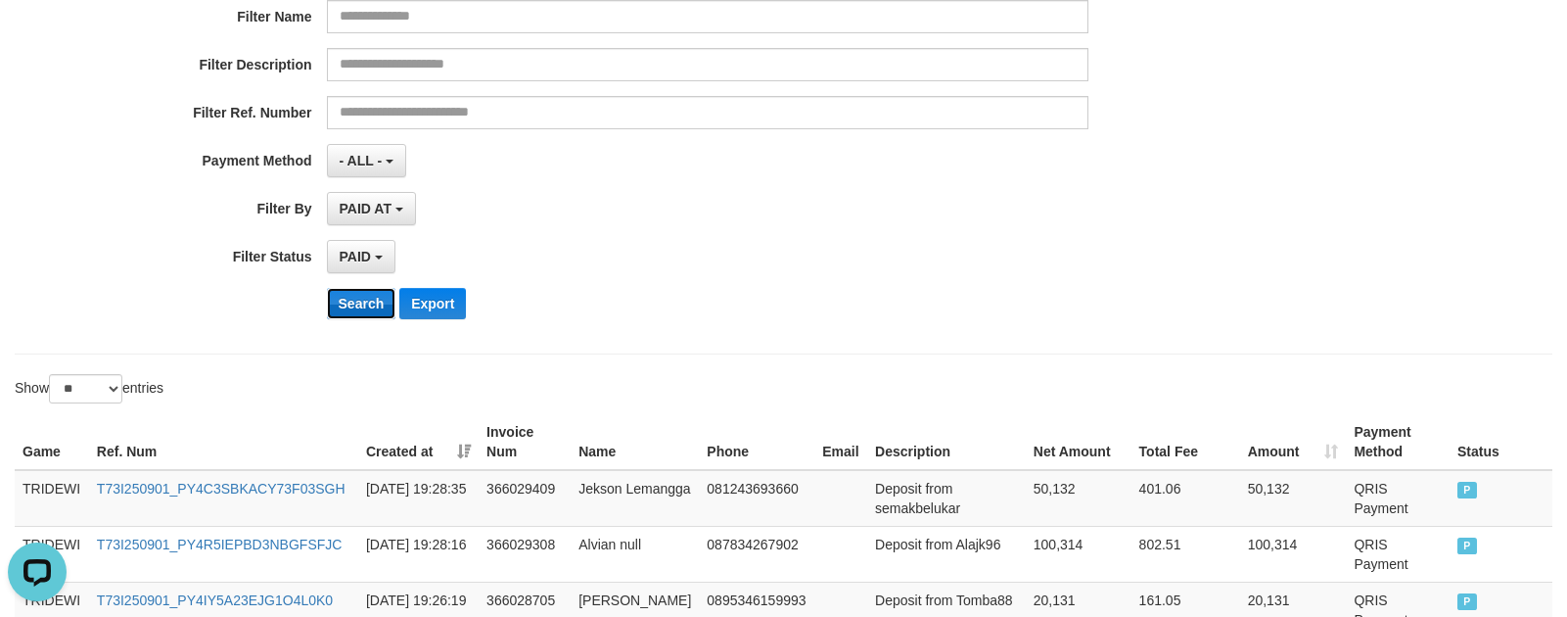
click at [371, 312] on button "Search" at bounding box center [362, 303] width 70 height 31
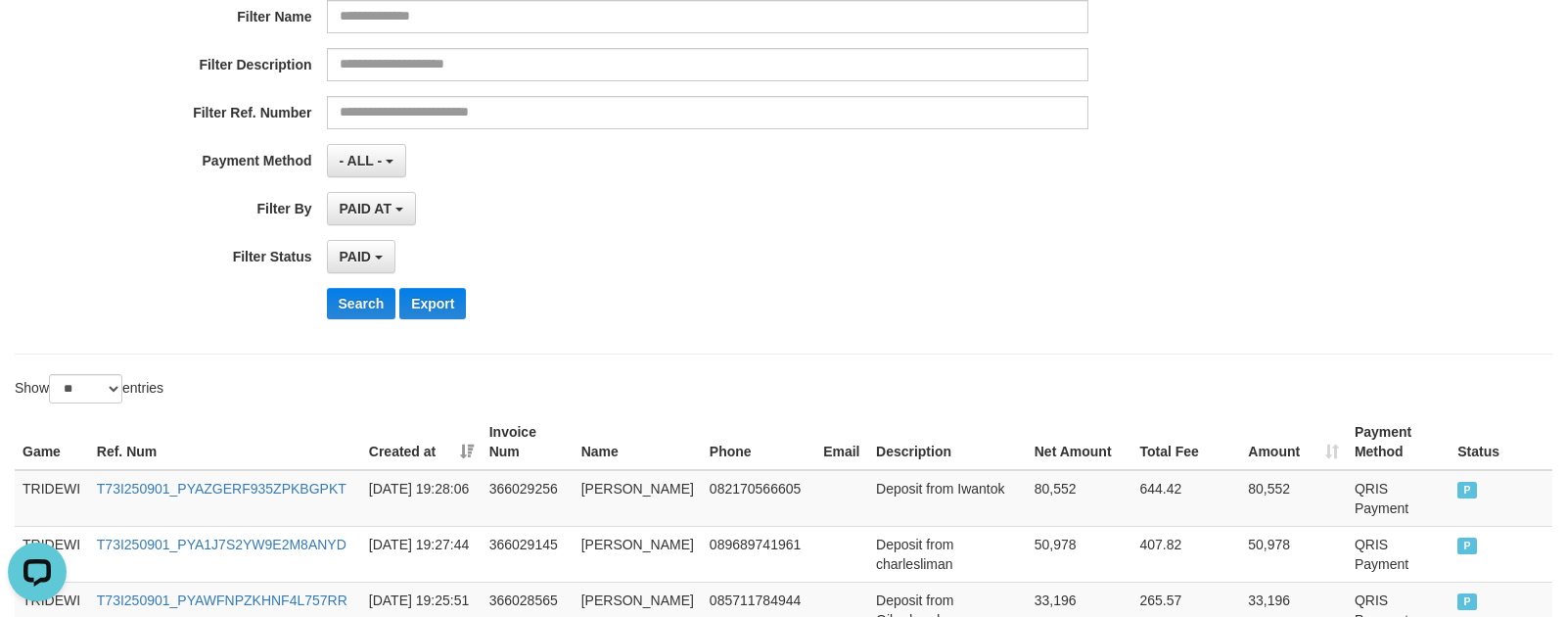
click at [936, 311] on div "Search Export" at bounding box center [817, 303] width 980 height 31
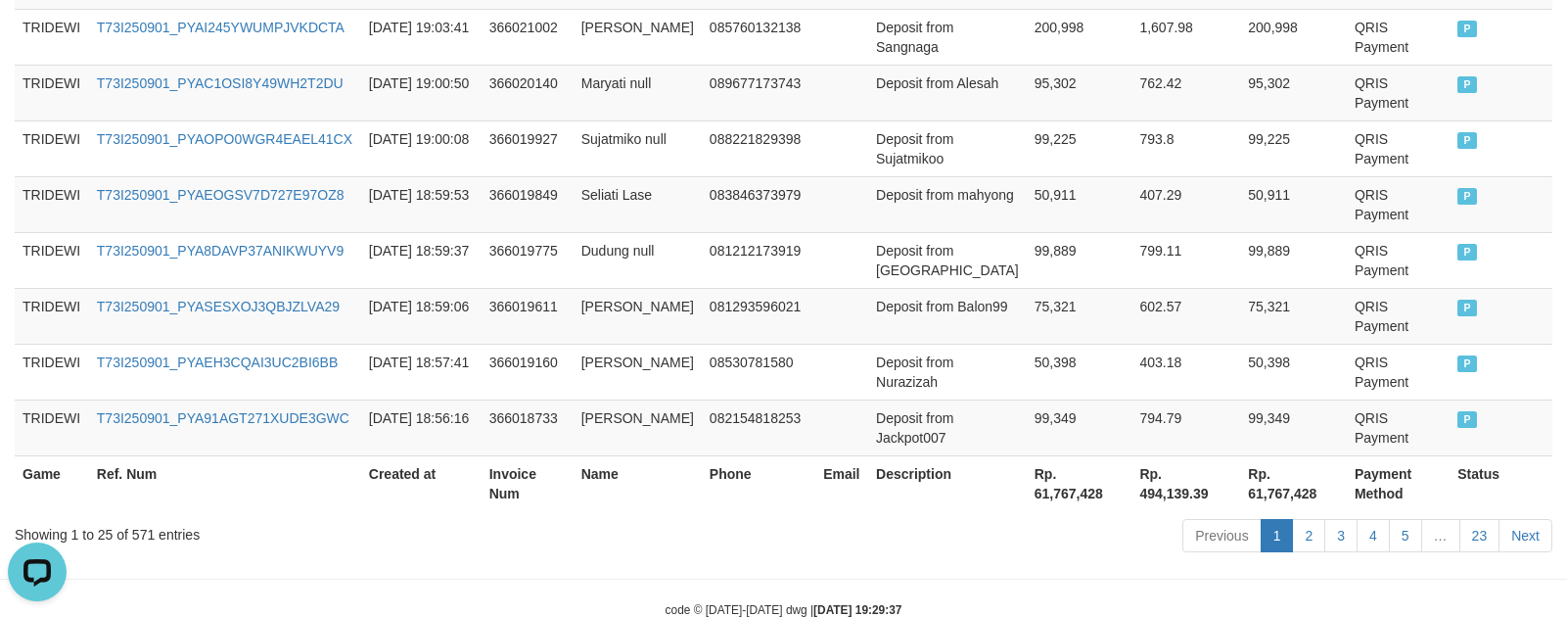
scroll to position [1754, 0]
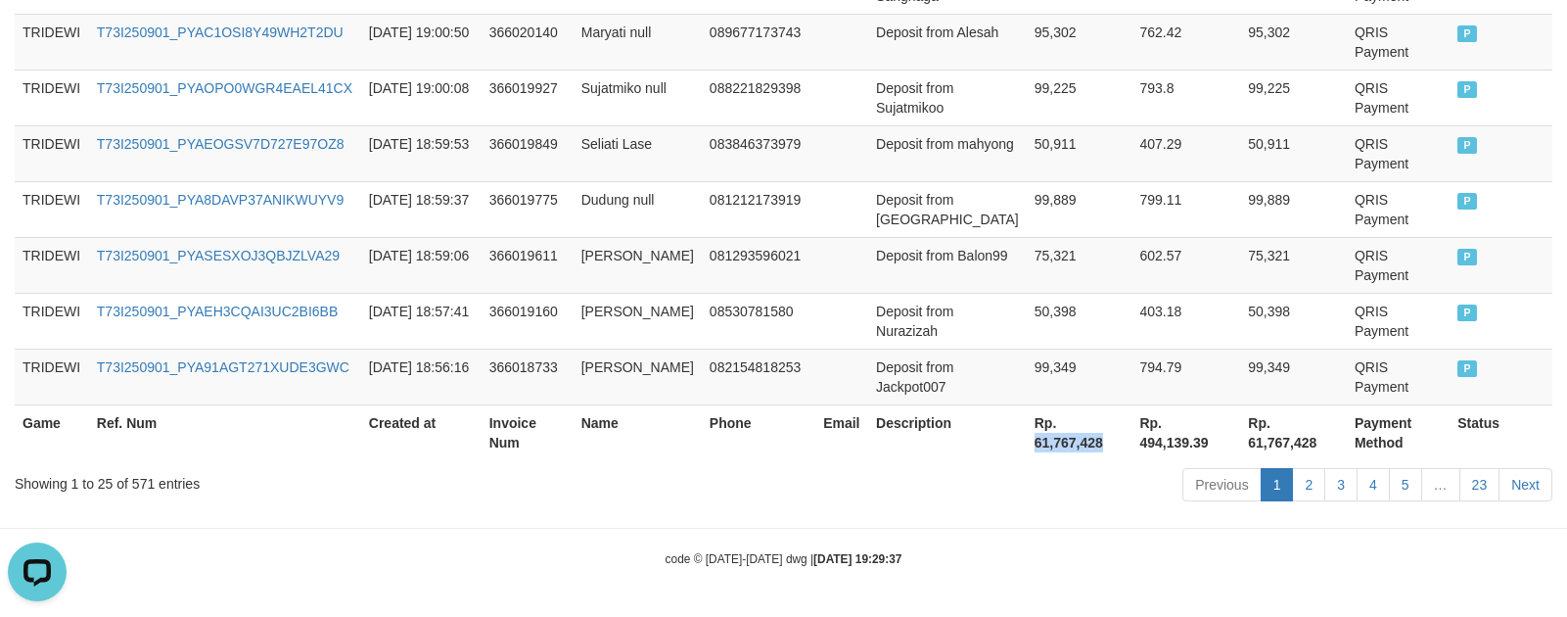
drag, startPoint x: 1007, startPoint y: 446, endPoint x: 1085, endPoint y: 446, distance: 77.3
click at [1085, 446] on th "Rp. 61,767,428" at bounding box center [1080, 432] width 106 height 56
copy th "61,767,428"
drag, startPoint x: 1198, startPoint y: 411, endPoint x: 1179, endPoint y: 420, distance: 21.5
click at [1198, 411] on th "Rp. 494,139.39" at bounding box center [1186, 432] width 109 height 56
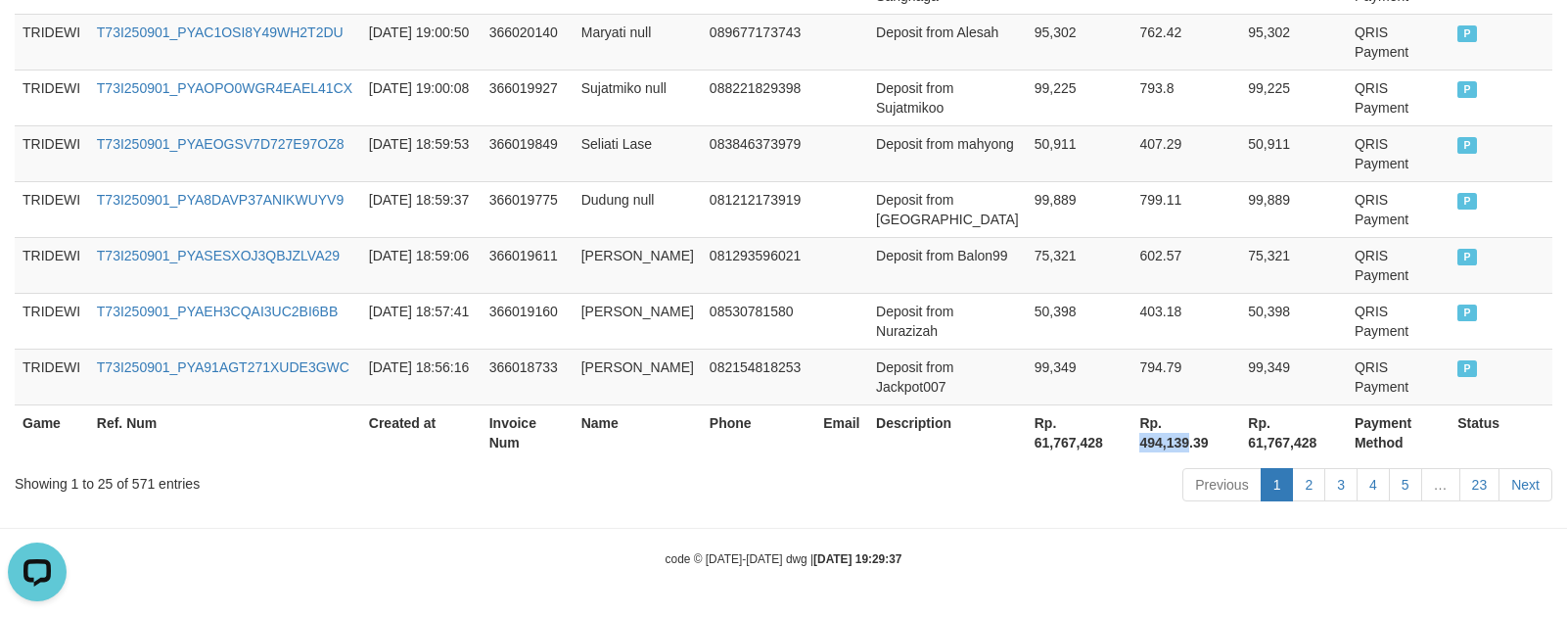
drag, startPoint x: 1148, startPoint y: 420, endPoint x: 1195, endPoint y: 423, distance: 47.1
click at [1195, 423] on th "Rp. 494,139.39" at bounding box center [1186, 432] width 109 height 56
copy th "494,139"
drag, startPoint x: 909, startPoint y: 256, endPoint x: 894, endPoint y: 256, distance: 14.7
click at [909, 256] on td "Deposit from Balon99" at bounding box center [947, 265] width 159 height 56
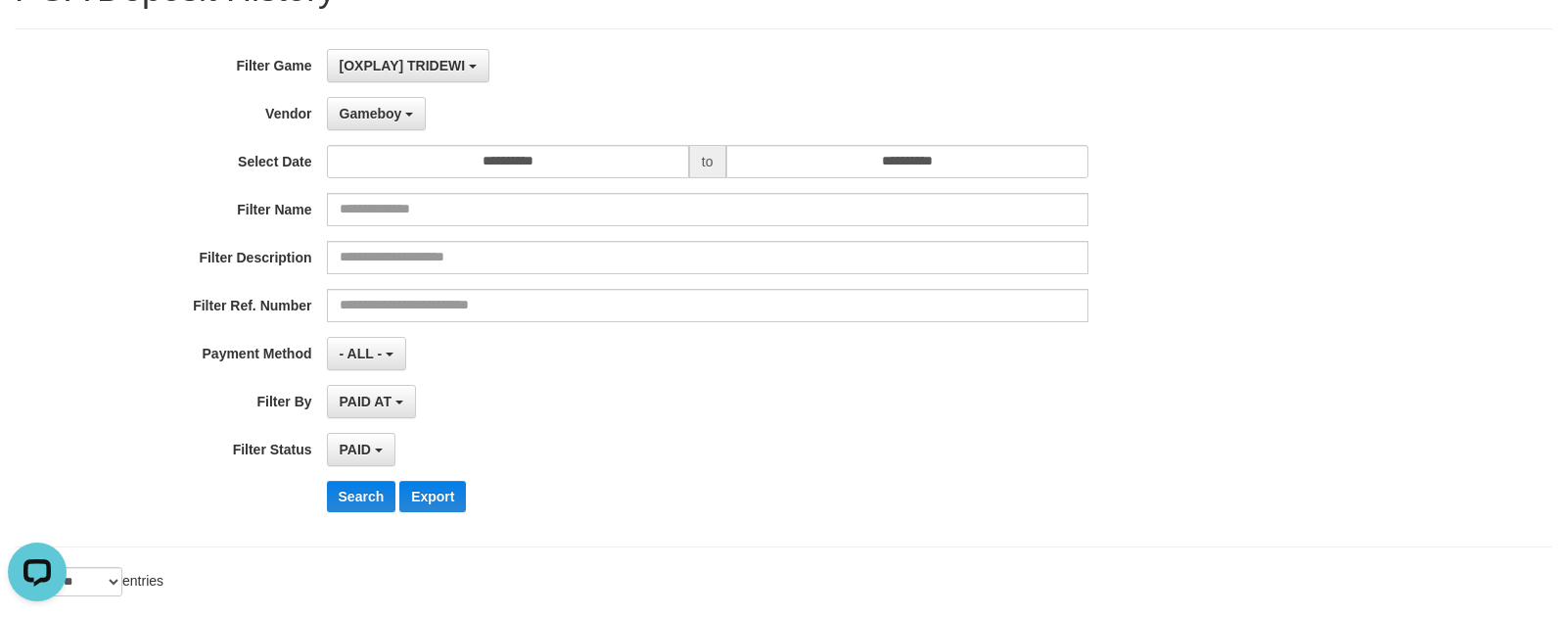
scroll to position [0, 0]
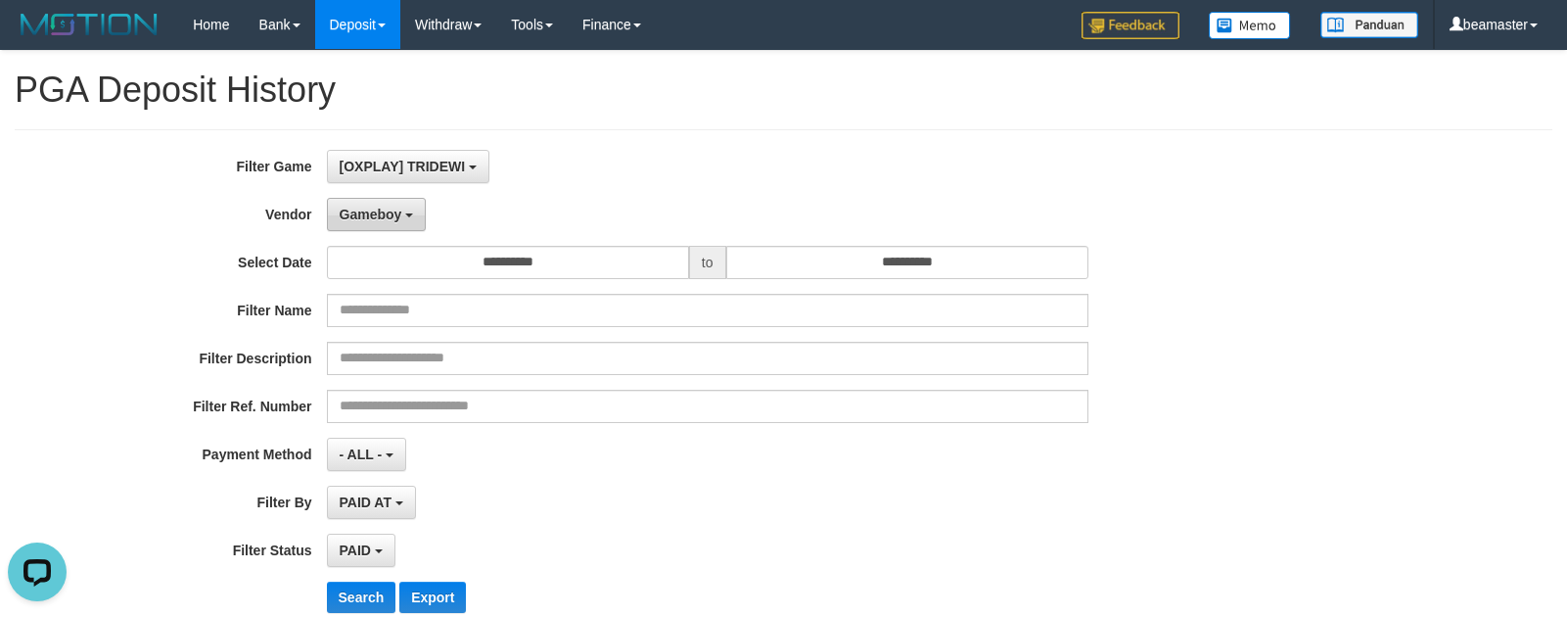
click at [389, 219] on span "Gameboy" at bounding box center [371, 215] width 63 height 16
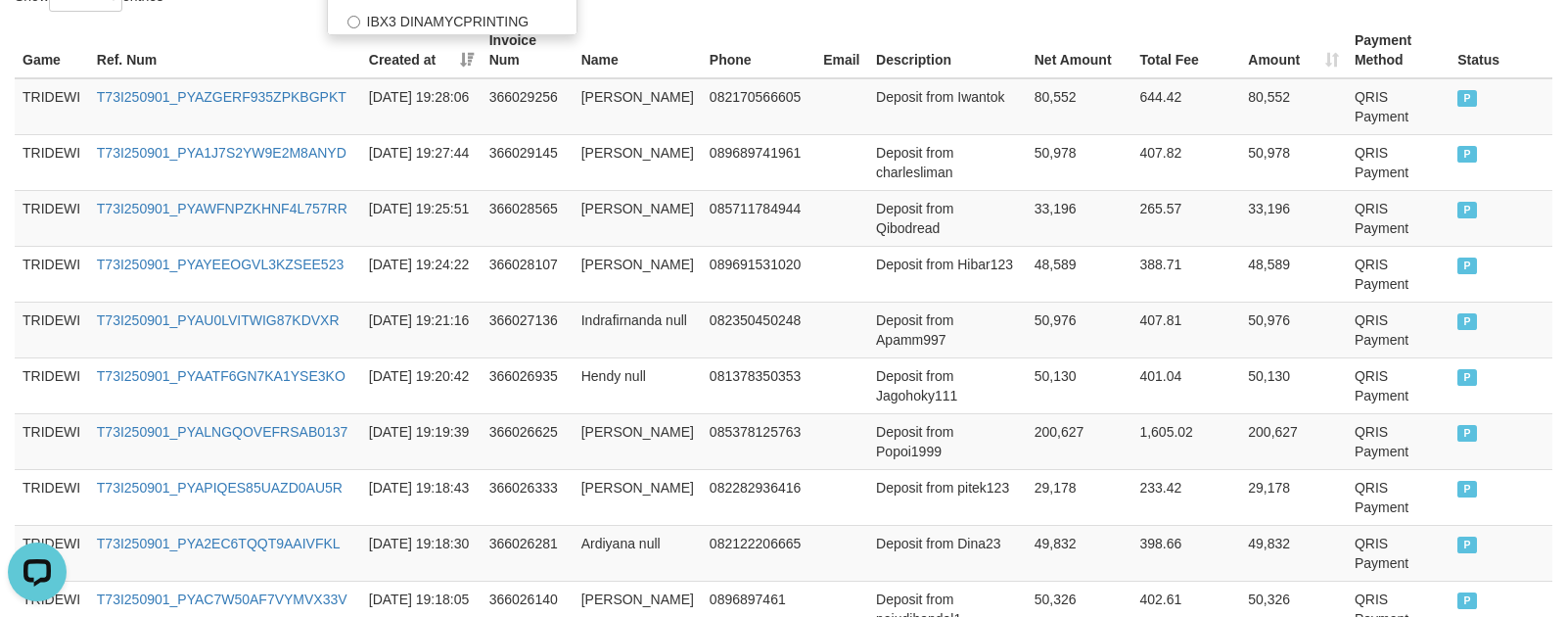
scroll to position [587, 0]
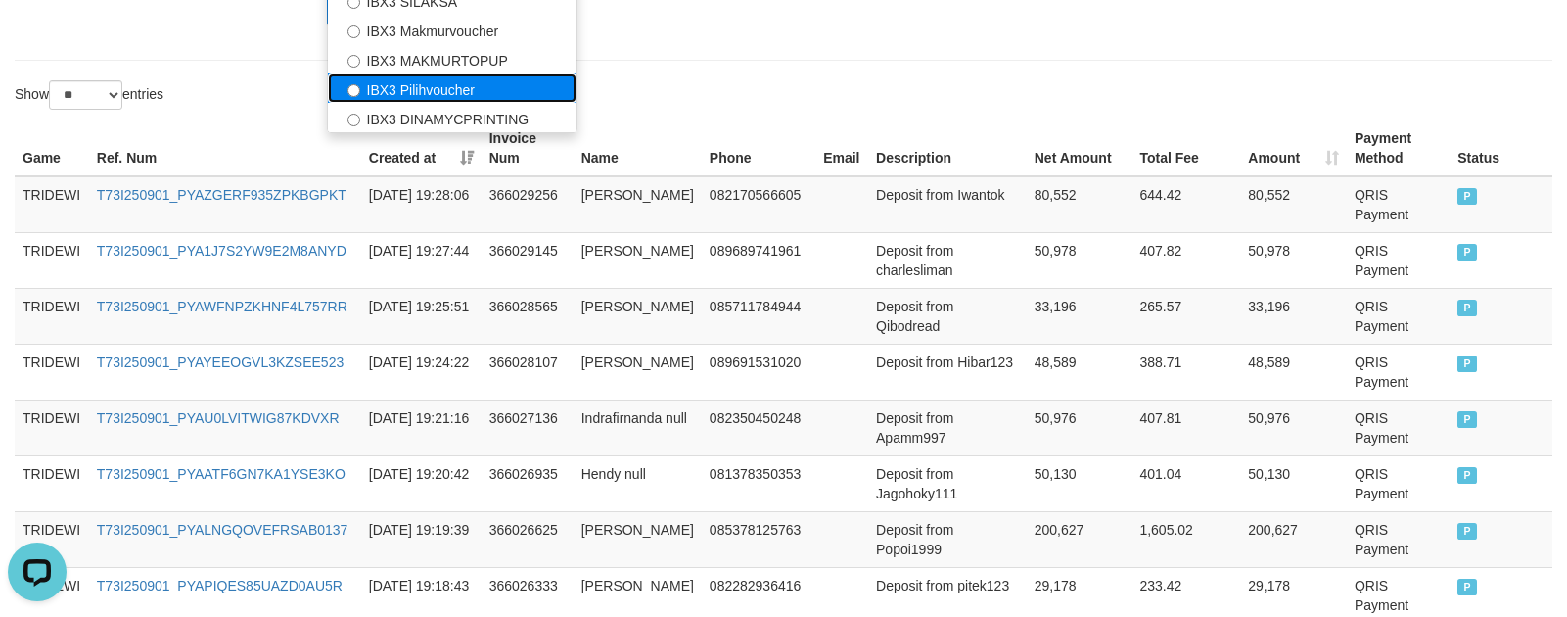
click at [412, 97] on label "IBX3 Pilihvoucher" at bounding box center [452, 87] width 249 height 29
select select "**********"
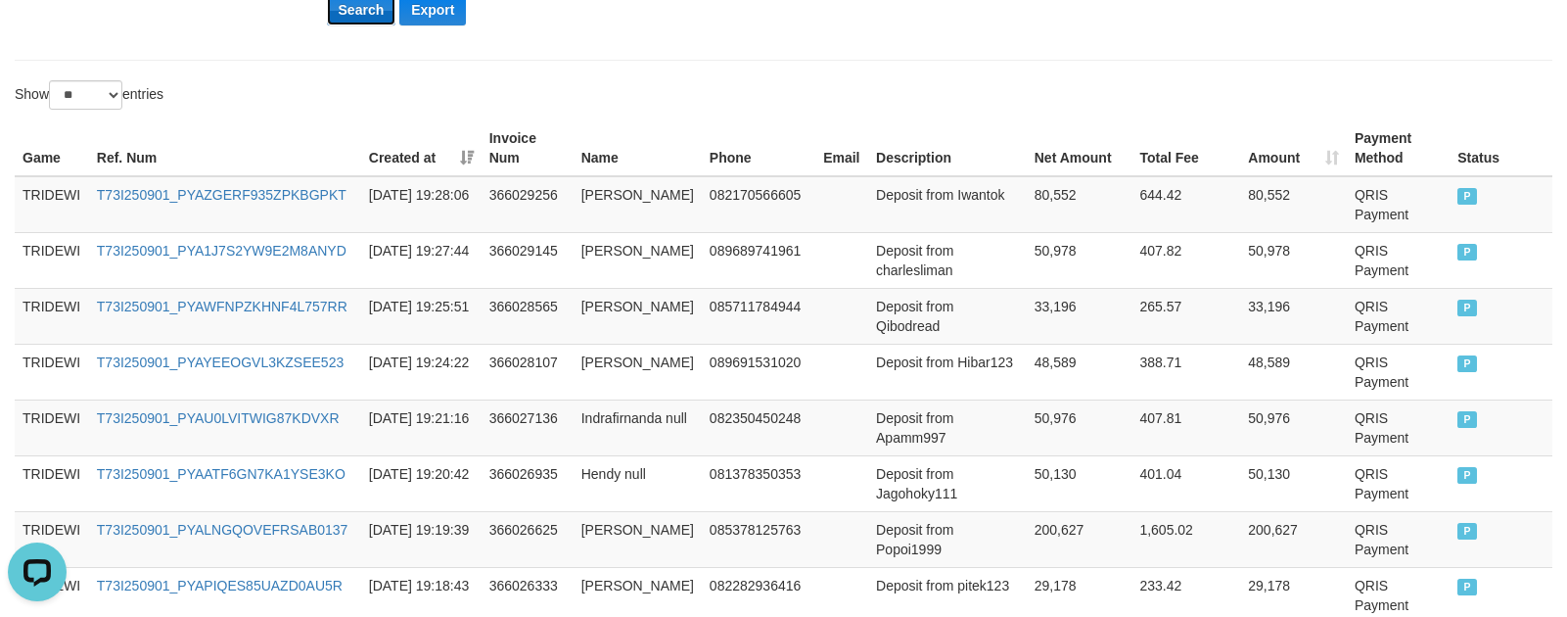
click at [364, 17] on button "Search" at bounding box center [362, 9] width 70 height 31
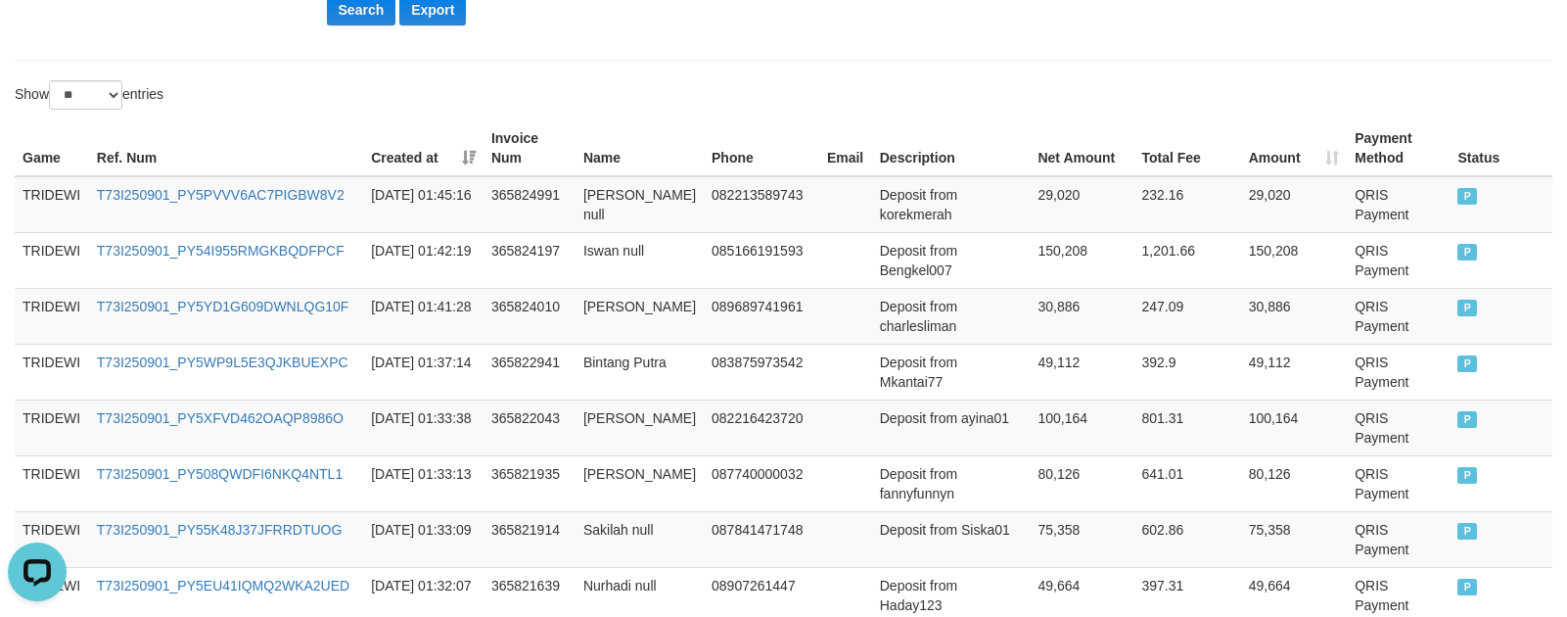
click at [989, 63] on div "**********" at bounding box center [783, 570] width 1567 height 2212
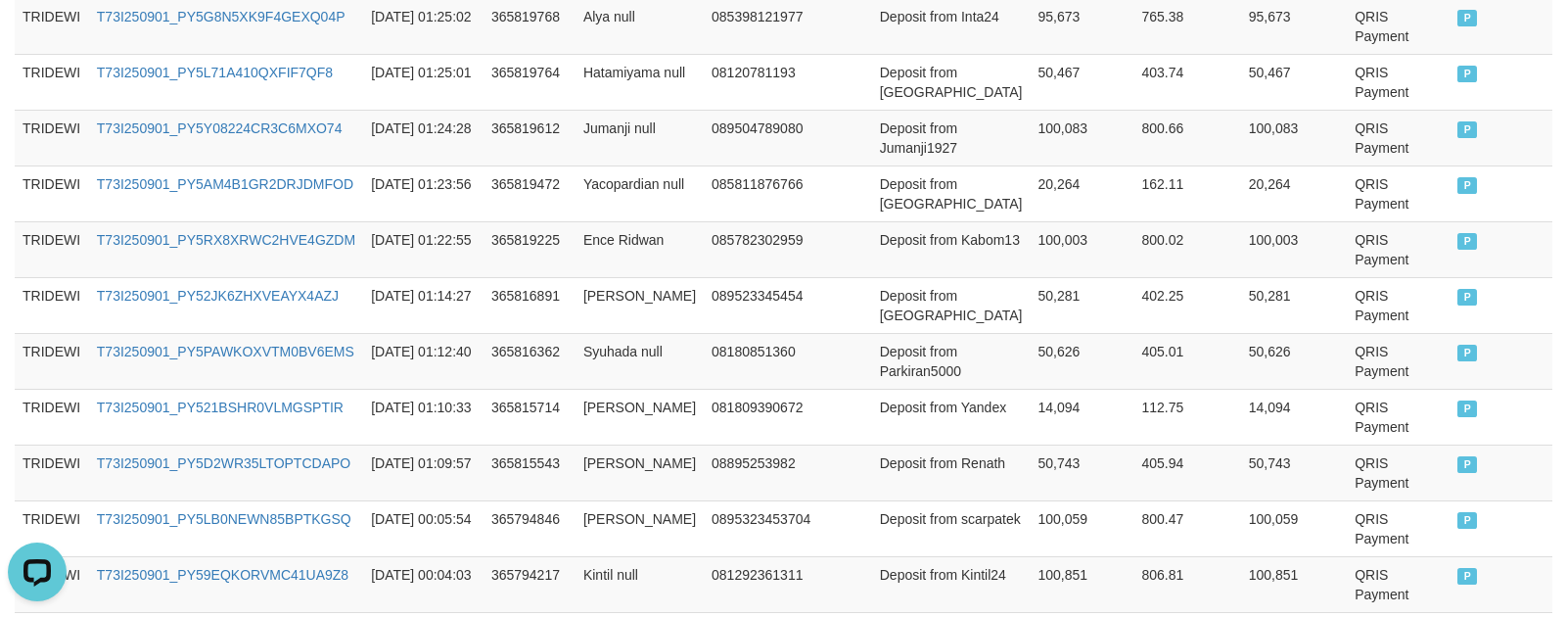
scroll to position [1754, 0]
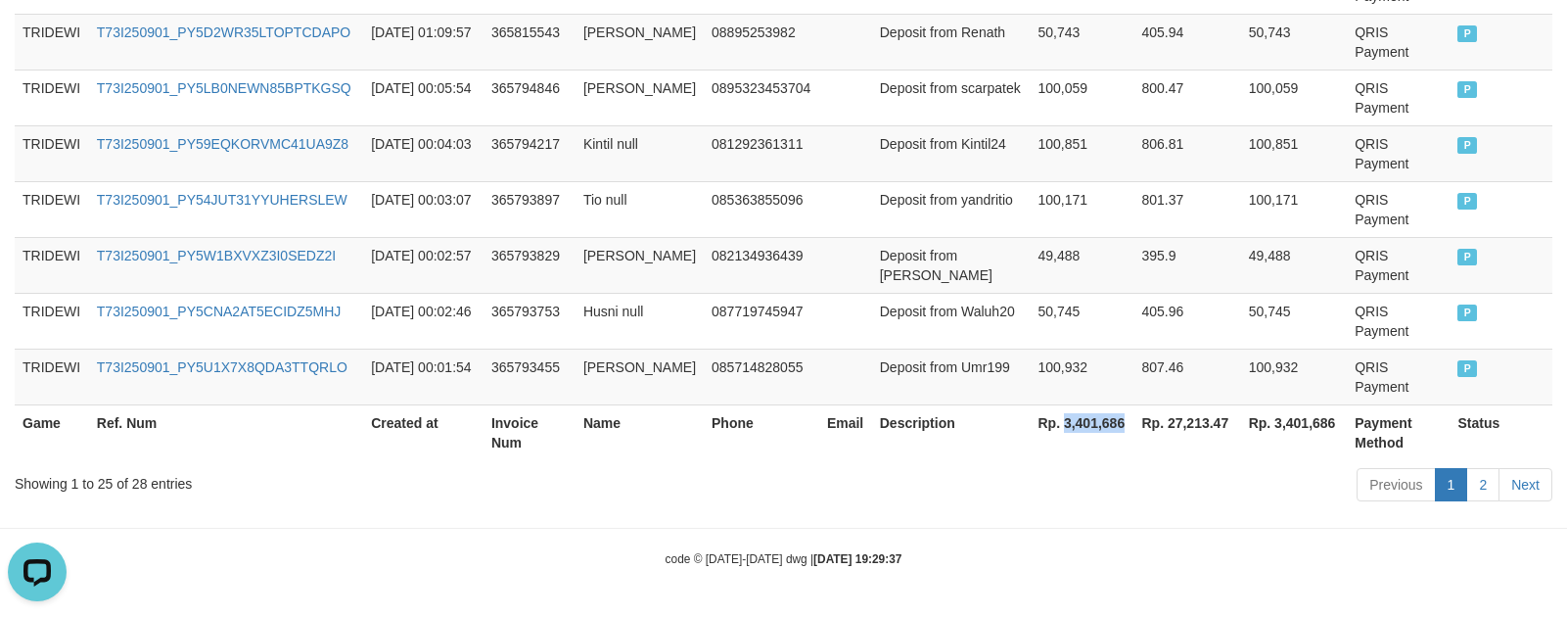
drag, startPoint x: 1037, startPoint y: 423, endPoint x: 1097, endPoint y: 423, distance: 60.7
click at [1097, 423] on th "Rp. 3,401,686" at bounding box center [1082, 432] width 104 height 56
drag, startPoint x: 1208, startPoint y: 422, endPoint x: 1197, endPoint y: 423, distance: 10.8
click at [1204, 423] on th "Rp. 27,213.47" at bounding box center [1187, 432] width 107 height 56
drag, startPoint x: 1149, startPoint y: 425, endPoint x: 1188, endPoint y: 425, distance: 38.2
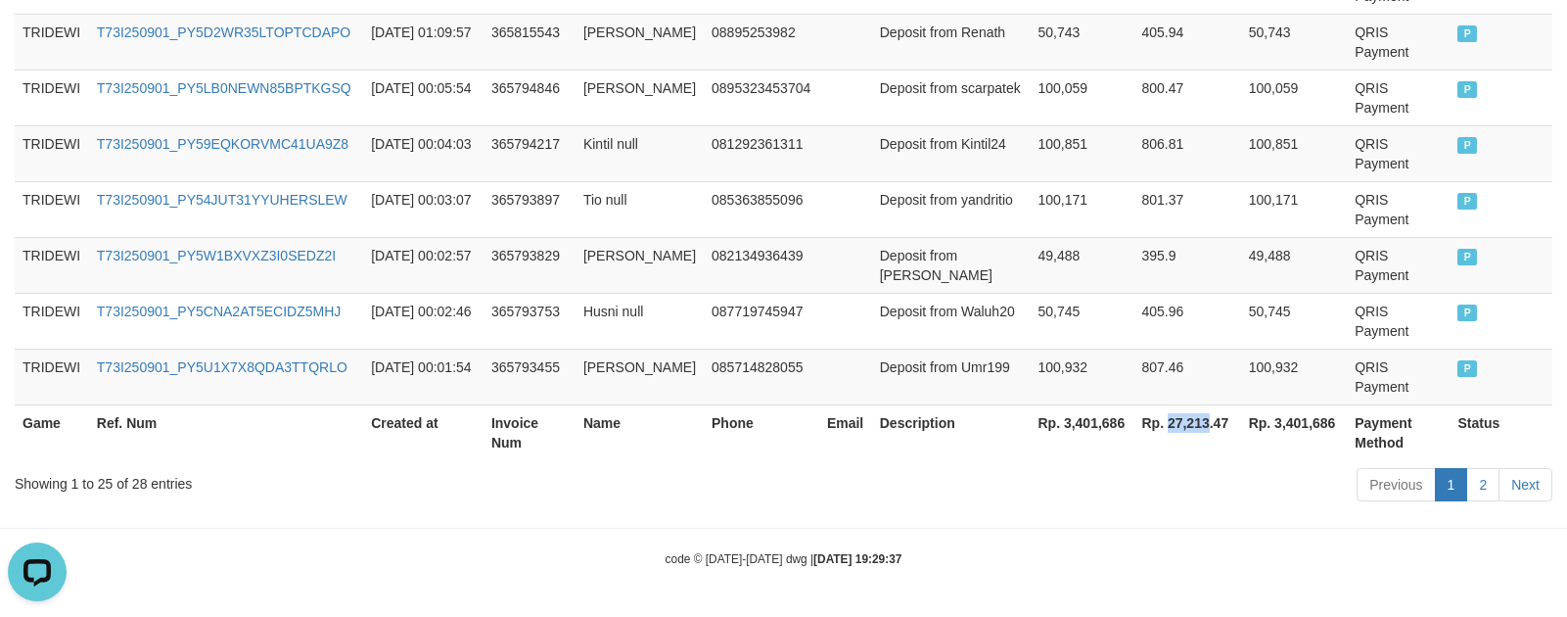
click at [1188, 425] on th "Rp. 27,213.47" at bounding box center [1187, 432] width 107 height 56
